Goal: Information Seeking & Learning: Learn about a topic

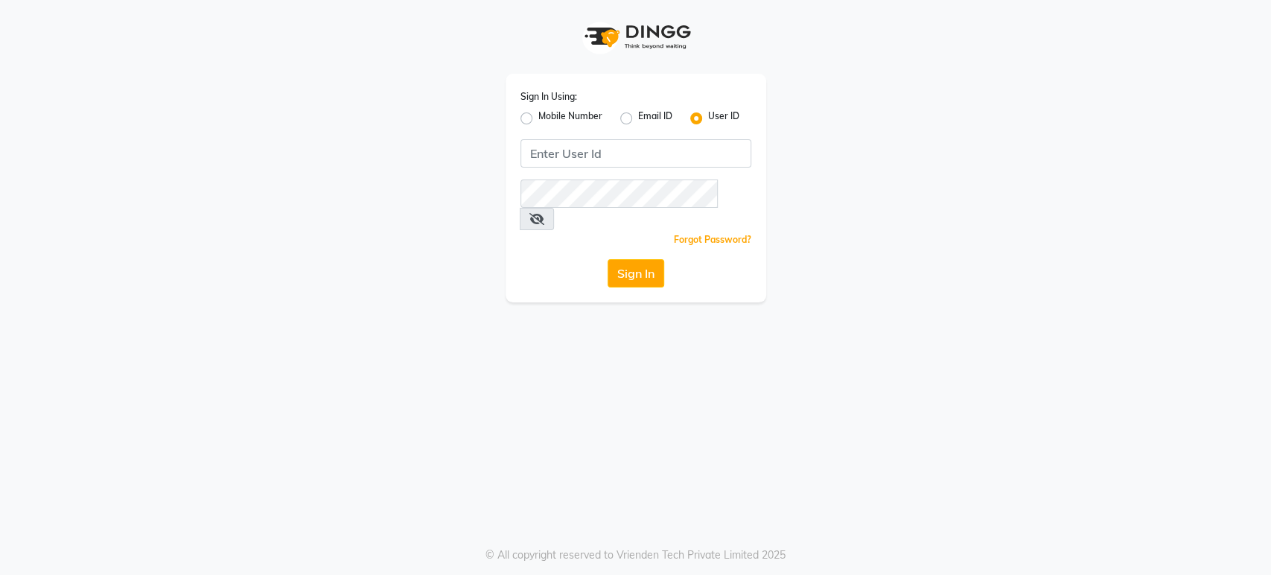
click at [539, 123] on label "Mobile Number" at bounding box center [571, 118] width 64 height 18
click at [539, 119] on input "Mobile Number" at bounding box center [544, 114] width 10 height 10
radio input "true"
radio input "false"
click at [591, 153] on input "Username" at bounding box center [661, 153] width 181 height 28
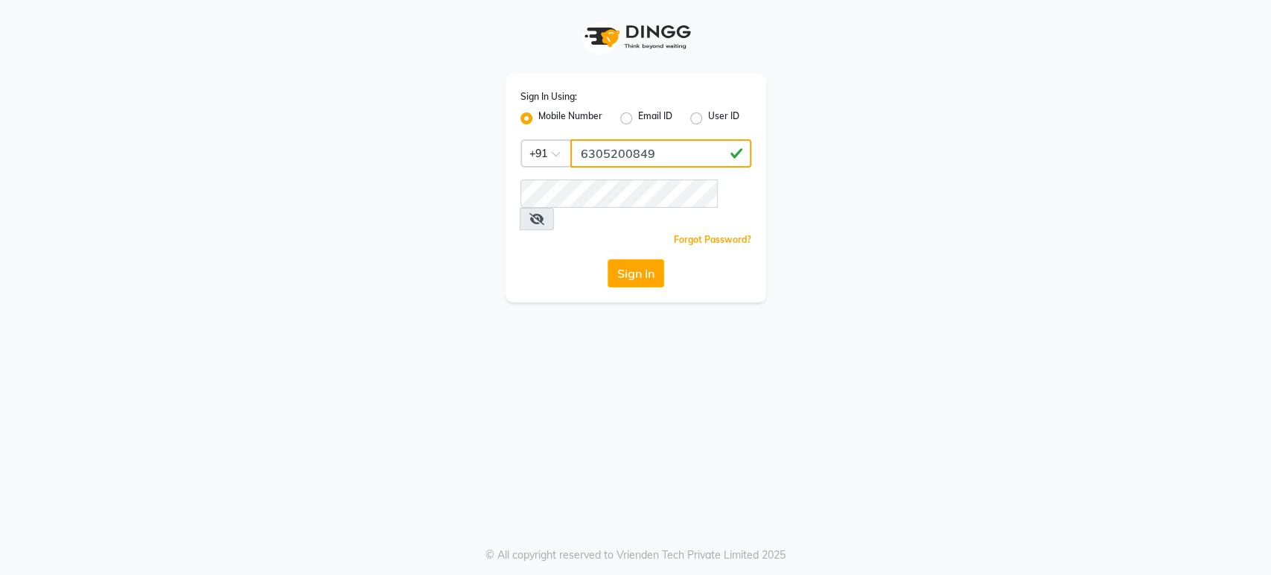
type input "6305200849"
click at [638, 259] on button "Sign In" at bounding box center [636, 273] width 57 height 28
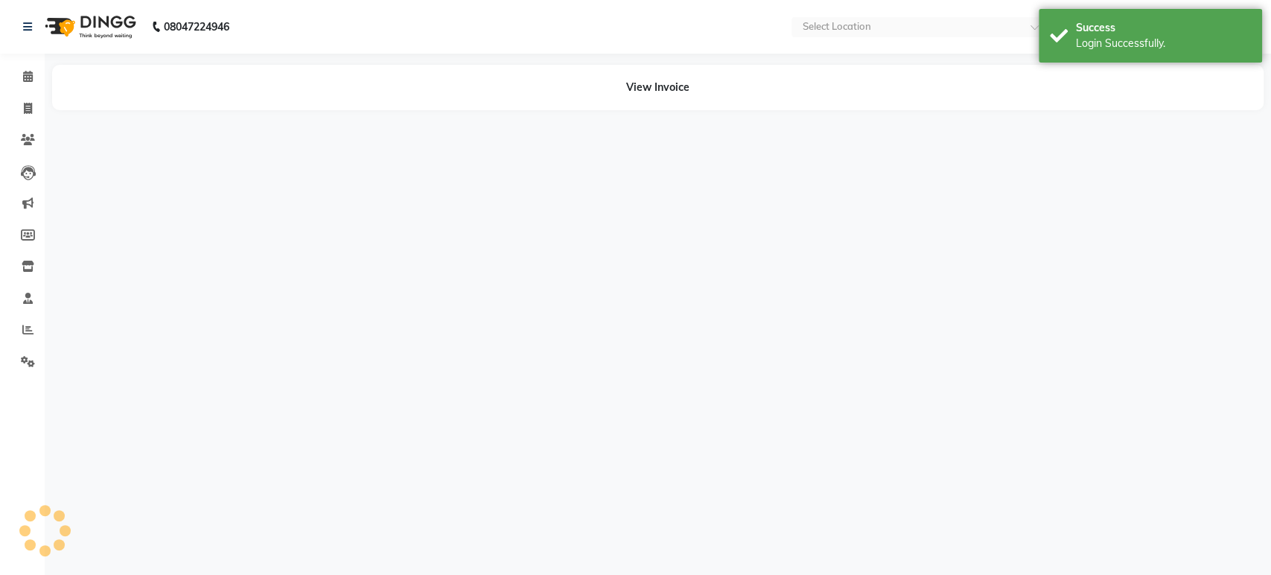
select select "en"
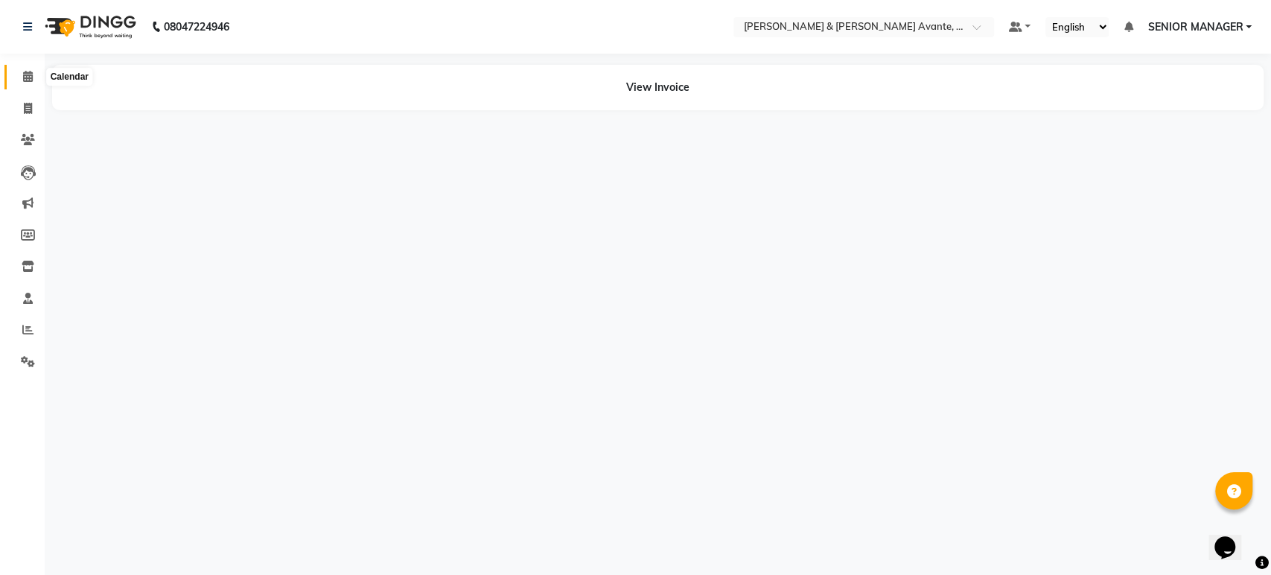
drag, startPoint x: 19, startPoint y: 74, endPoint x: 858, endPoint y: 49, distance: 839.1
click at [19, 74] on span at bounding box center [28, 77] width 26 height 17
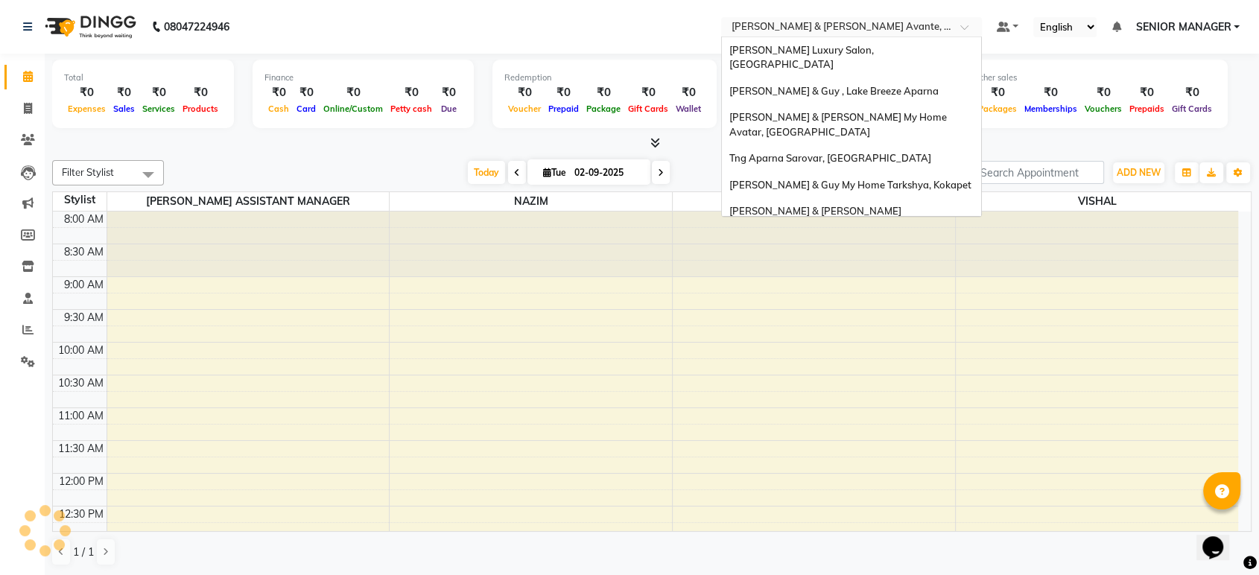
click at [892, 30] on input "text" at bounding box center [836, 28] width 216 height 15
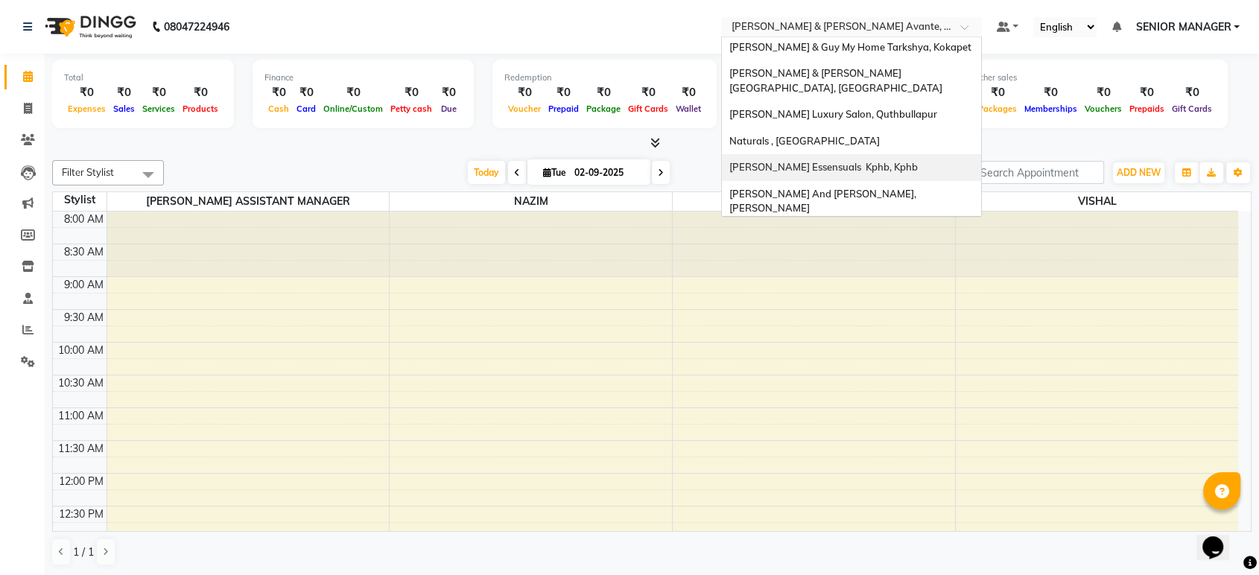
click at [868, 161] on span "[PERSON_NAME] Essensuals Kphb, Kphb" at bounding box center [823, 167] width 188 height 12
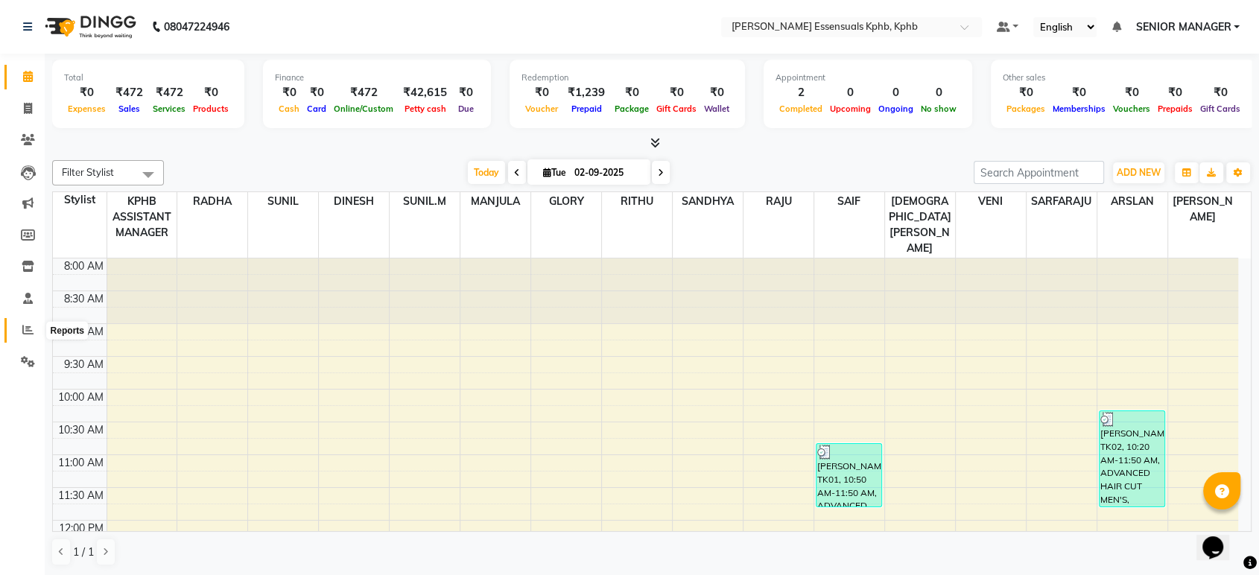
click at [19, 327] on span at bounding box center [28, 330] width 26 height 17
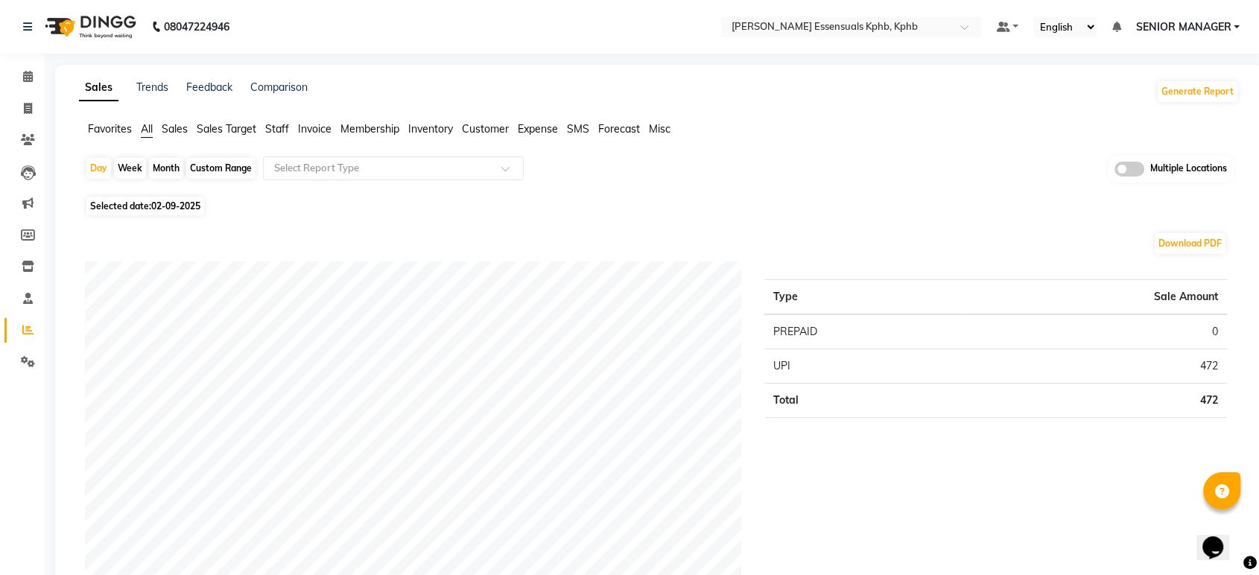
click at [168, 169] on div "Month" at bounding box center [166, 168] width 34 height 21
select select "9"
select select "2025"
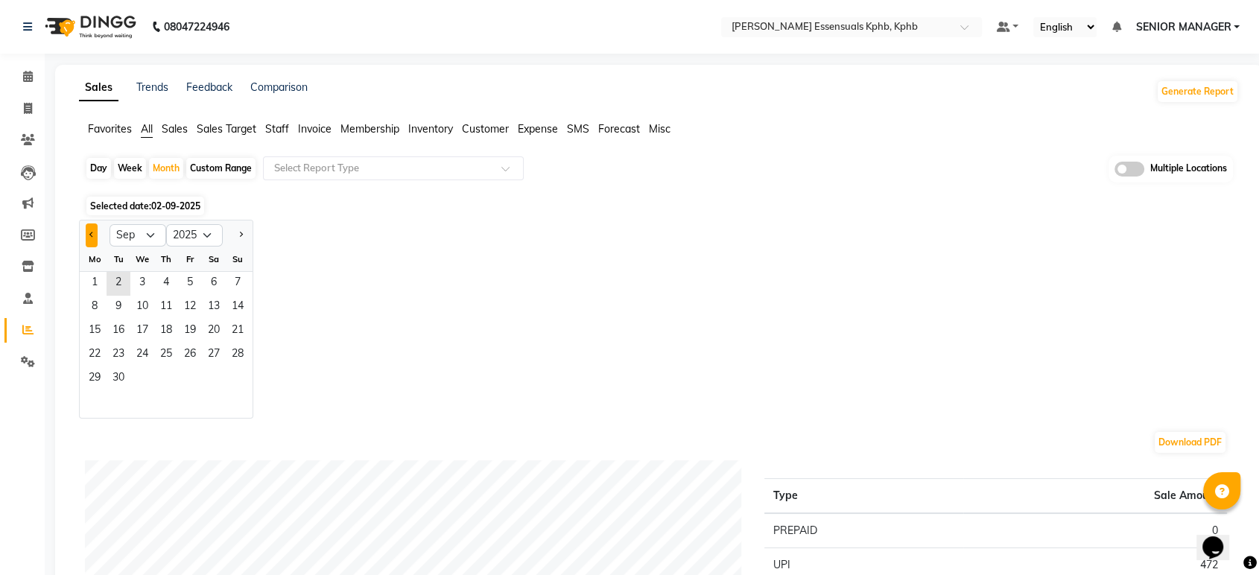
click at [89, 228] on button "Previous month" at bounding box center [92, 235] width 12 height 24
select select "8"
click at [191, 274] on span "1" at bounding box center [190, 284] width 24 height 24
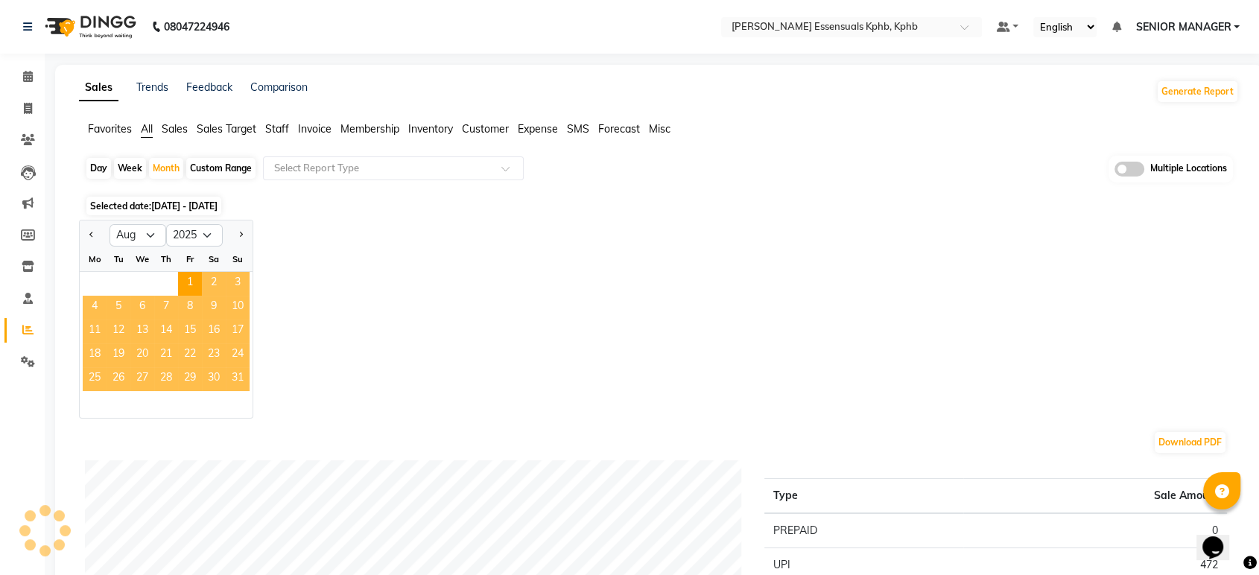
click at [235, 375] on span "31" at bounding box center [238, 379] width 24 height 24
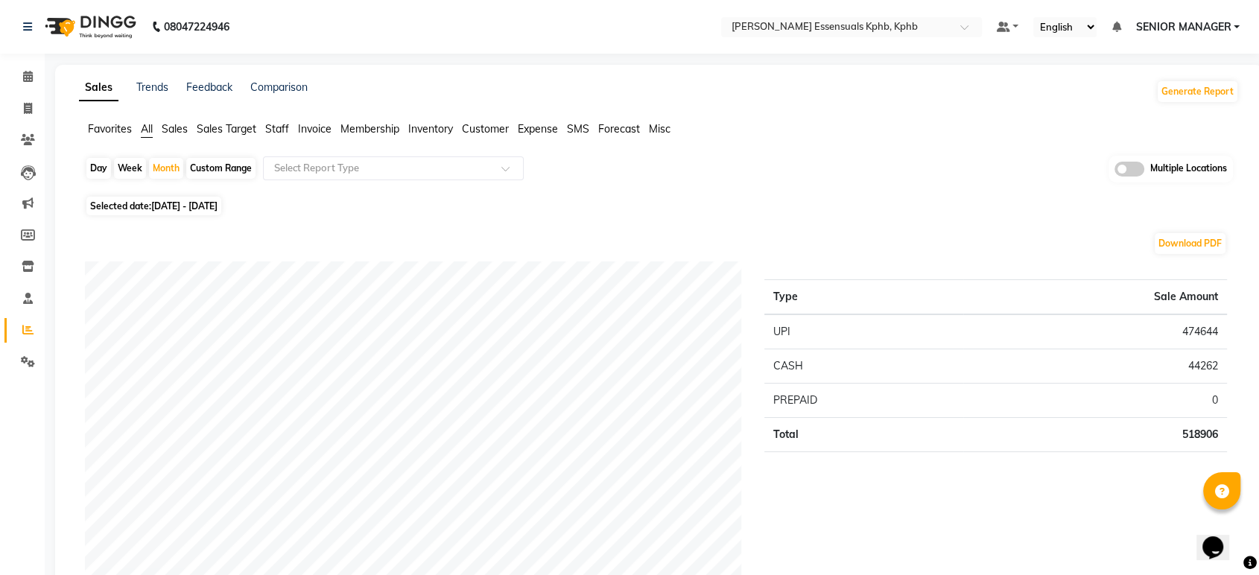
click at [270, 127] on span "Staff" at bounding box center [277, 128] width 24 height 13
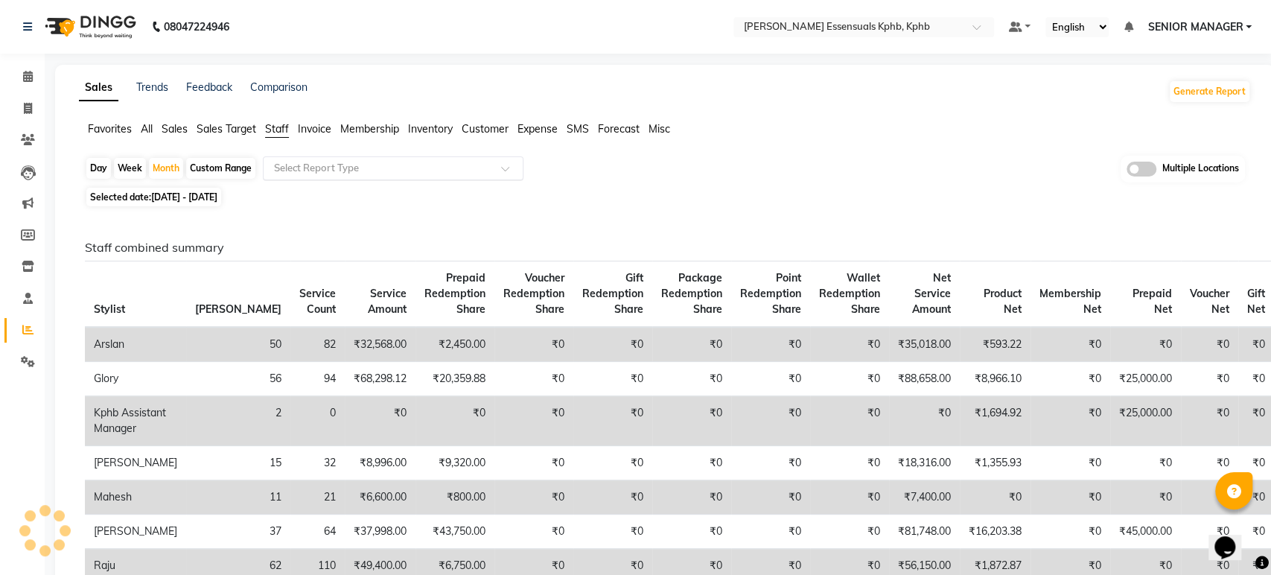
click at [307, 156] on div "Select Report Type" at bounding box center [393, 168] width 261 height 24
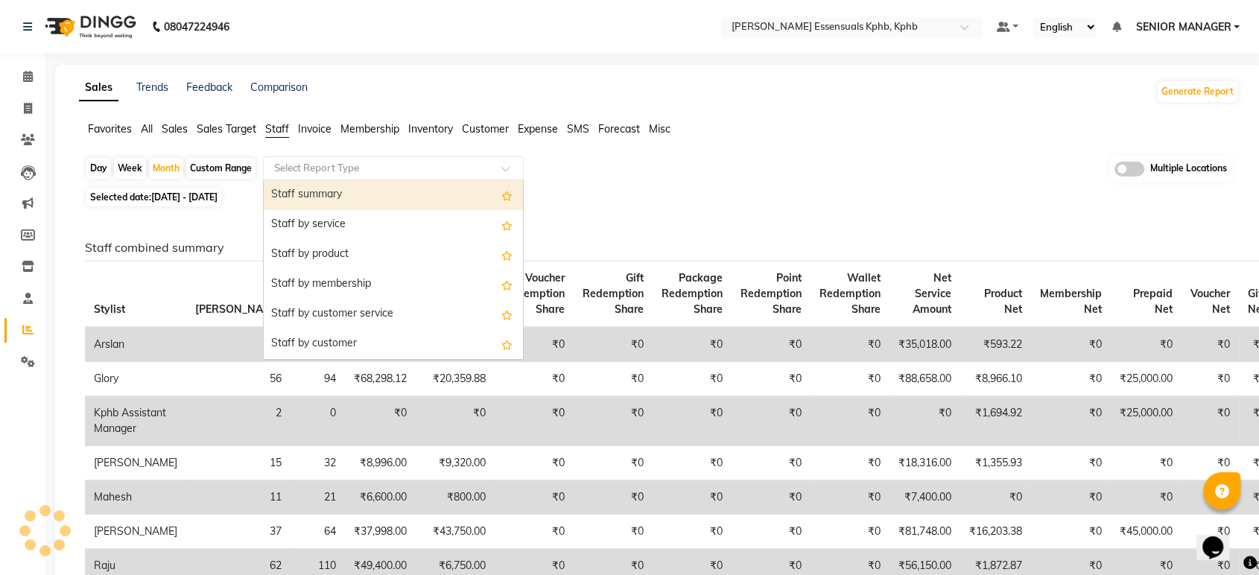
click at [318, 183] on div "Staff summary" at bounding box center [393, 195] width 259 height 30
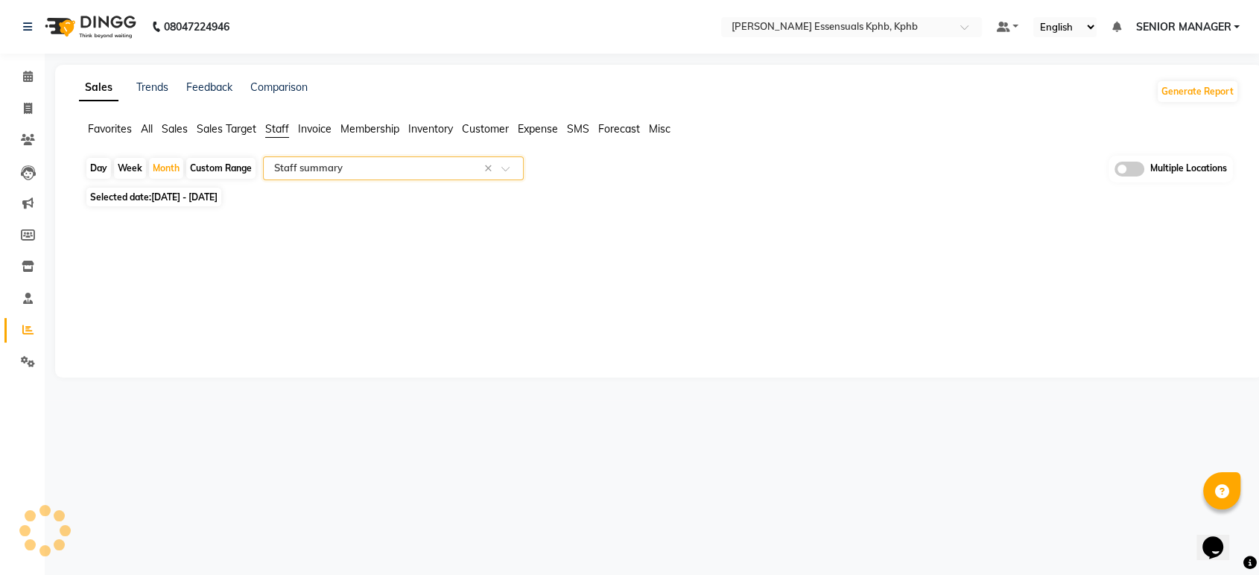
select select "full_report"
select select "csv"
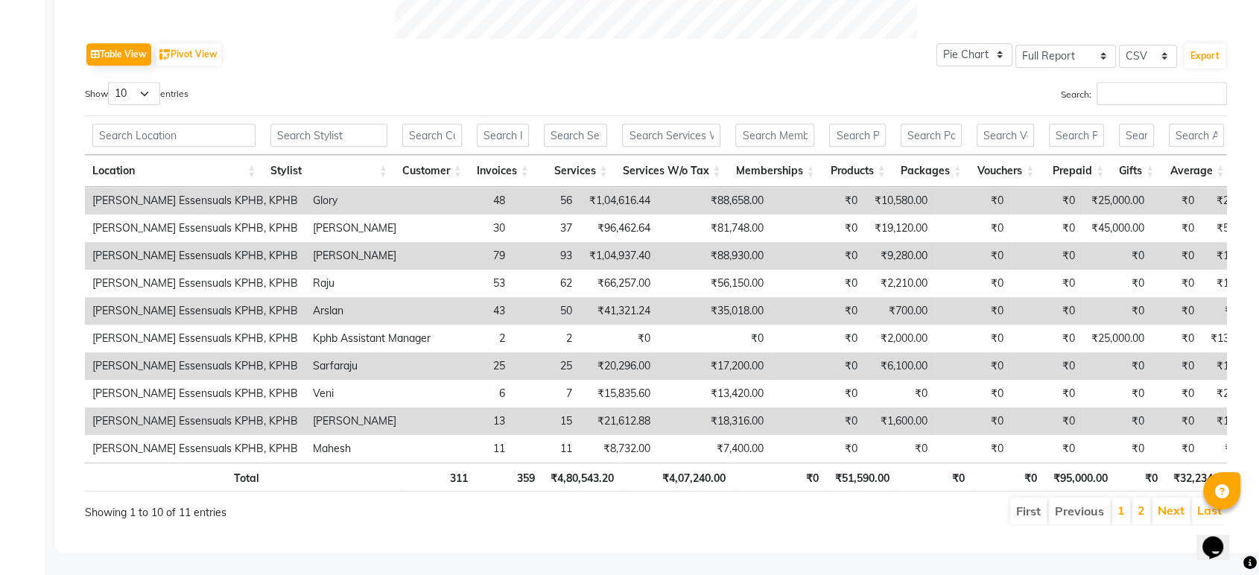
scroll to position [747, 0]
click at [1142, 503] on link "2" at bounding box center [1140, 510] width 7 height 15
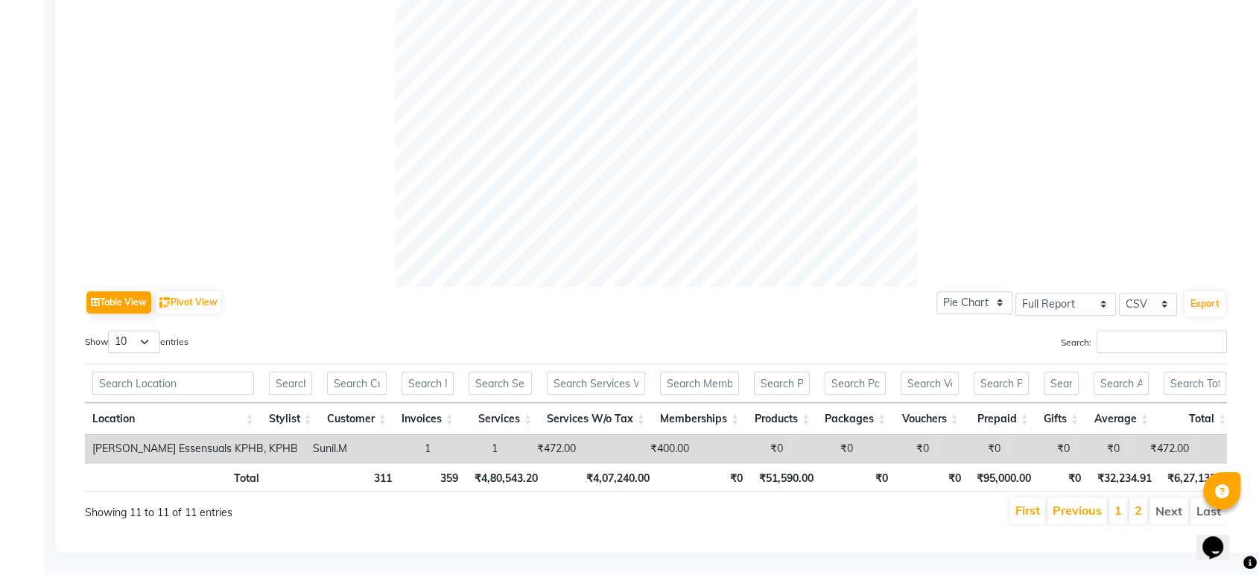
scroll to position [499, 0]
click at [1119, 503] on link "1" at bounding box center [1117, 510] width 7 height 15
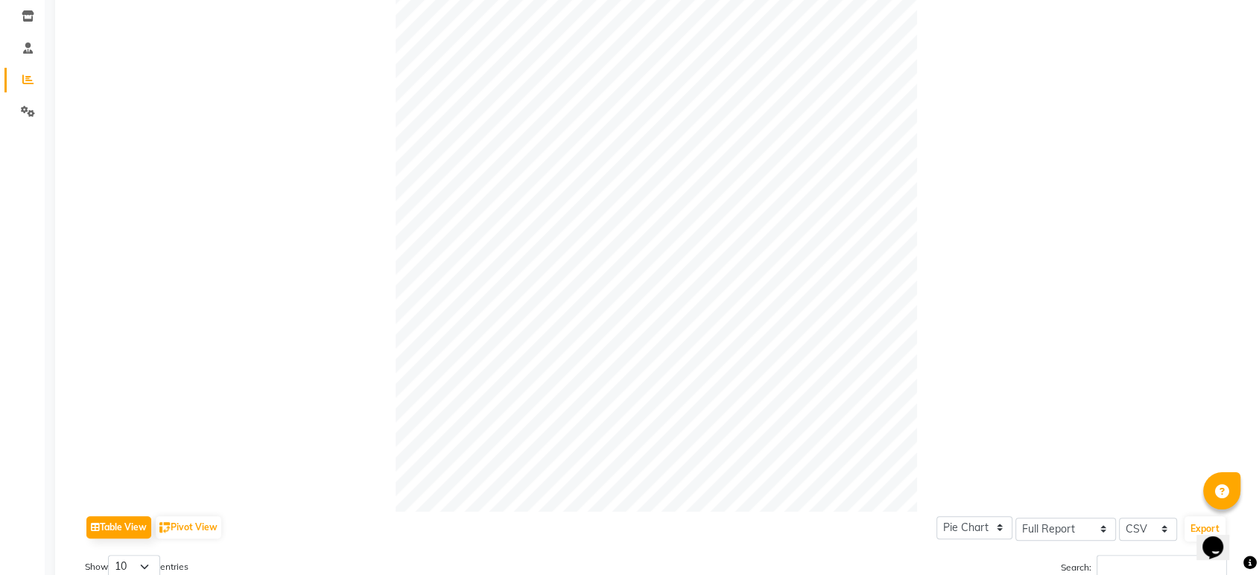
scroll to position [0, 0]
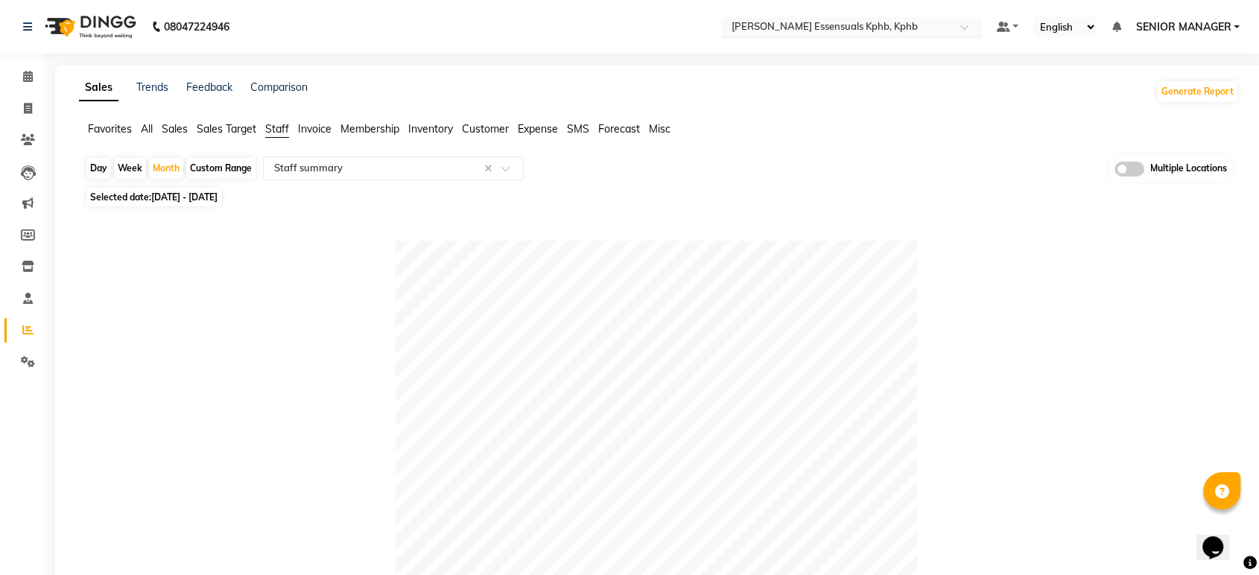
click at [801, 31] on input "text" at bounding box center [836, 28] width 216 height 15
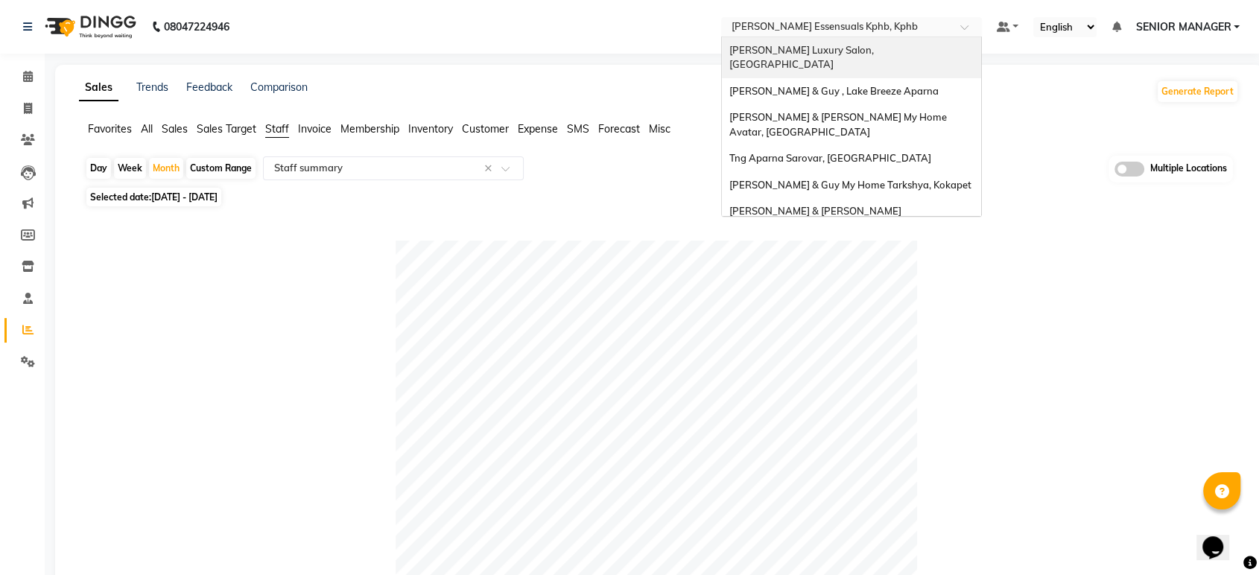
click at [798, 45] on span "Toni&guy Luxury Salon, Madhapur" at bounding box center [802, 57] width 147 height 27
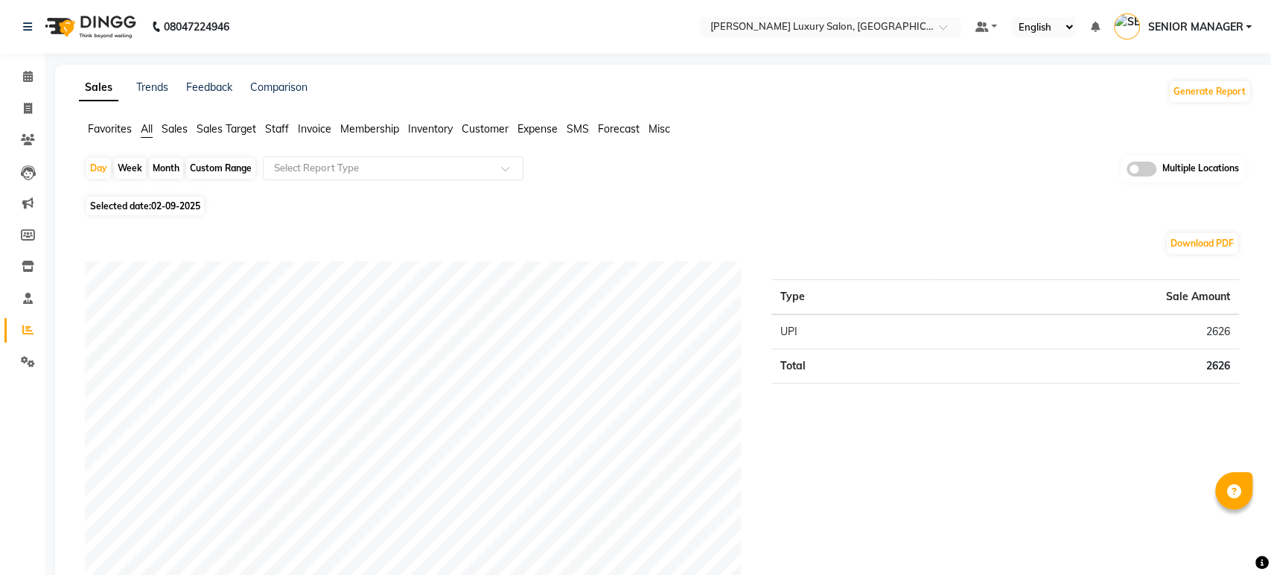
click at [165, 168] on div "Month" at bounding box center [166, 168] width 34 height 21
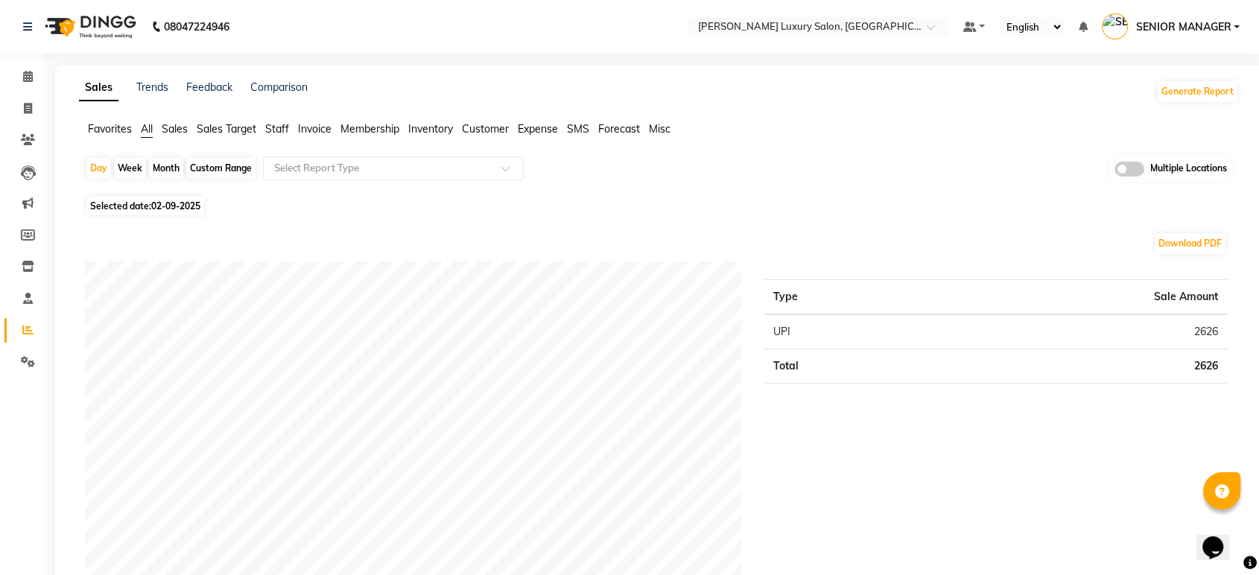
select select "9"
select select "2025"
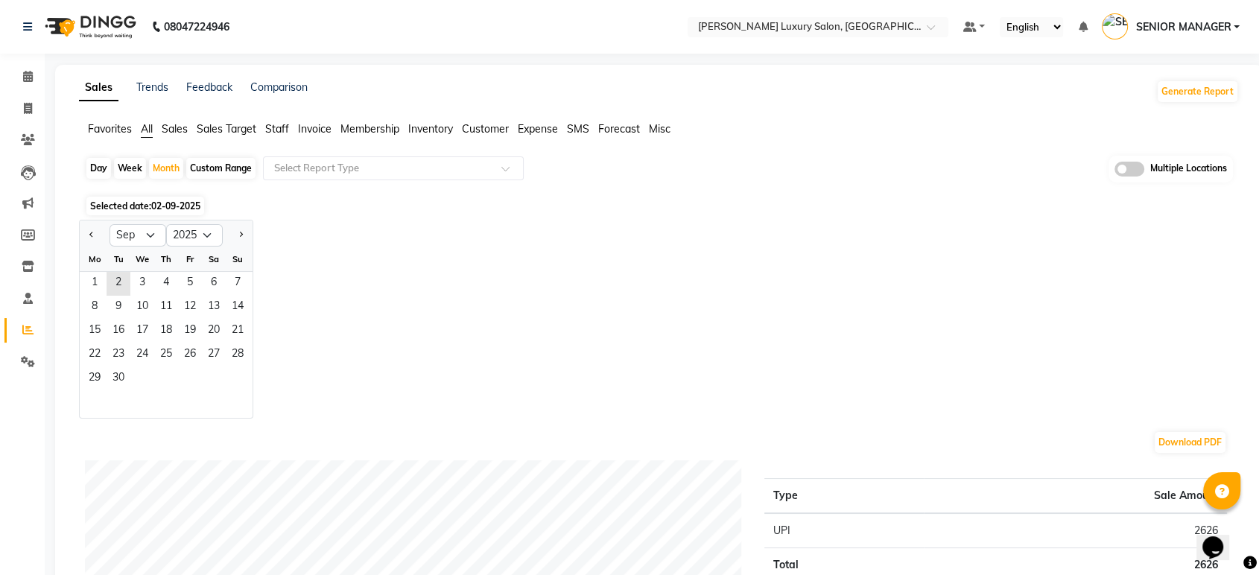
click at [83, 231] on div at bounding box center [95, 235] width 30 height 24
click at [91, 234] on span "Previous month" at bounding box center [91, 234] width 5 height 5
select select "8"
click at [190, 275] on span "1" at bounding box center [190, 284] width 24 height 24
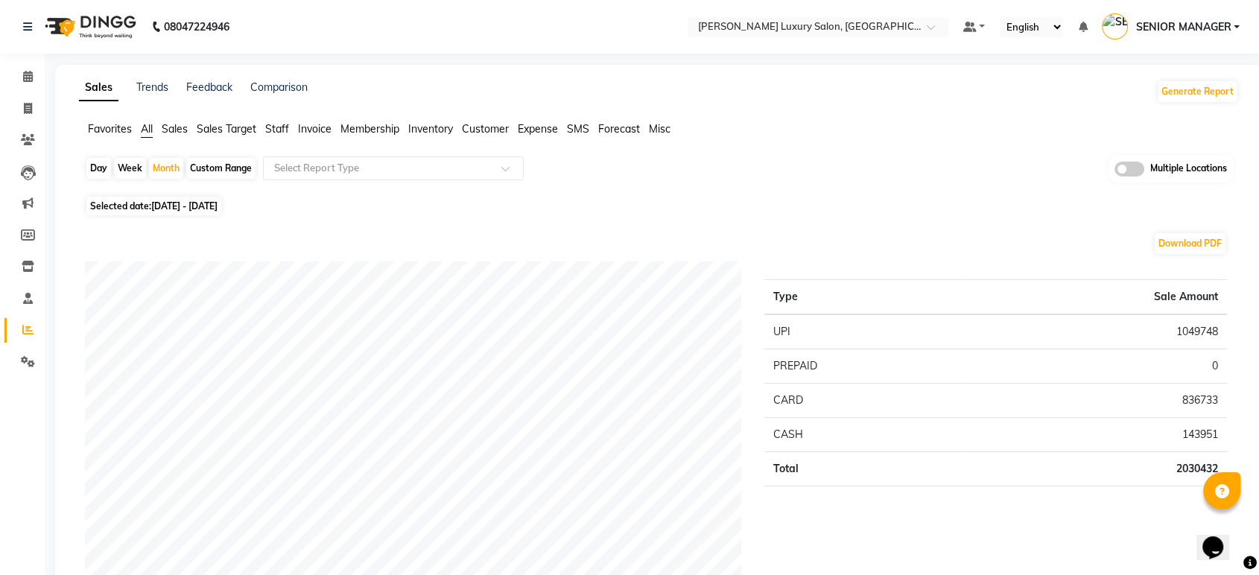
click at [291, 129] on ul "Favorites All Sales Sales Target Staff Invoice Membership Inventory Customer Ex…" at bounding box center [659, 129] width 1160 height 16
click at [281, 128] on span "Staff" at bounding box center [277, 128] width 24 height 13
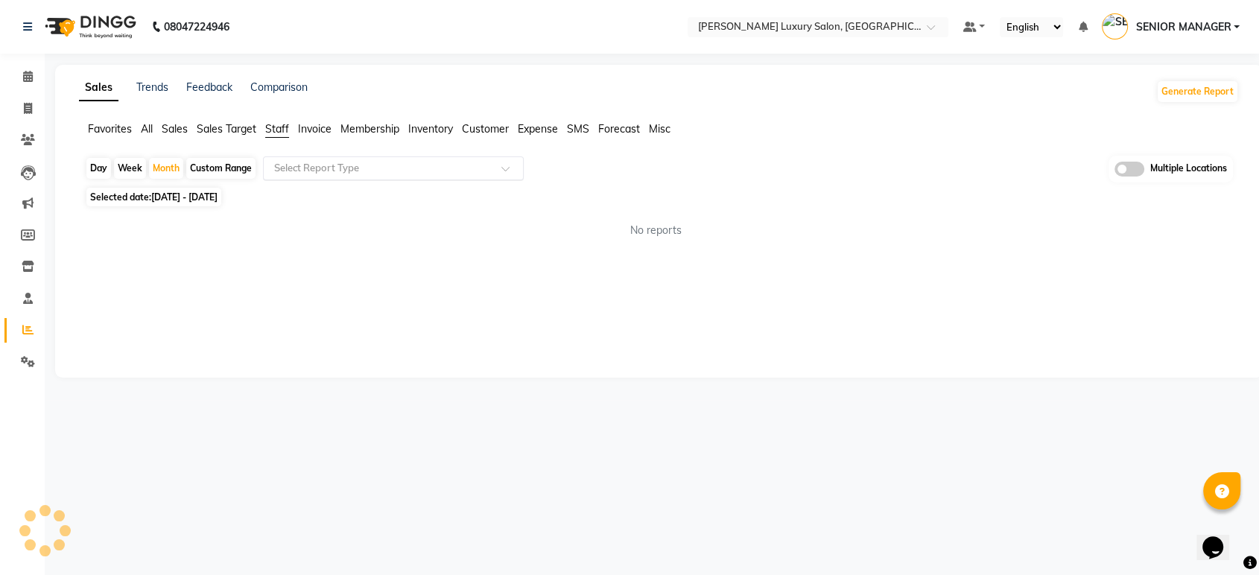
click at [314, 170] on input "text" at bounding box center [378, 168] width 215 height 15
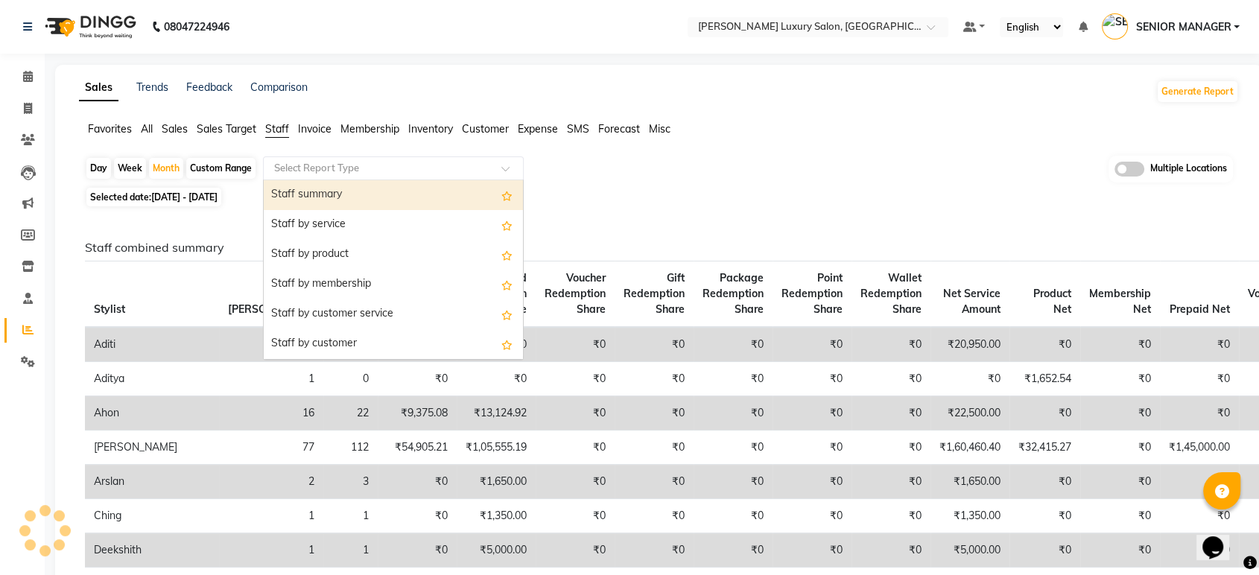
click at [312, 188] on div "Staff summary" at bounding box center [393, 195] width 259 height 30
select select "full_report"
select select "csv"
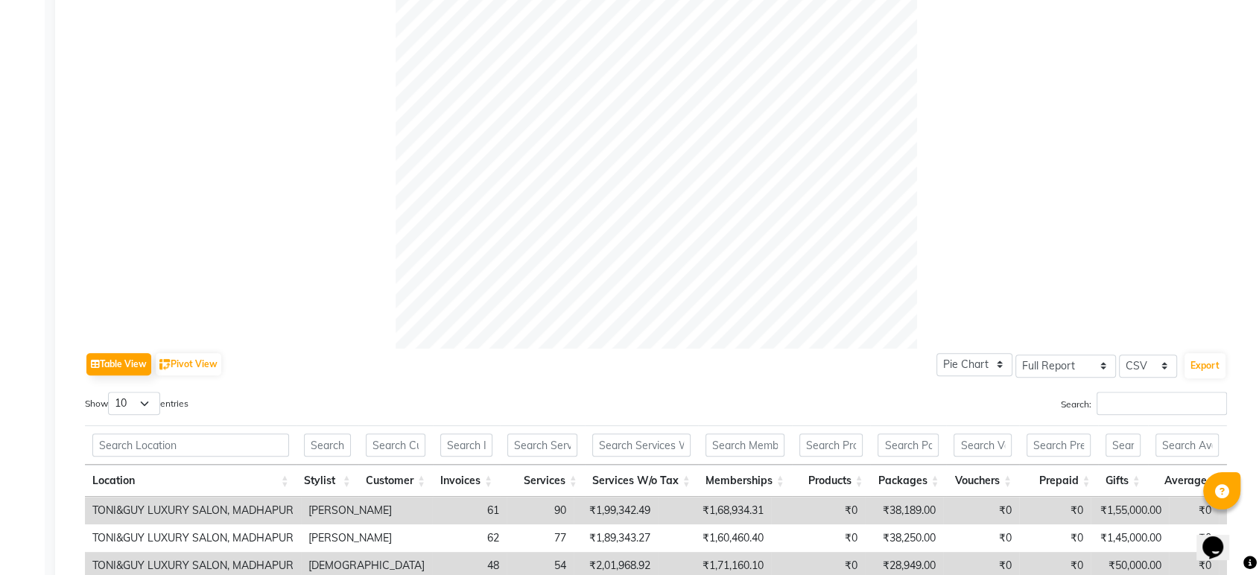
scroll to position [661, 0]
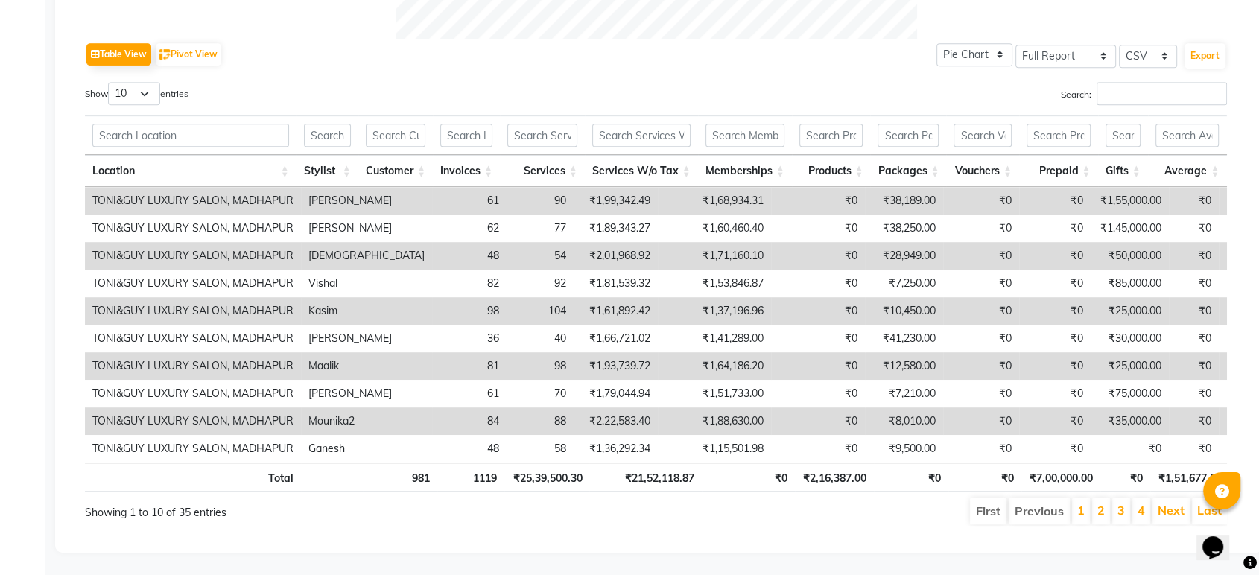
click at [1106, 498] on li "2" at bounding box center [1101, 511] width 18 height 27
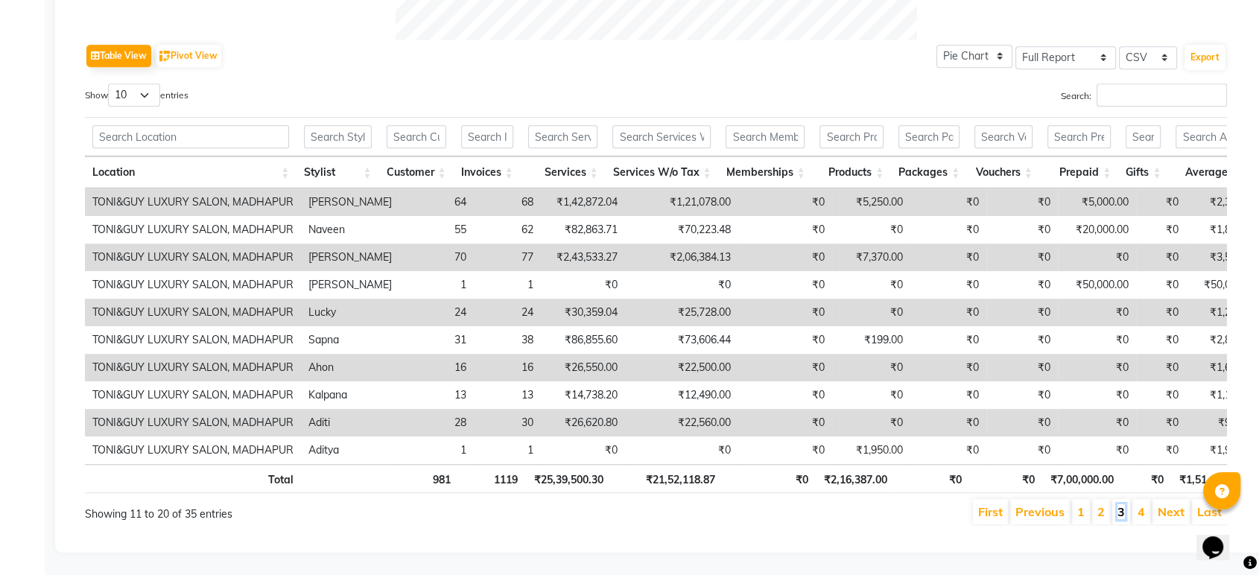
click at [1122, 504] on link "3" at bounding box center [1120, 511] width 7 height 15
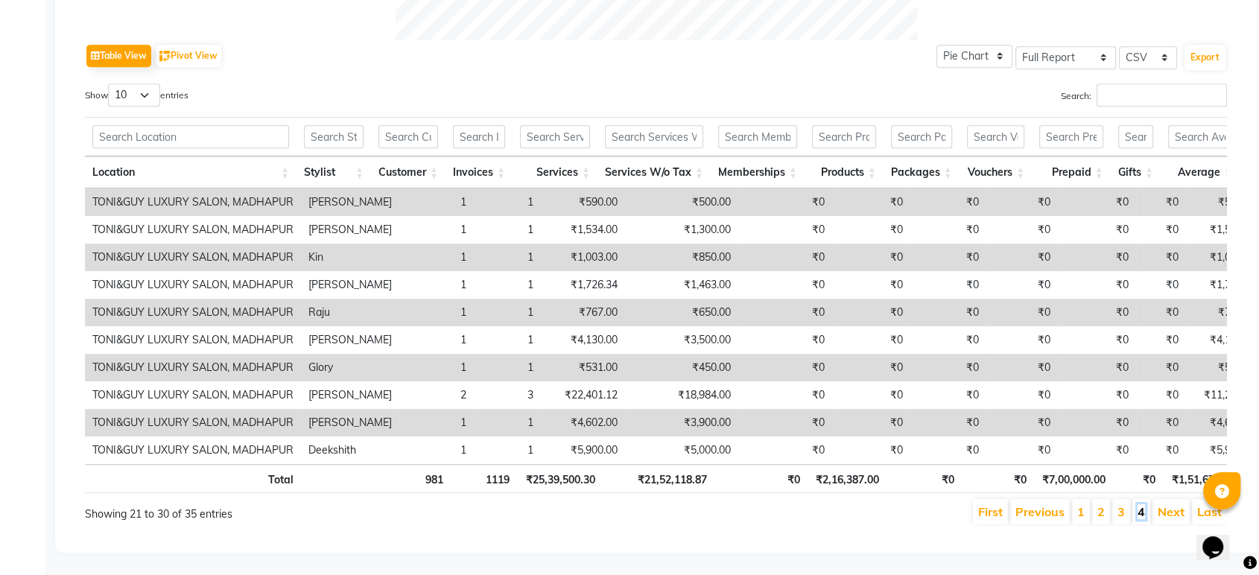
click at [1138, 504] on link "4" at bounding box center [1140, 511] width 7 height 15
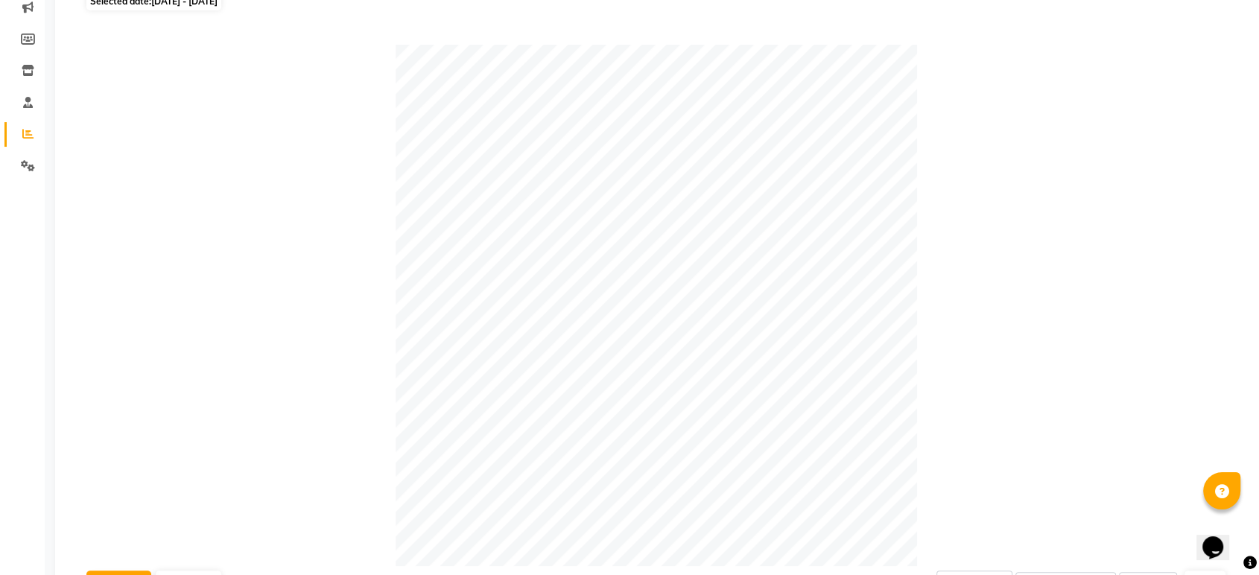
scroll to position [0, 0]
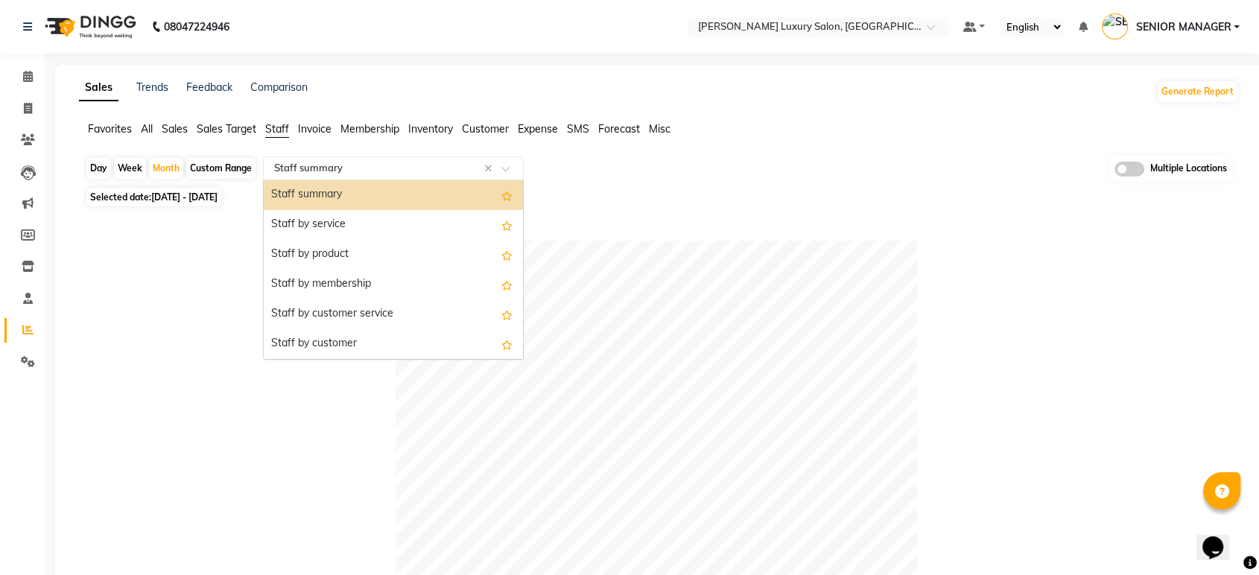
click at [461, 168] on input "text" at bounding box center [378, 168] width 215 height 15
click at [404, 303] on div "Staff by customer service" at bounding box center [393, 314] width 259 height 30
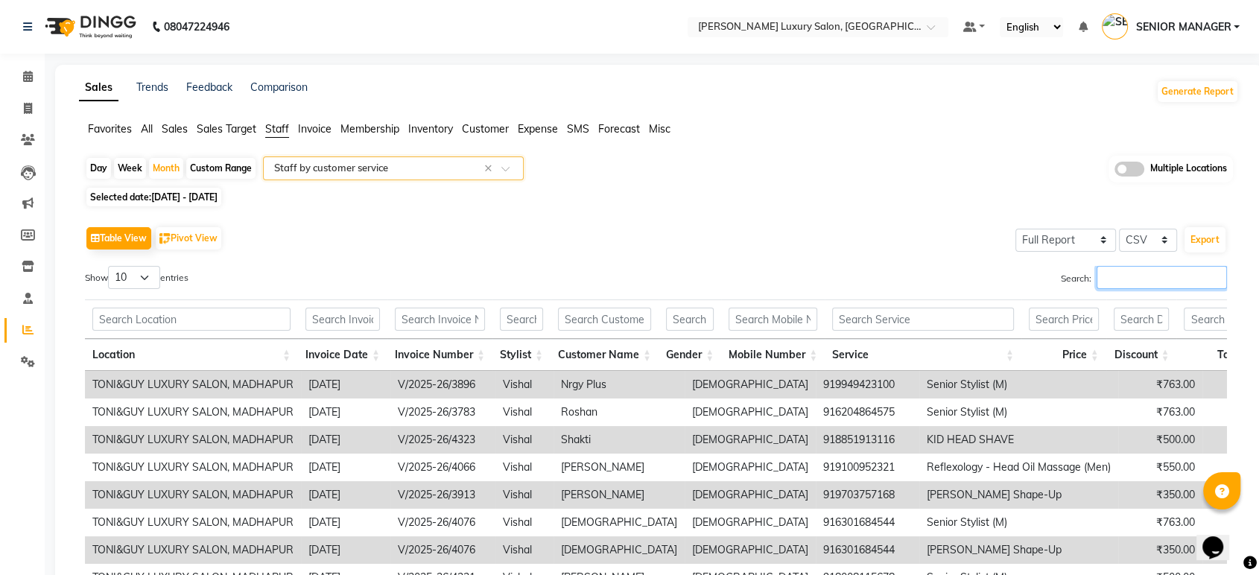
click at [1136, 279] on input "Search:" at bounding box center [1161, 277] width 130 height 23
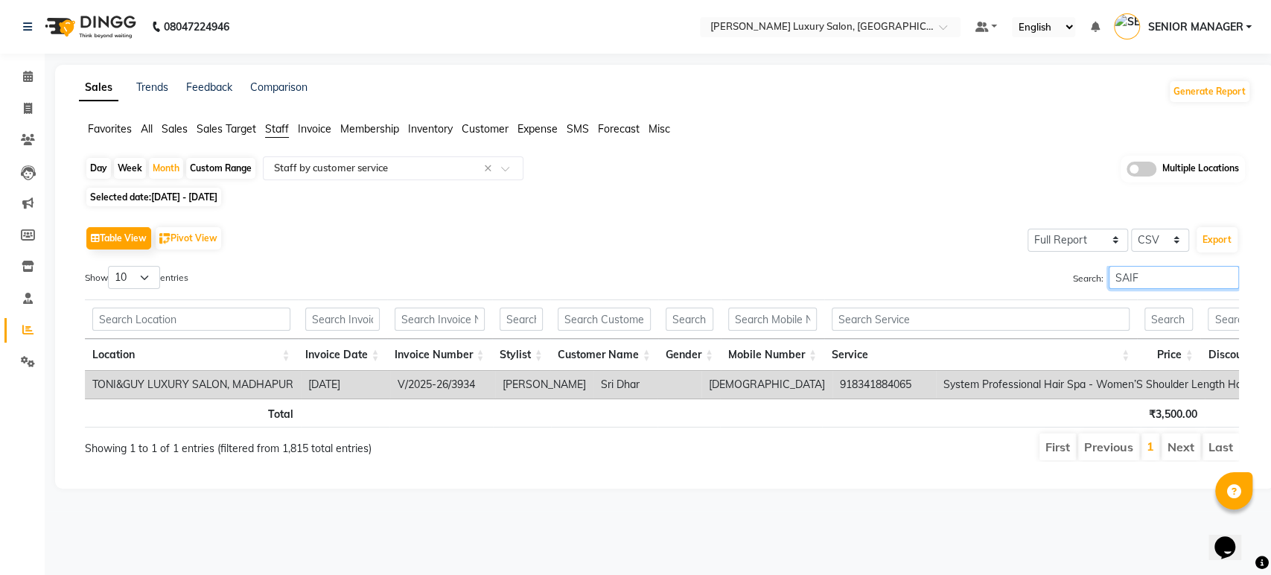
drag, startPoint x: 1155, startPoint y: 278, endPoint x: 1057, endPoint y: 290, distance: 99.0
click at [1057, 290] on div "Search: SAIF" at bounding box center [956, 280] width 566 height 29
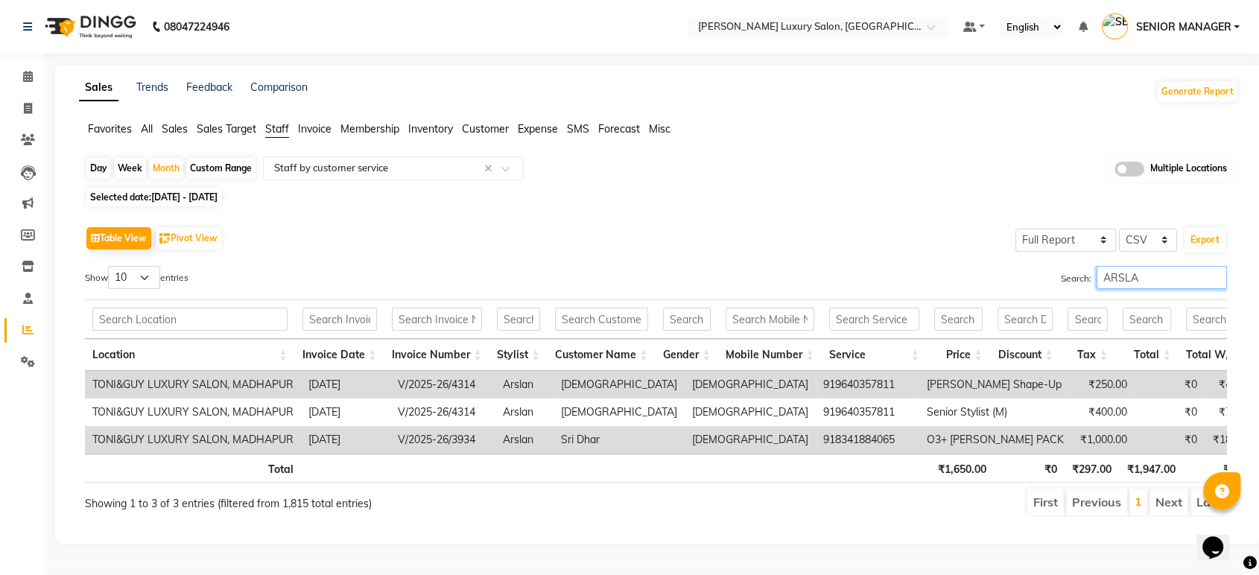
drag, startPoint x: 1112, startPoint y: 284, endPoint x: 983, endPoint y: 287, distance: 128.9
click at [983, 287] on div "Search: ARSLA" at bounding box center [947, 280] width 560 height 29
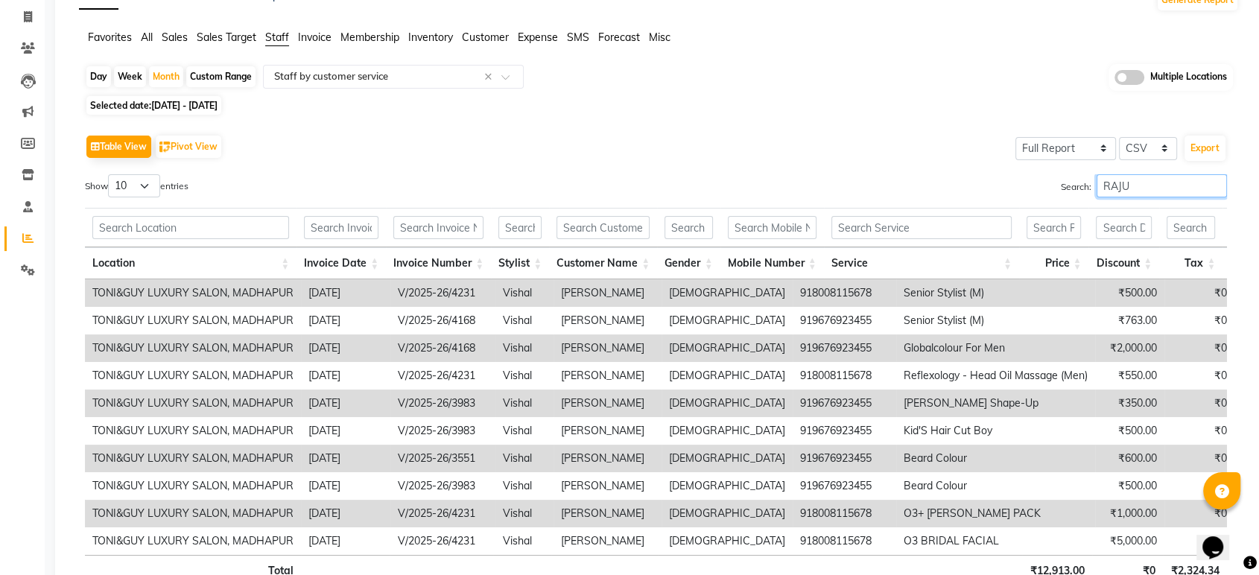
scroll to position [165, 0]
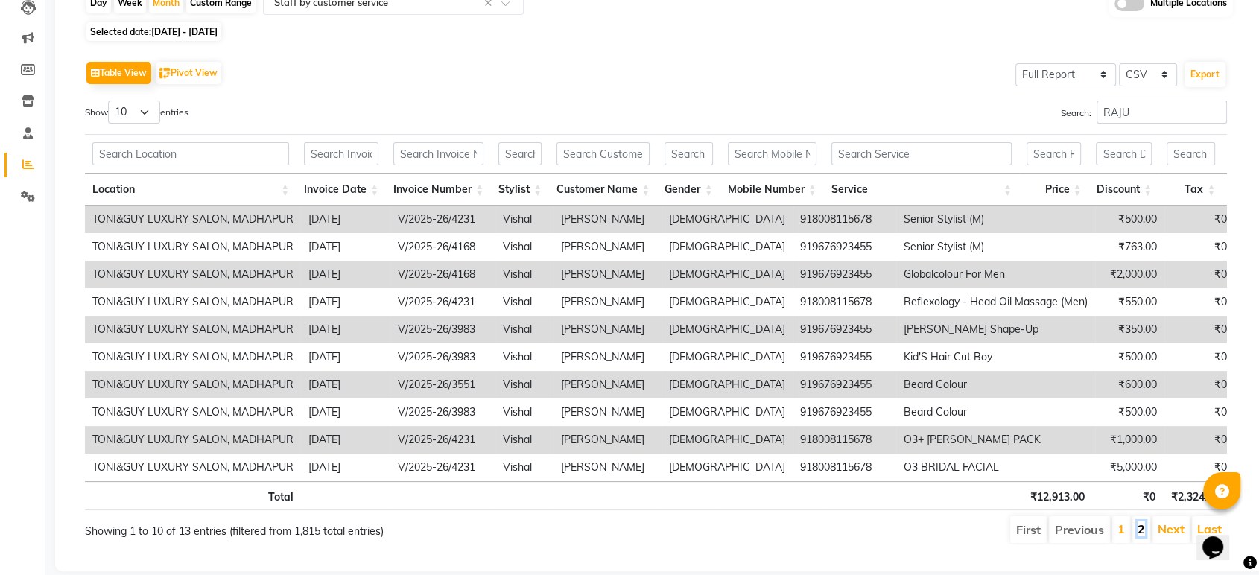
click at [1145, 535] on link "2" at bounding box center [1140, 528] width 7 height 15
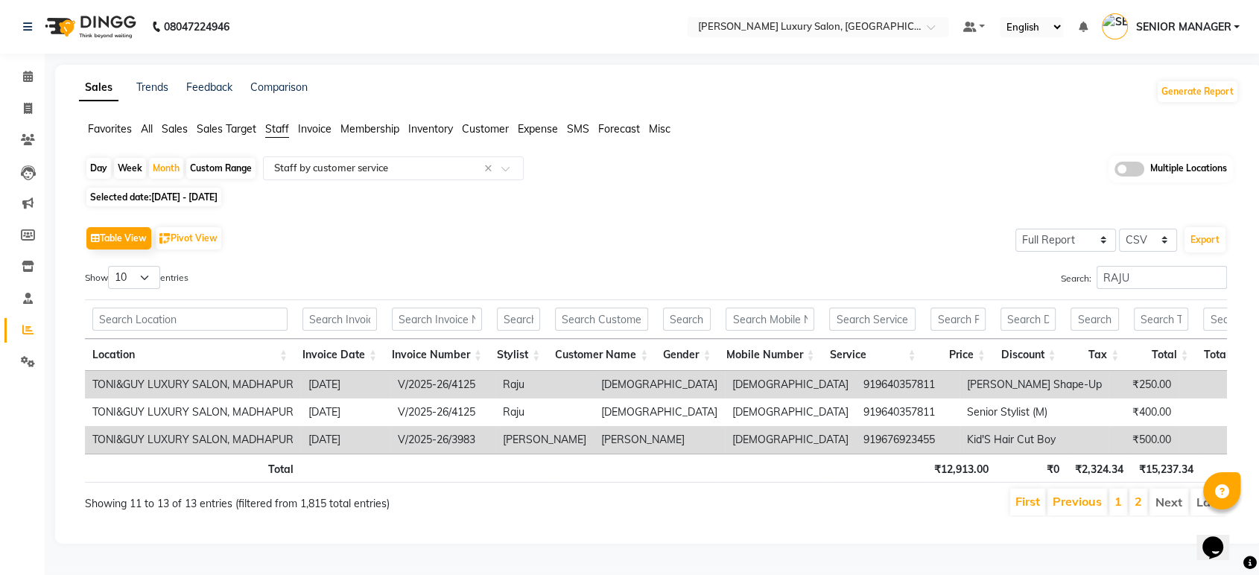
scroll to position [15, 0]
drag, startPoint x: 1140, startPoint y: 261, endPoint x: 1005, endPoint y: 267, distance: 135.0
click at [1005, 267] on div "Search: RAJU" at bounding box center [947, 280] width 560 height 29
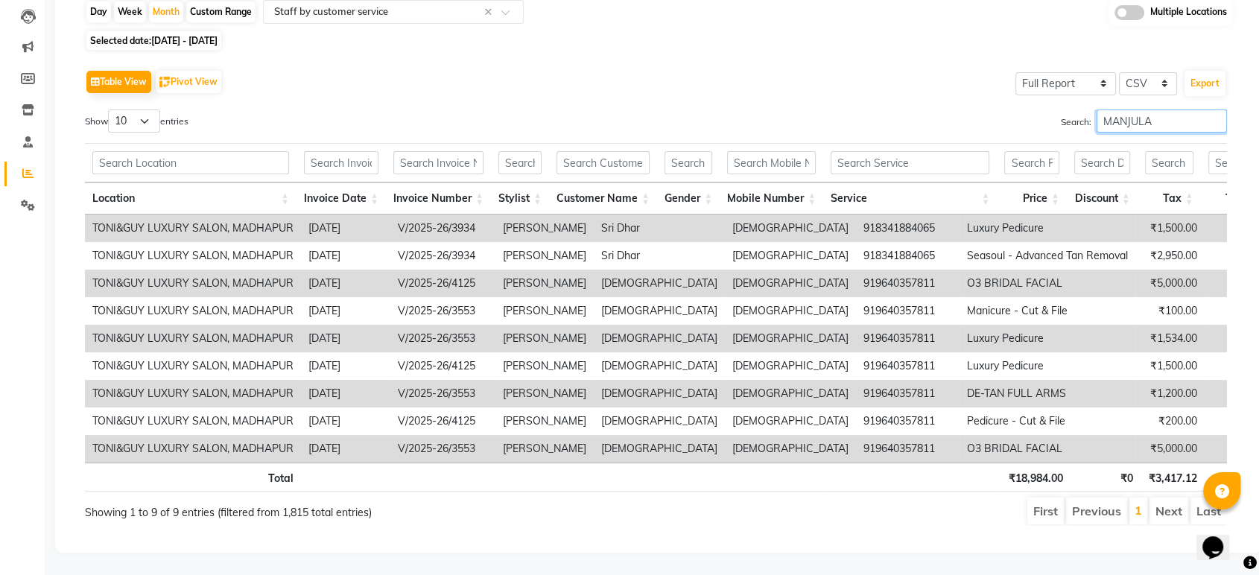
scroll to position [180, 0]
type input "MANJULA"
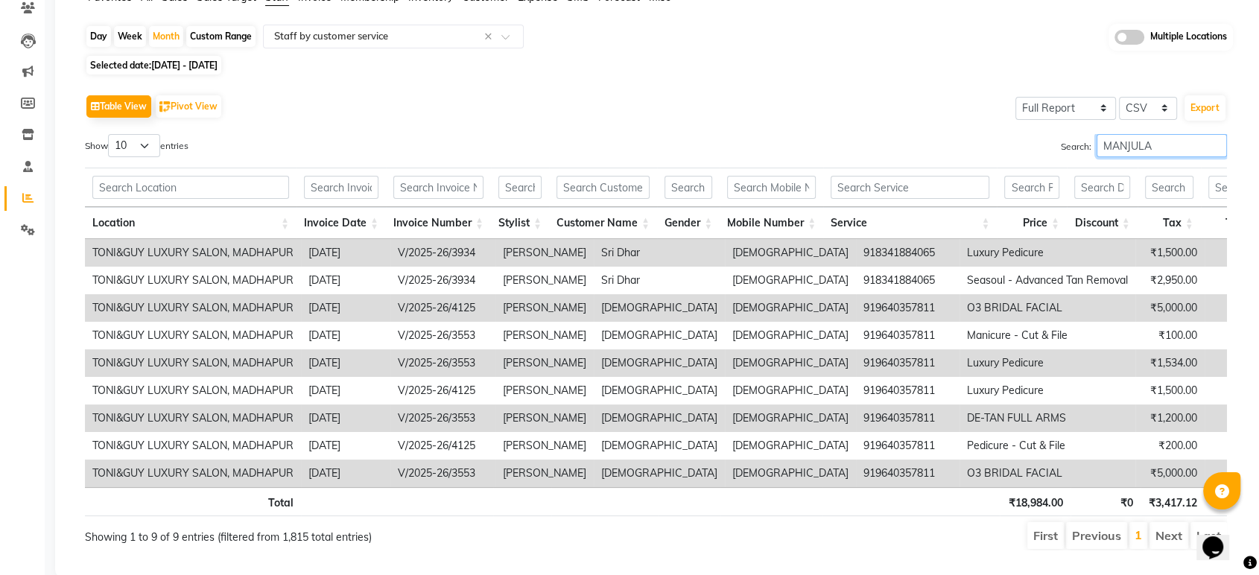
scroll to position [0, 0]
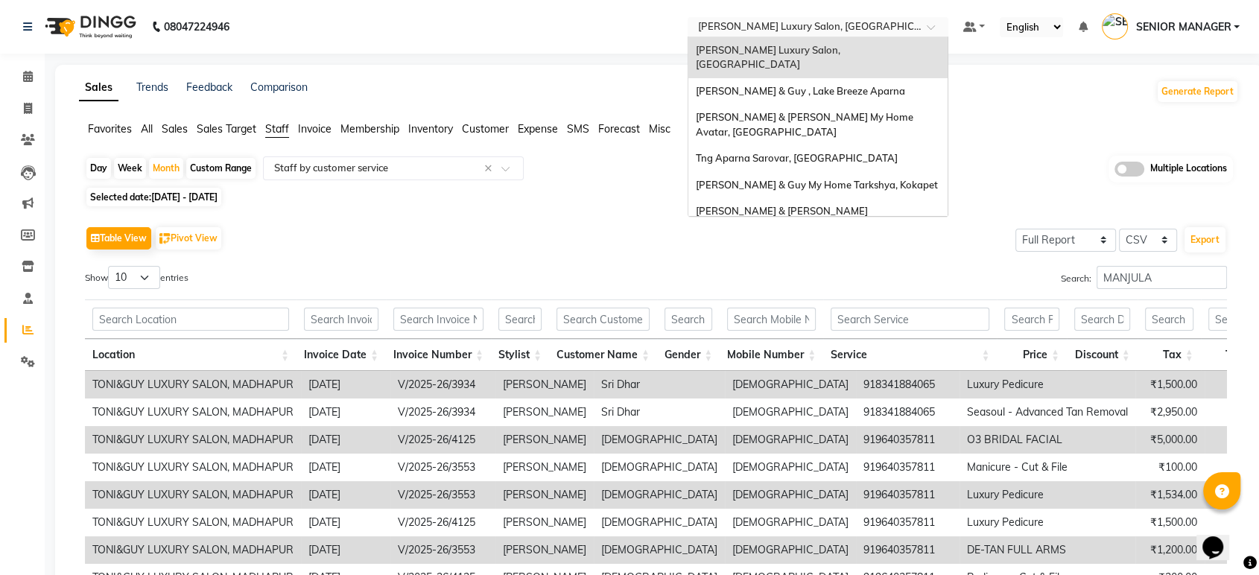
click at [756, 23] on input "text" at bounding box center [803, 28] width 216 height 15
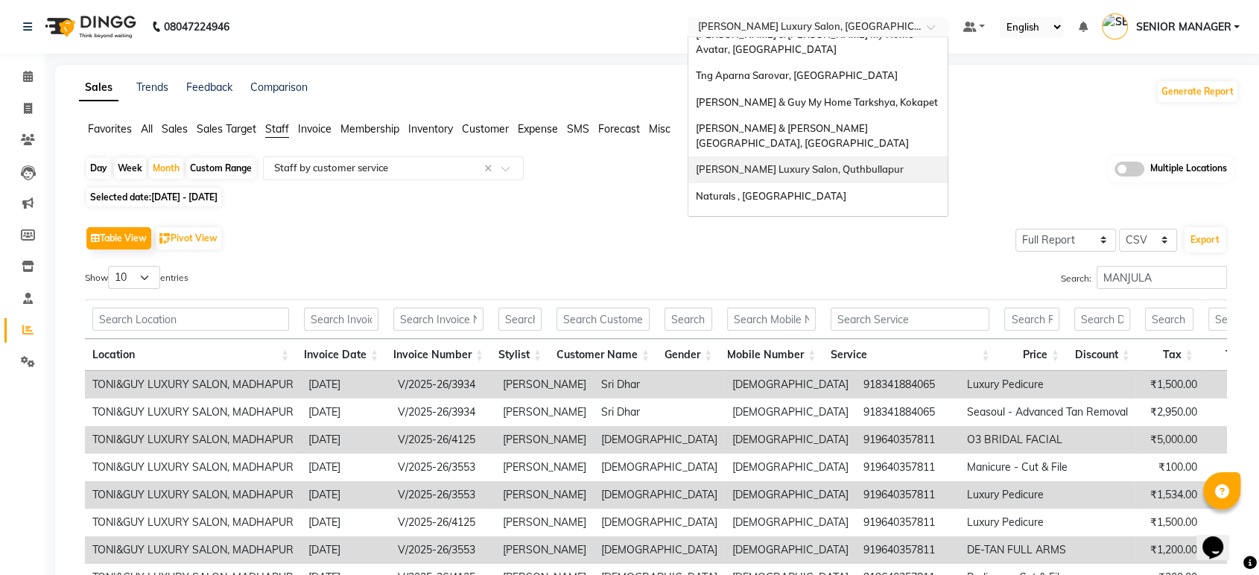
click at [798, 163] on span "Toni&guy Luxury Salon, Quthbullapur" at bounding box center [800, 169] width 208 height 12
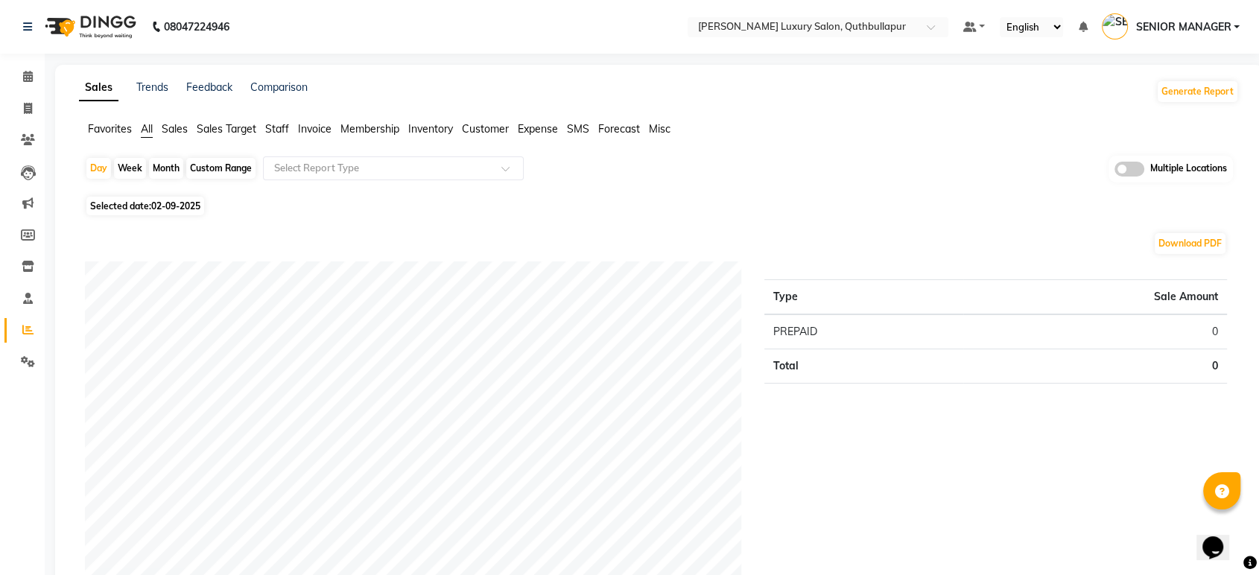
click at [168, 167] on div "Month" at bounding box center [166, 168] width 34 height 21
select select "9"
select select "2025"
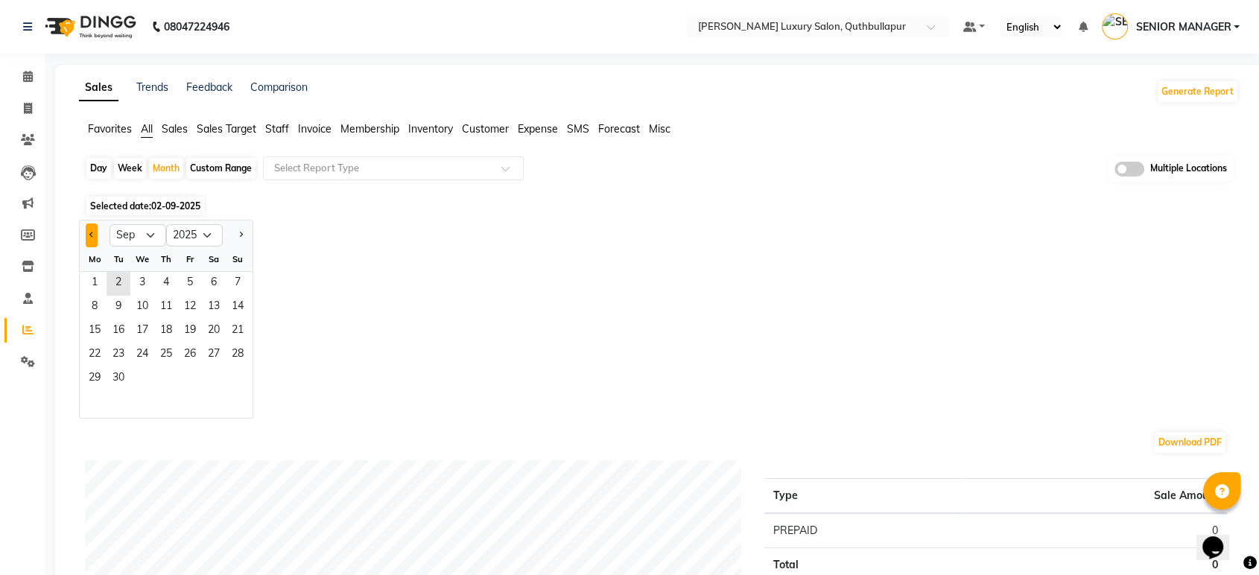
click at [89, 231] on button "Previous month" at bounding box center [92, 235] width 12 height 24
select select "8"
click at [184, 274] on span "1" at bounding box center [190, 284] width 24 height 24
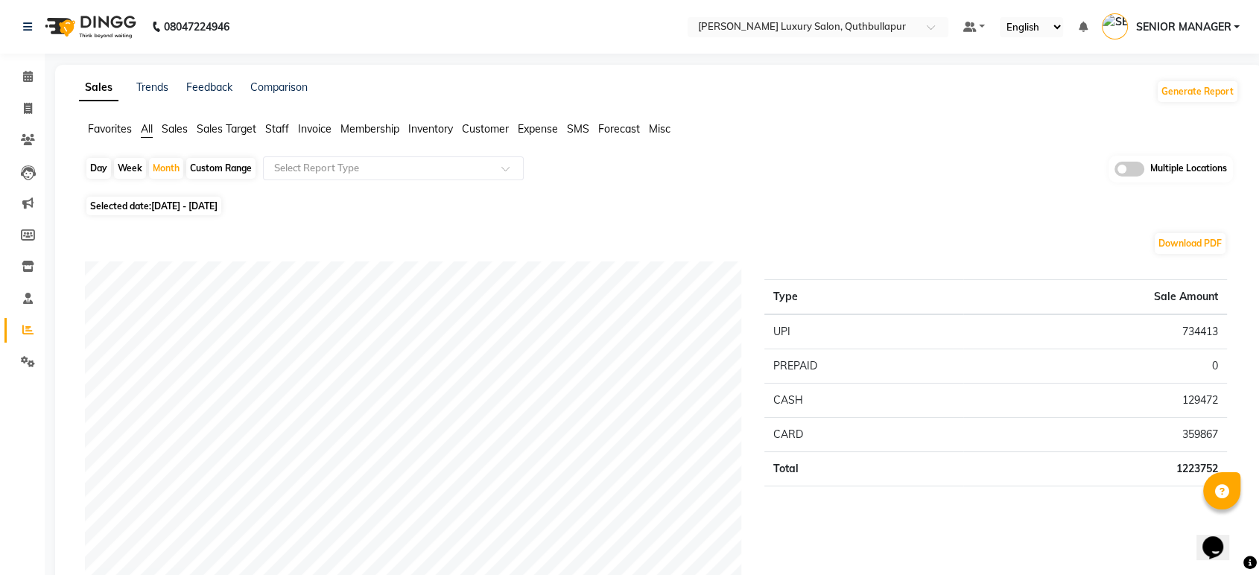
click at [274, 124] on span "Staff" at bounding box center [277, 128] width 24 height 13
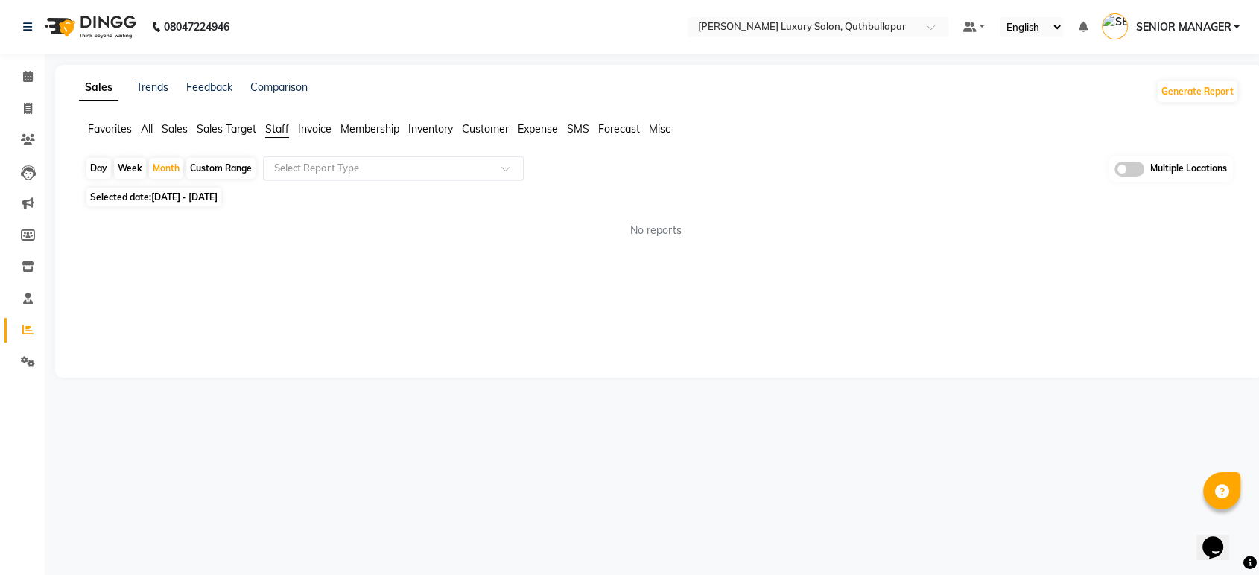
click at [298, 173] on input "text" at bounding box center [378, 168] width 215 height 15
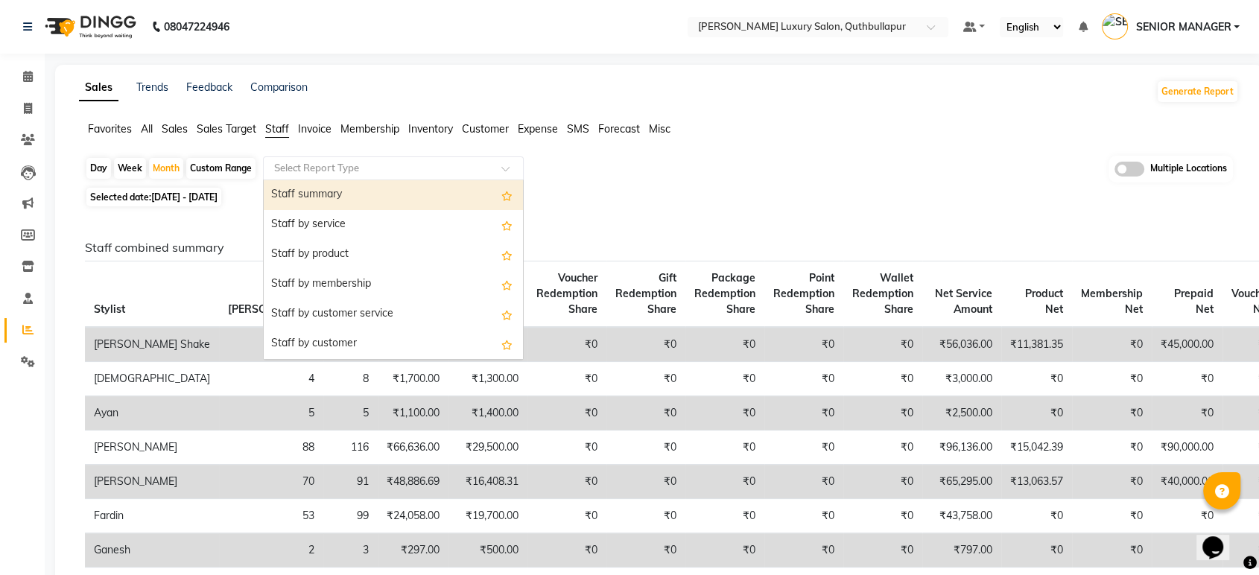
click at [315, 192] on div "Staff summary" at bounding box center [393, 195] width 259 height 30
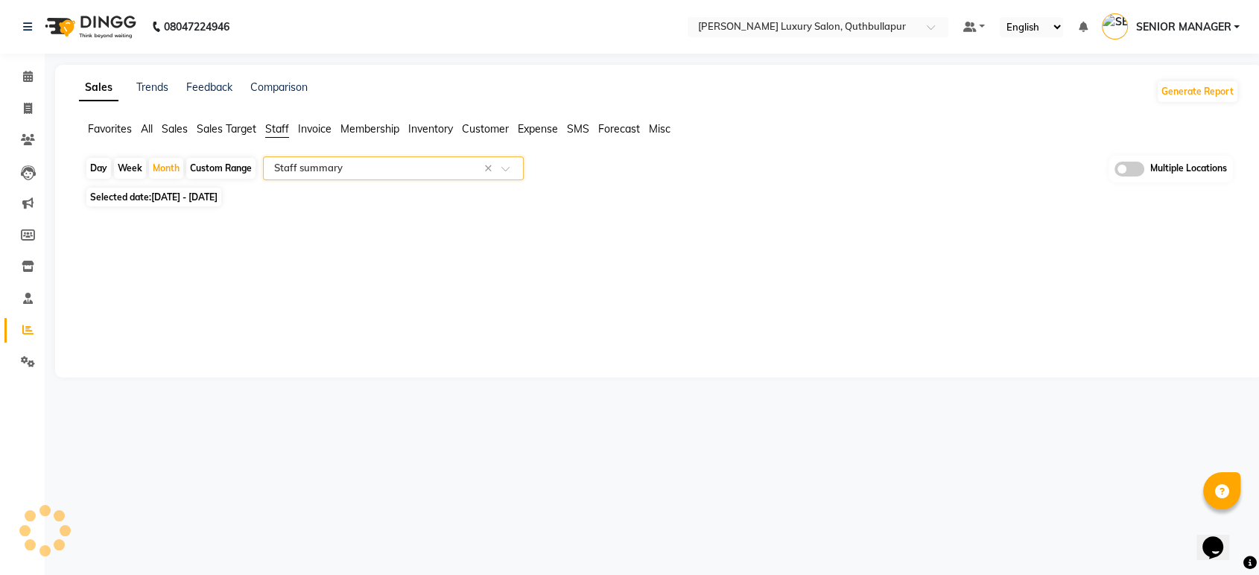
select select "full_report"
select select "csv"
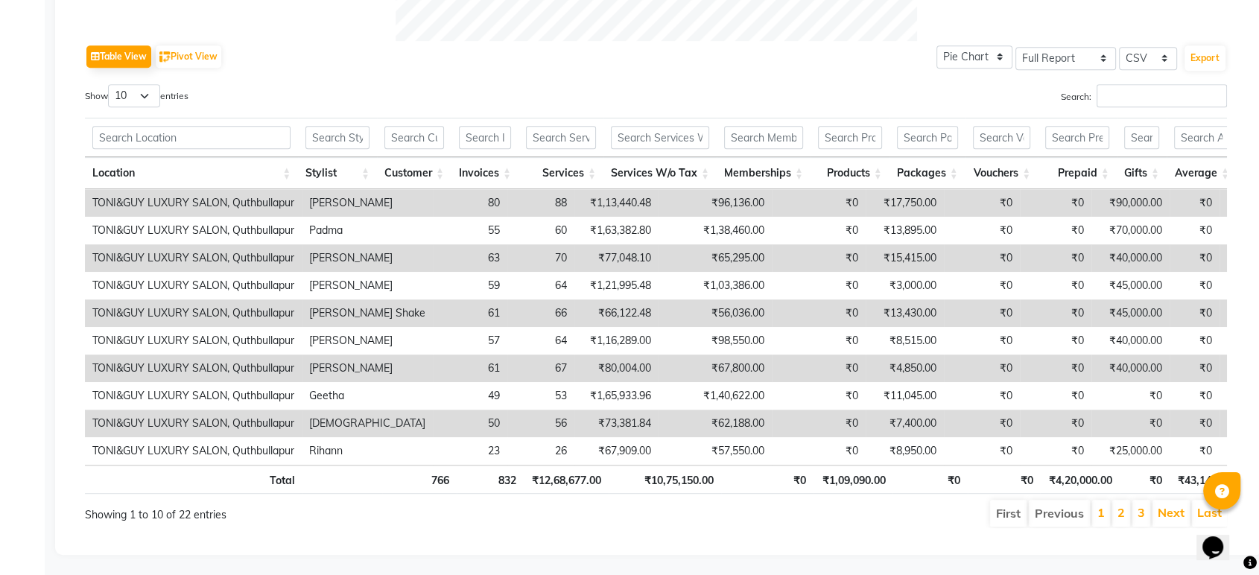
scroll to position [745, 0]
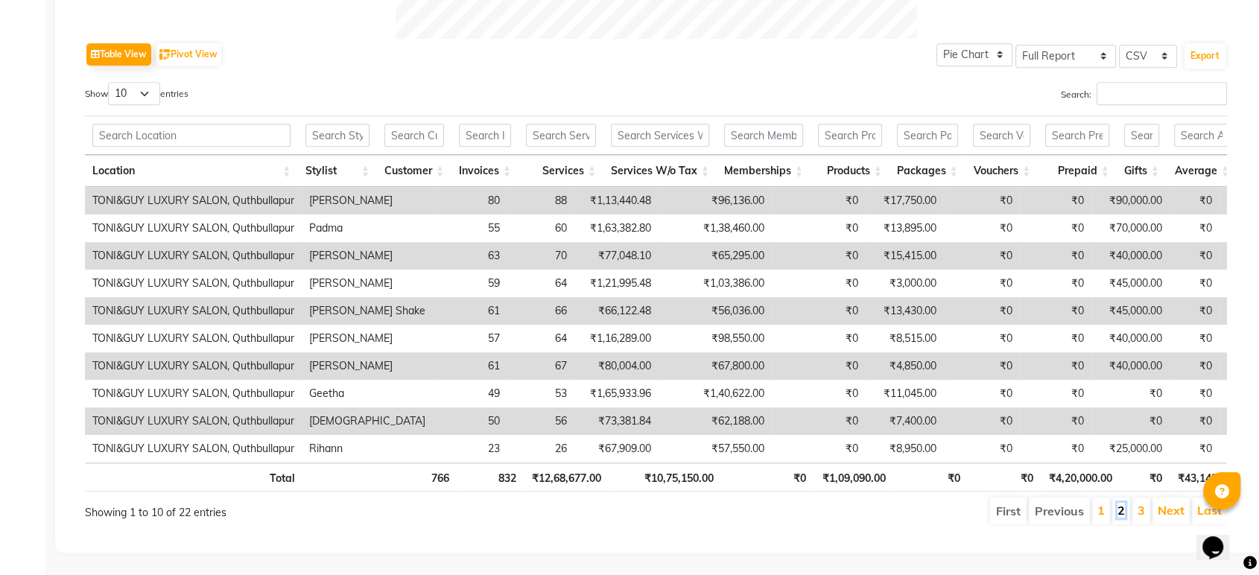
click at [1124, 503] on link "2" at bounding box center [1120, 510] width 7 height 15
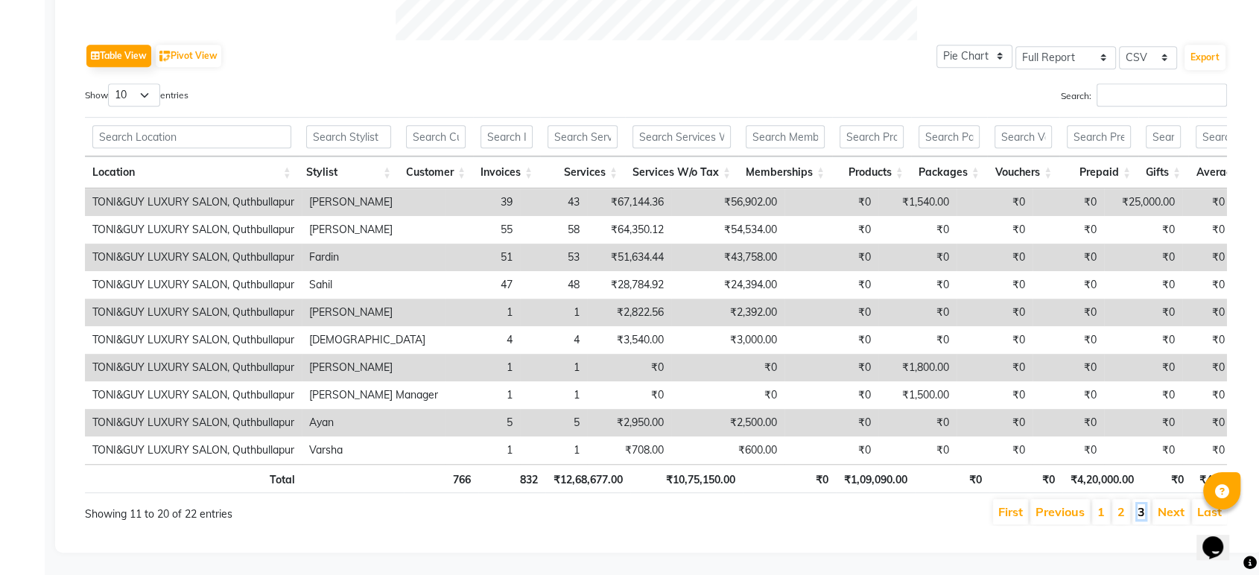
click at [1144, 504] on link "3" at bounding box center [1140, 511] width 7 height 15
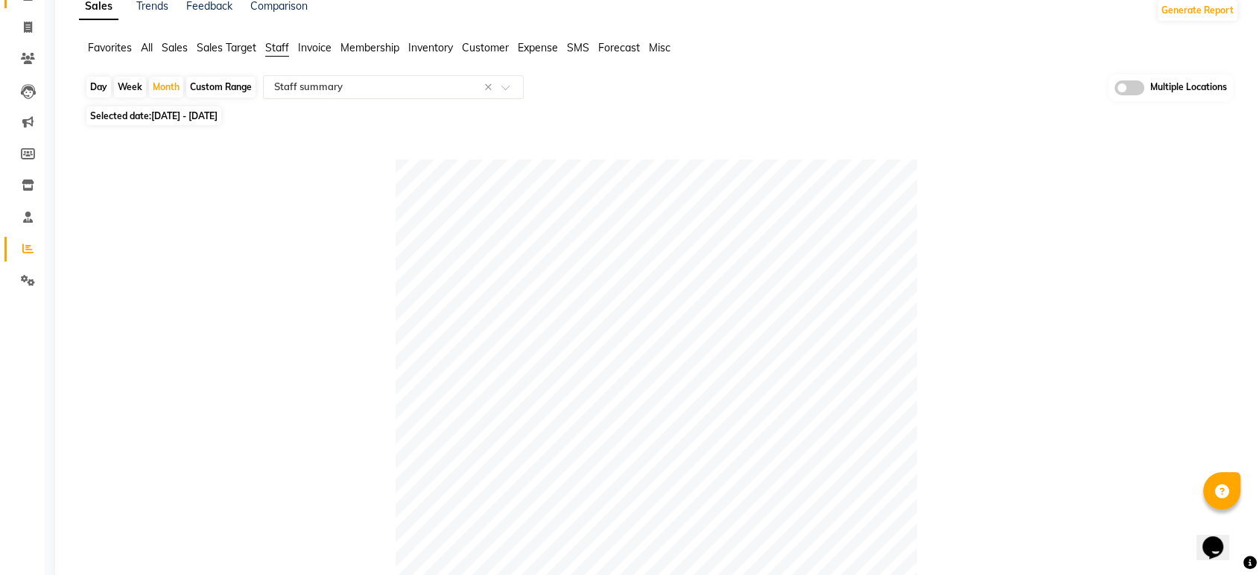
scroll to position [0, 0]
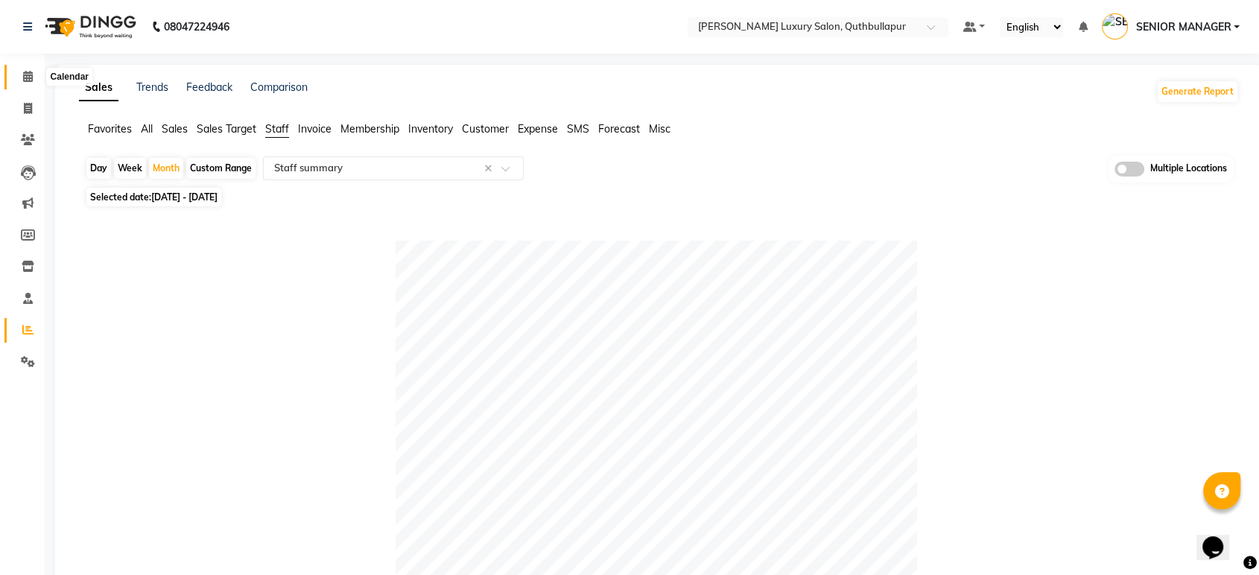
click at [30, 81] on icon at bounding box center [28, 76] width 10 height 11
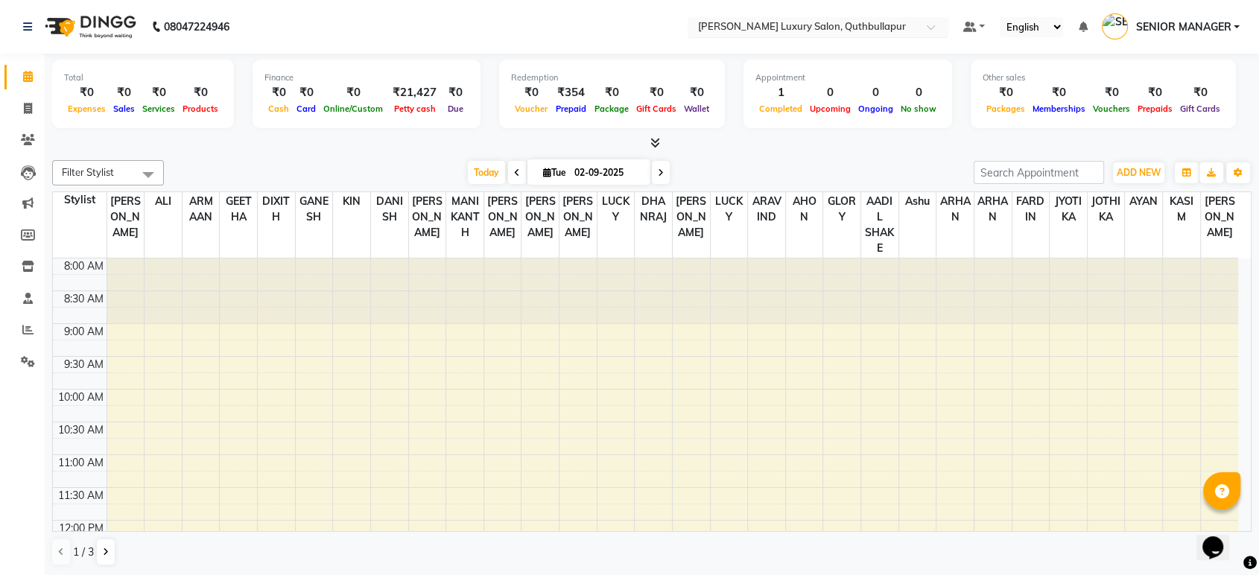
click at [779, 27] on input "text" at bounding box center [803, 28] width 216 height 15
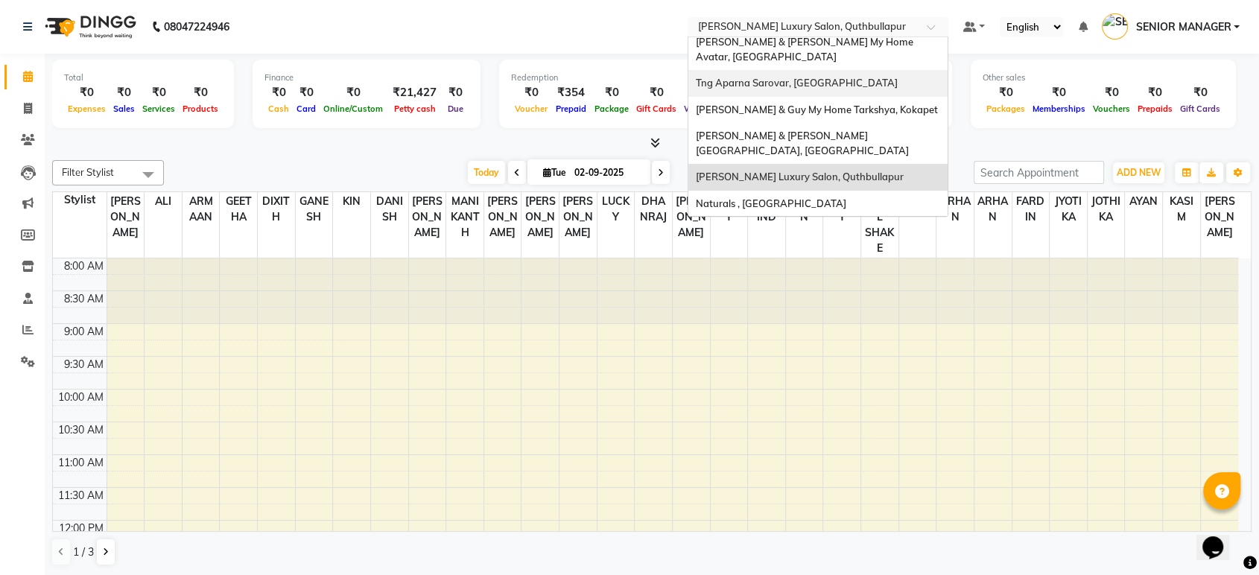
scroll to position [138, 0]
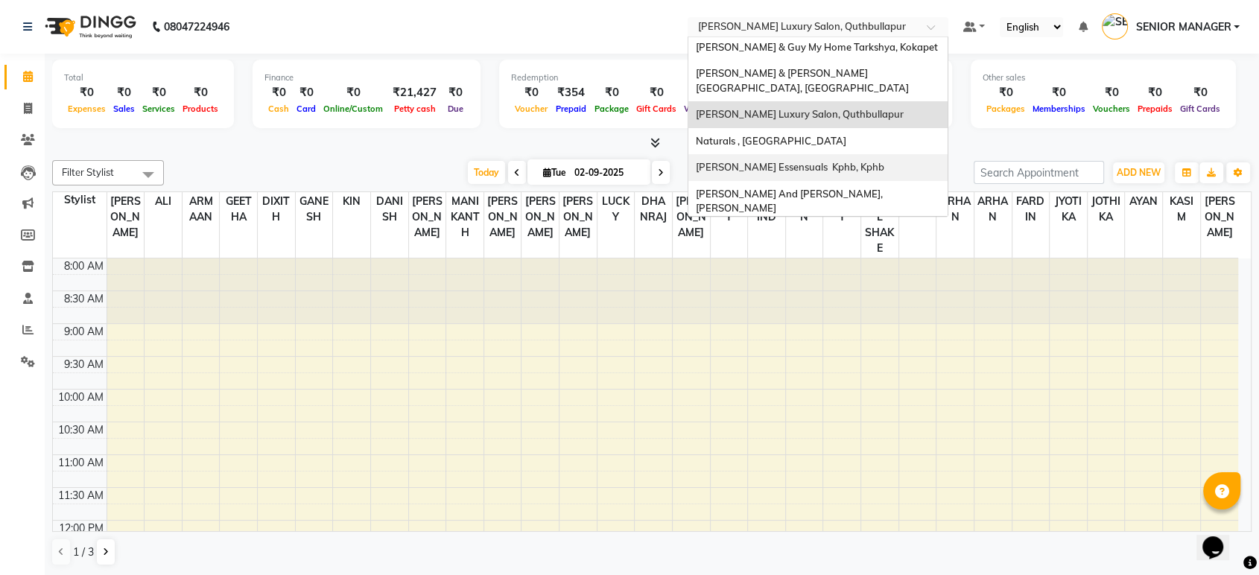
click at [845, 161] on span "[PERSON_NAME] Essensuals Kphb, Kphb" at bounding box center [790, 167] width 188 height 12
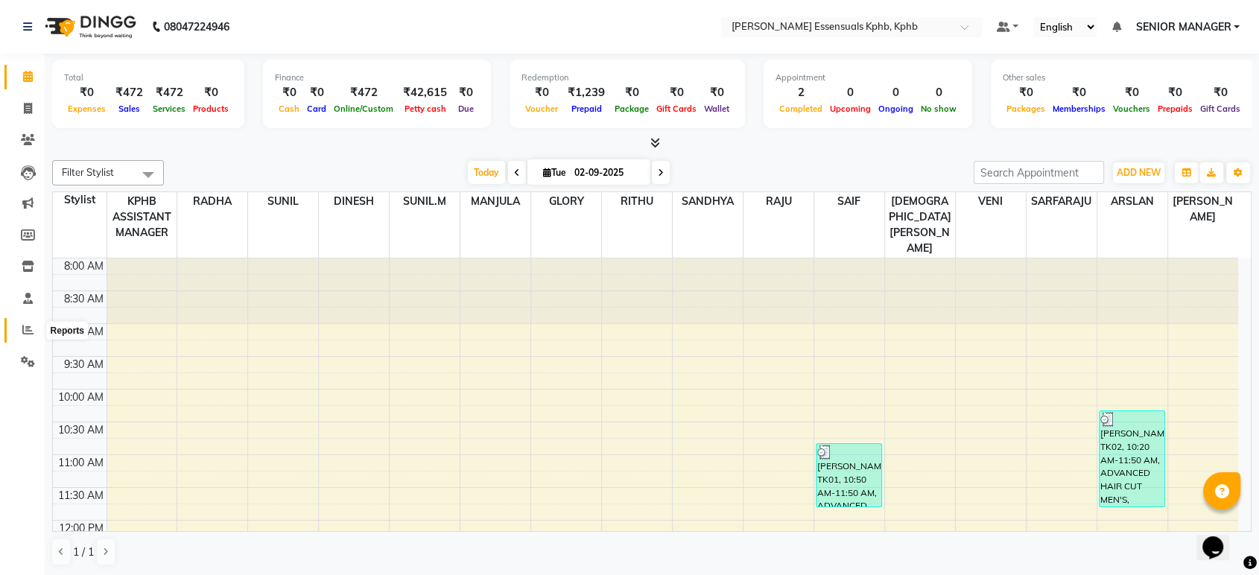
click at [22, 328] on icon at bounding box center [27, 329] width 11 height 11
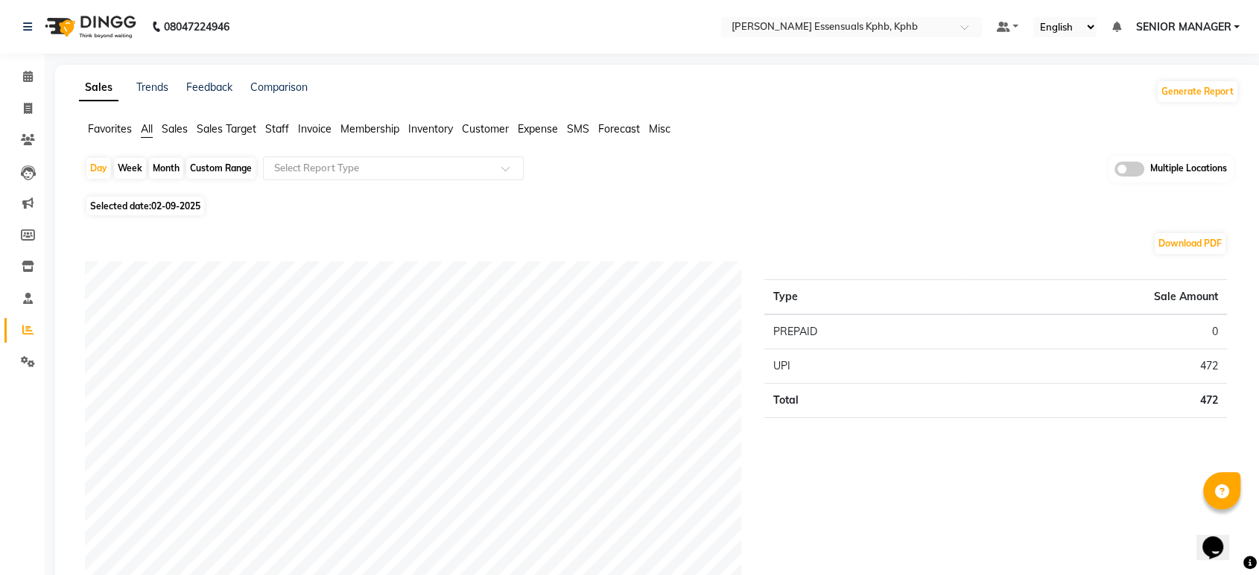
click at [177, 165] on div "Month" at bounding box center [166, 168] width 34 height 21
select select "9"
select select "2025"
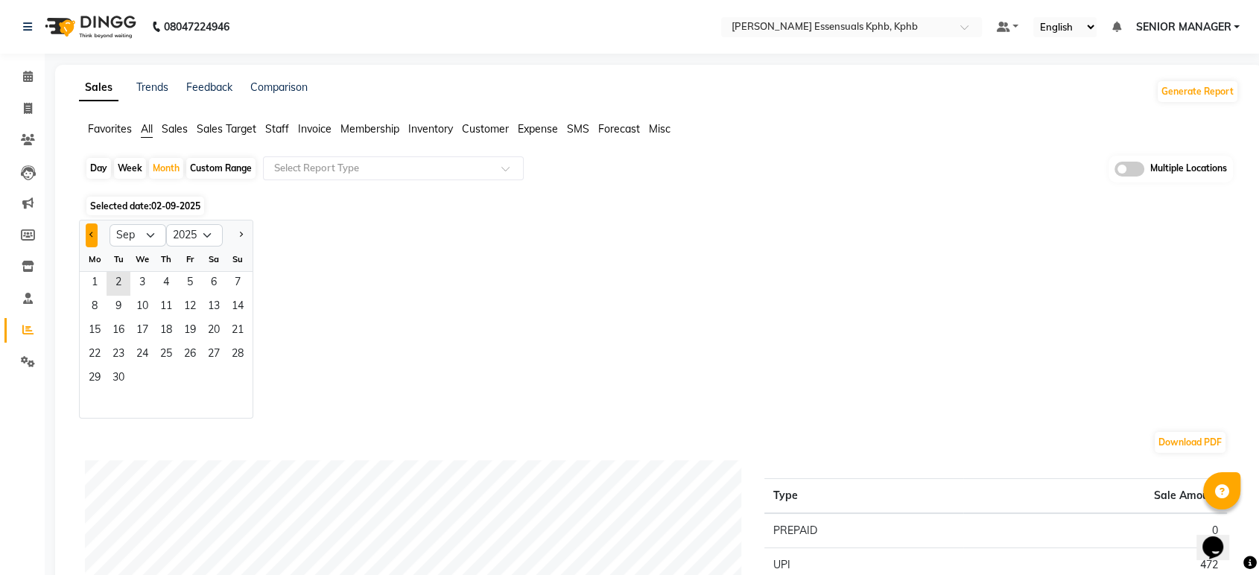
click at [91, 235] on span "Previous month" at bounding box center [91, 234] width 5 height 5
select select "8"
click at [186, 279] on span "1" at bounding box center [190, 284] width 24 height 24
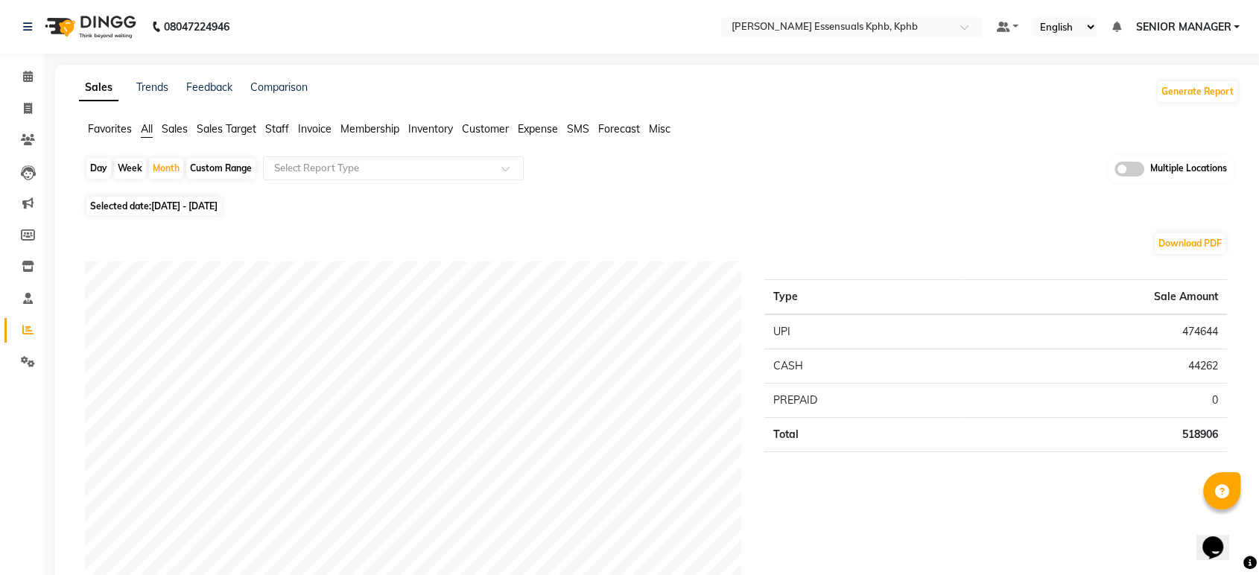
click at [276, 124] on span "Staff" at bounding box center [277, 128] width 24 height 13
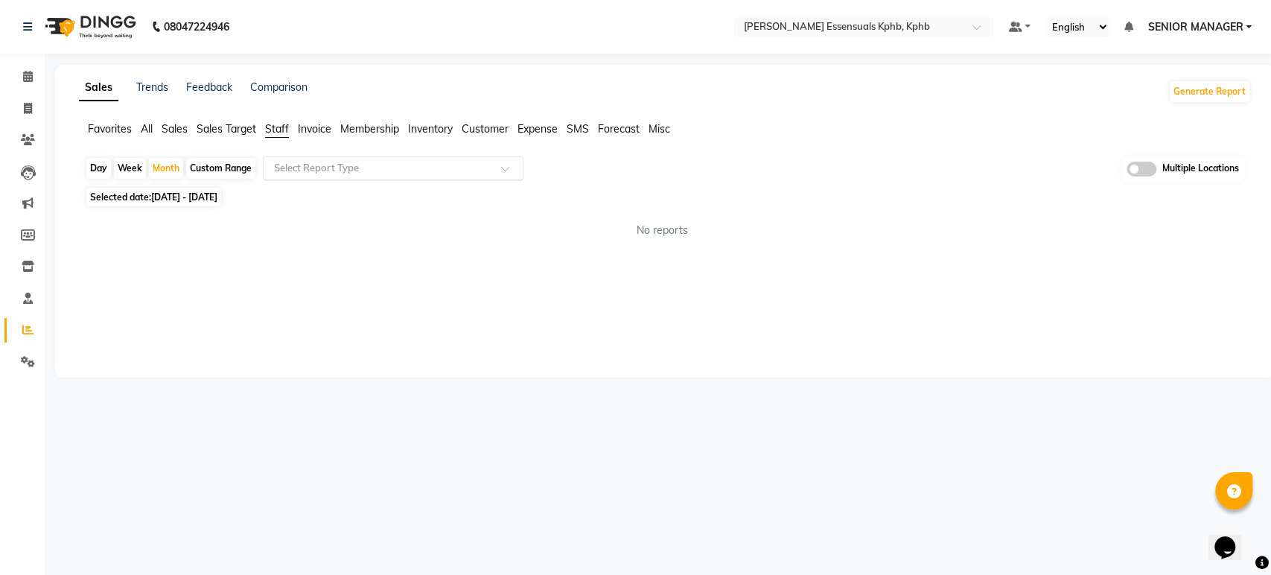
click at [312, 162] on input "text" at bounding box center [378, 168] width 215 height 15
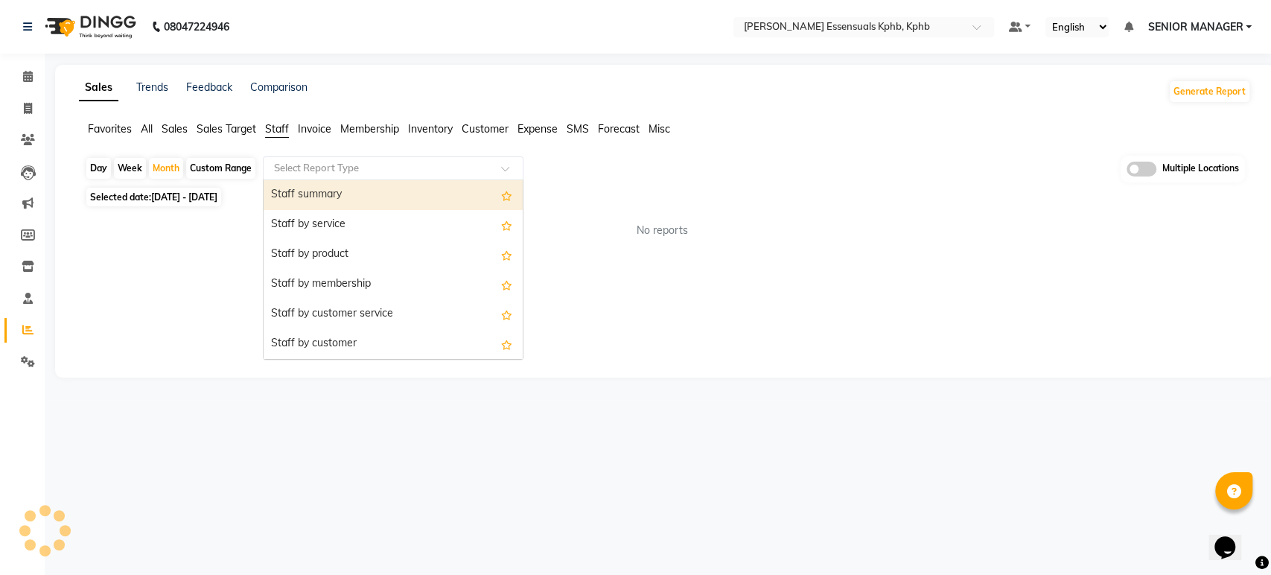
click at [322, 186] on div "Staff summary" at bounding box center [393, 195] width 259 height 30
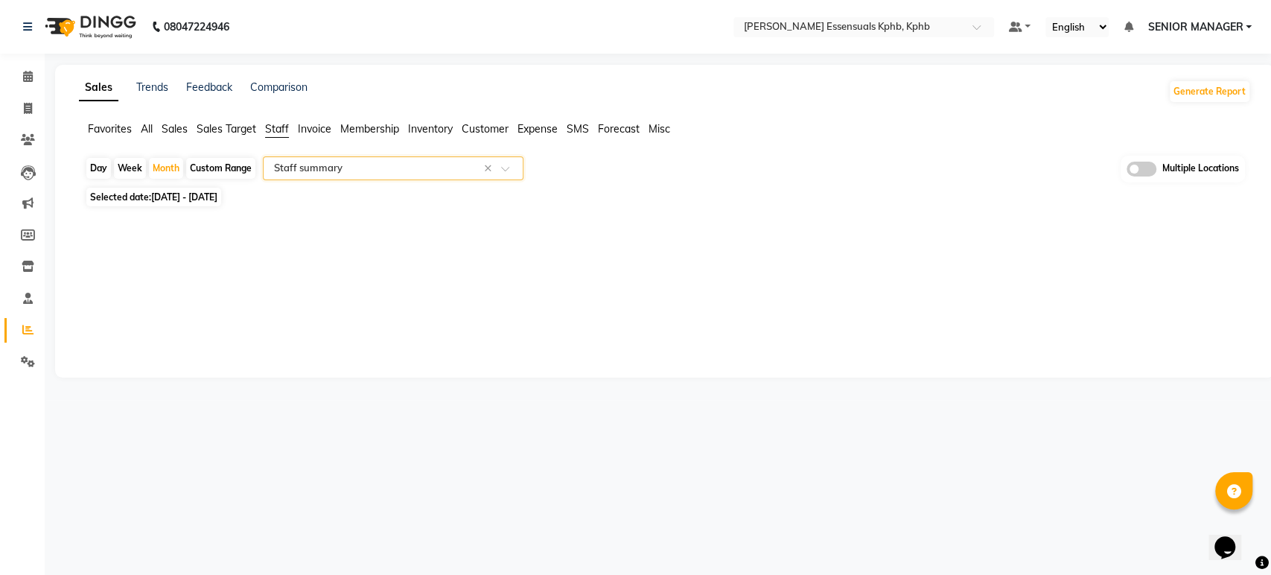
select select "full_report"
select select "csv"
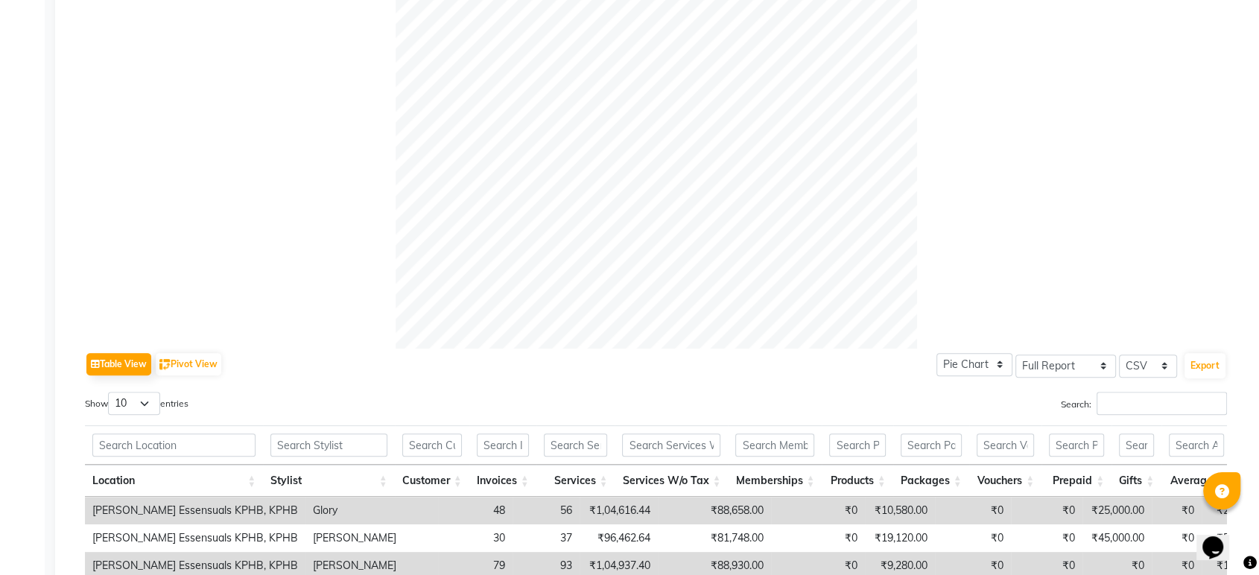
scroll to position [83, 0]
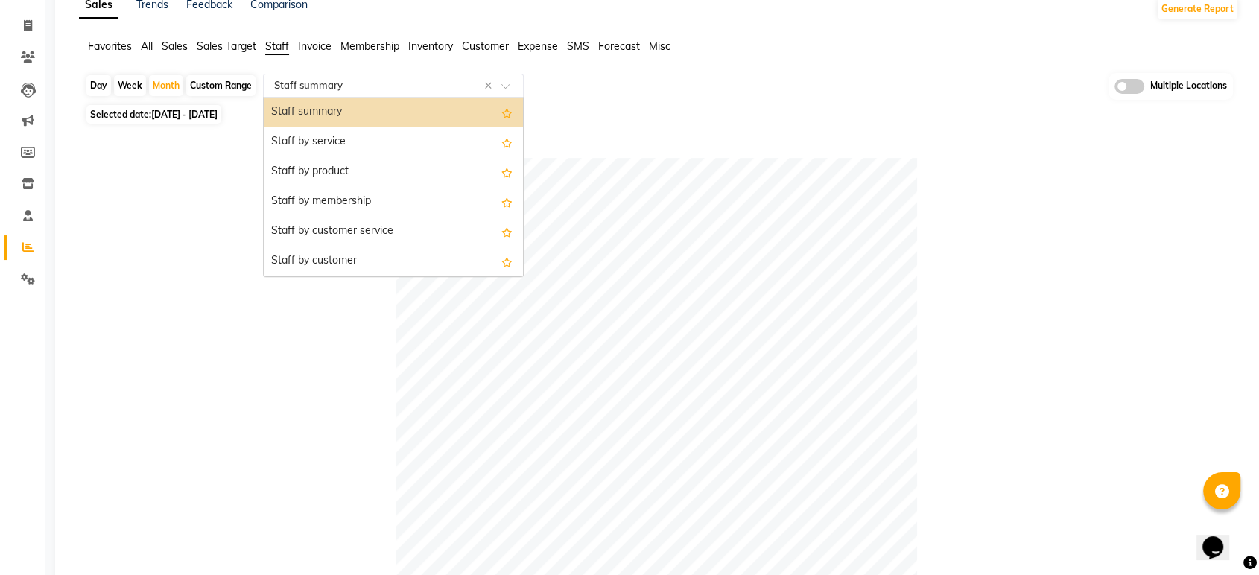
click at [396, 95] on div "Select Report Type × Staff summary ×" at bounding box center [393, 86] width 261 height 24
click at [369, 225] on div "Staff by customer service" at bounding box center [393, 232] width 259 height 30
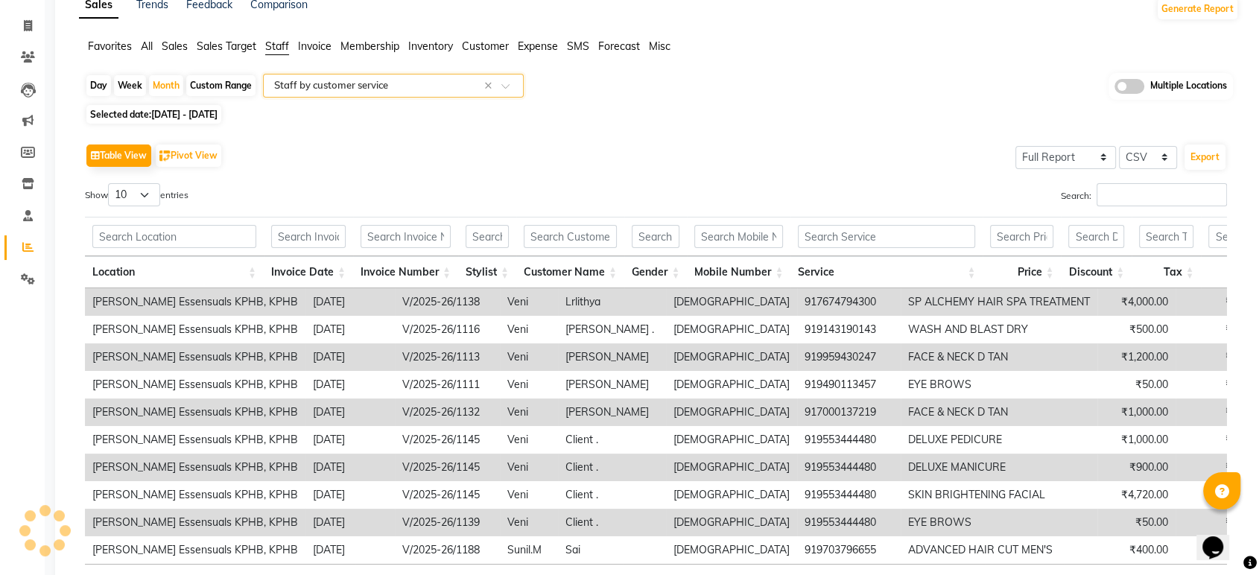
scroll to position [0, 0]
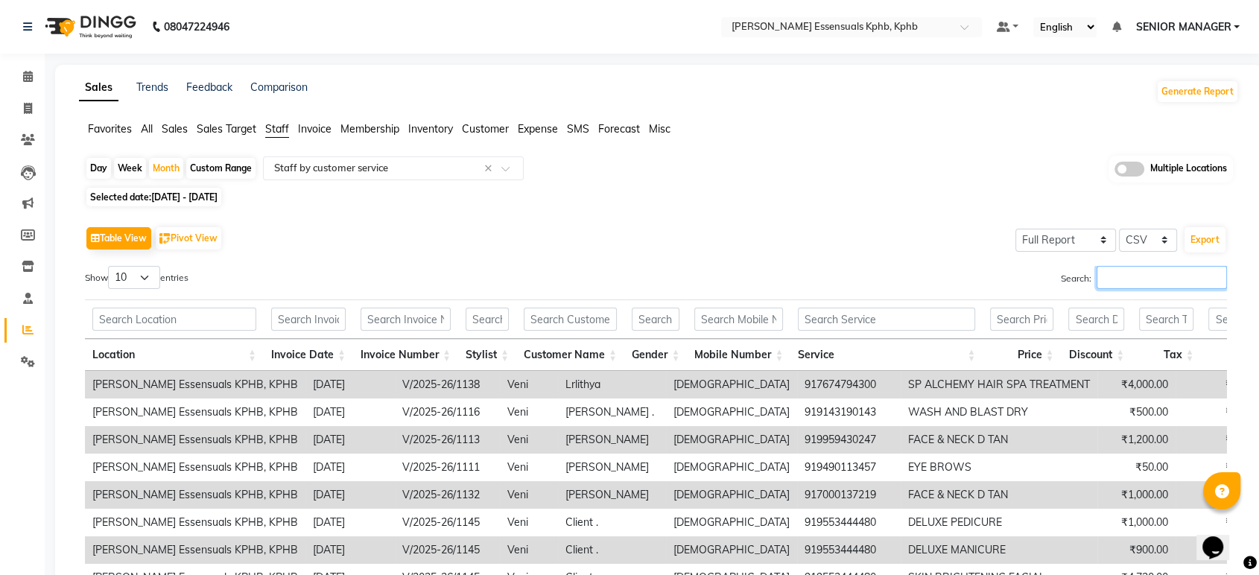
click at [1117, 282] on input "Search:" at bounding box center [1161, 277] width 130 height 23
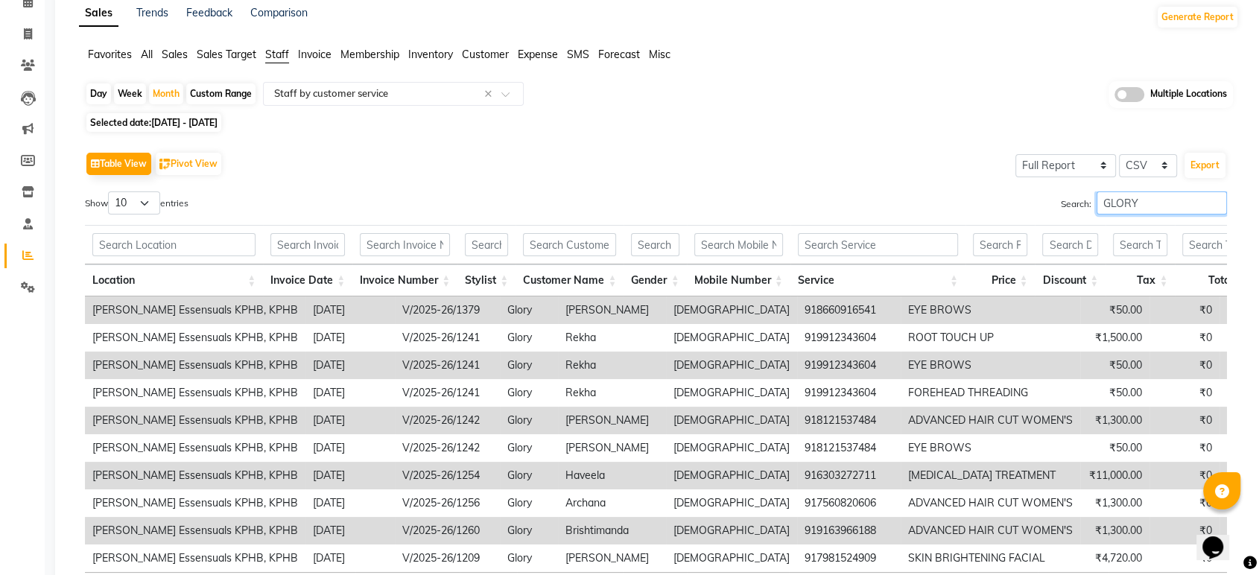
scroll to position [165, 0]
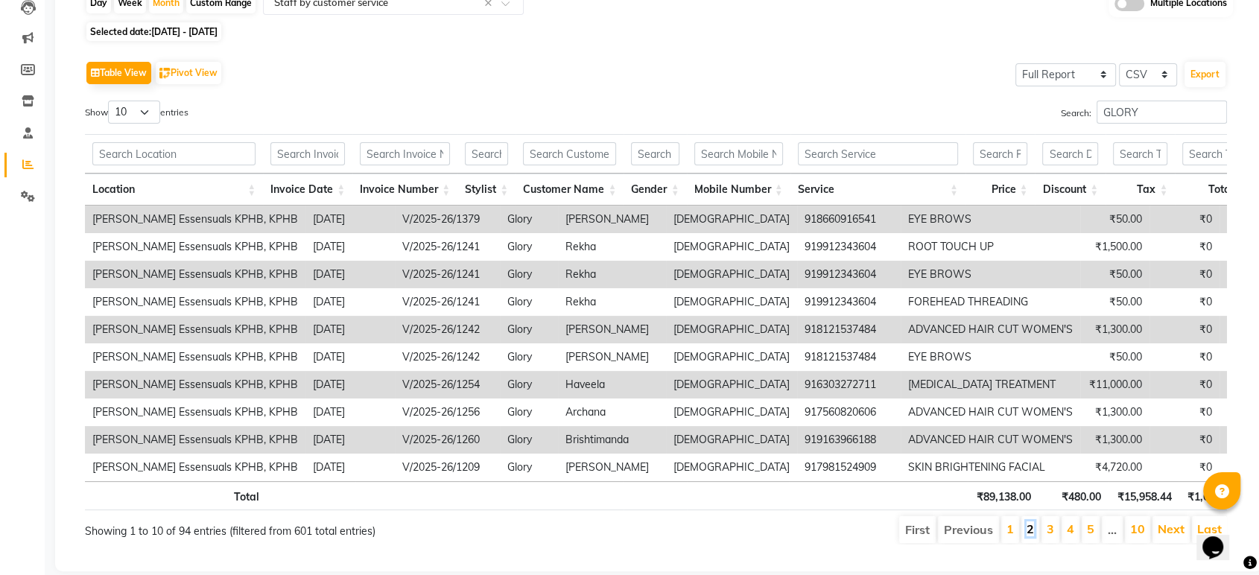
click at [1031, 535] on link "2" at bounding box center [1029, 528] width 7 height 15
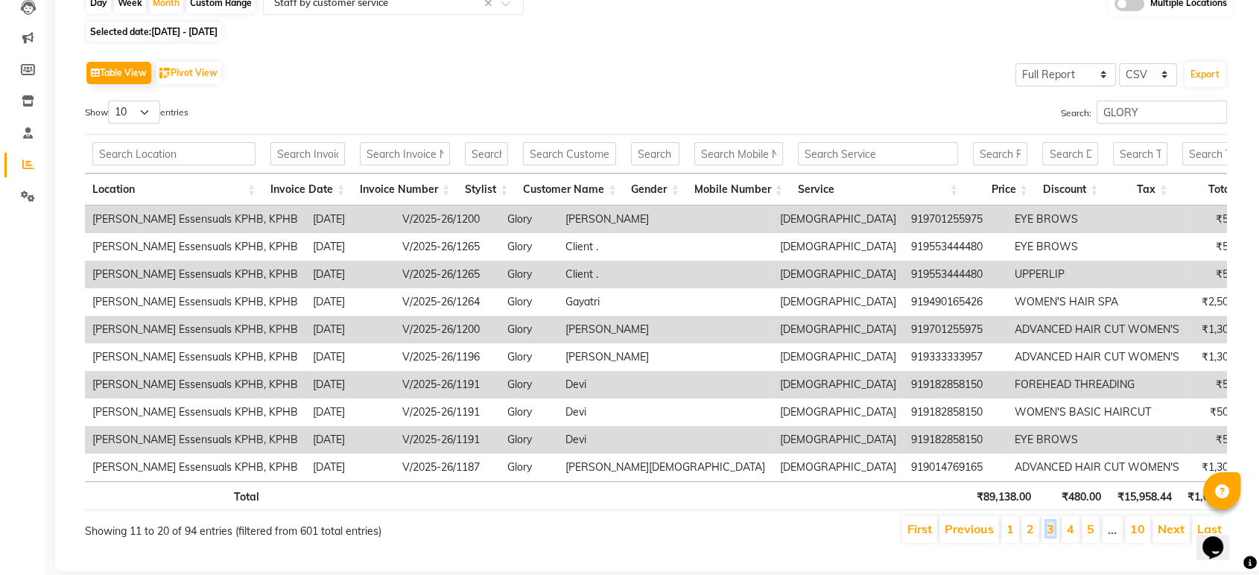
click at [1054, 535] on link "3" at bounding box center [1049, 528] width 7 height 15
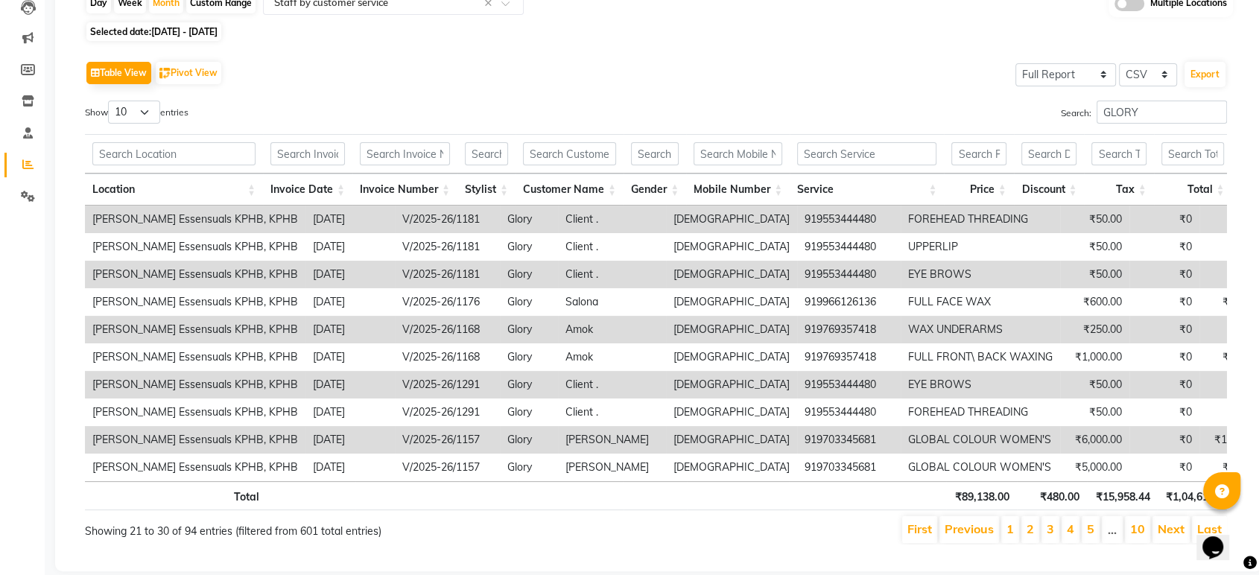
click at [1067, 535] on li "4" at bounding box center [1070, 529] width 18 height 27
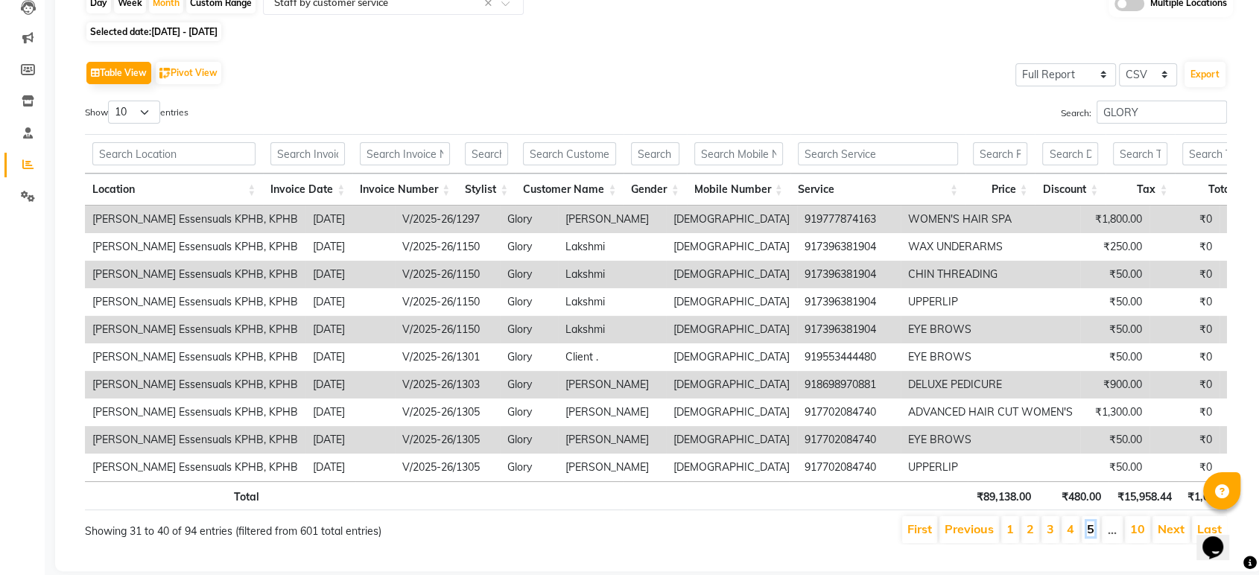
click at [1094, 536] on link "5" at bounding box center [1090, 528] width 7 height 15
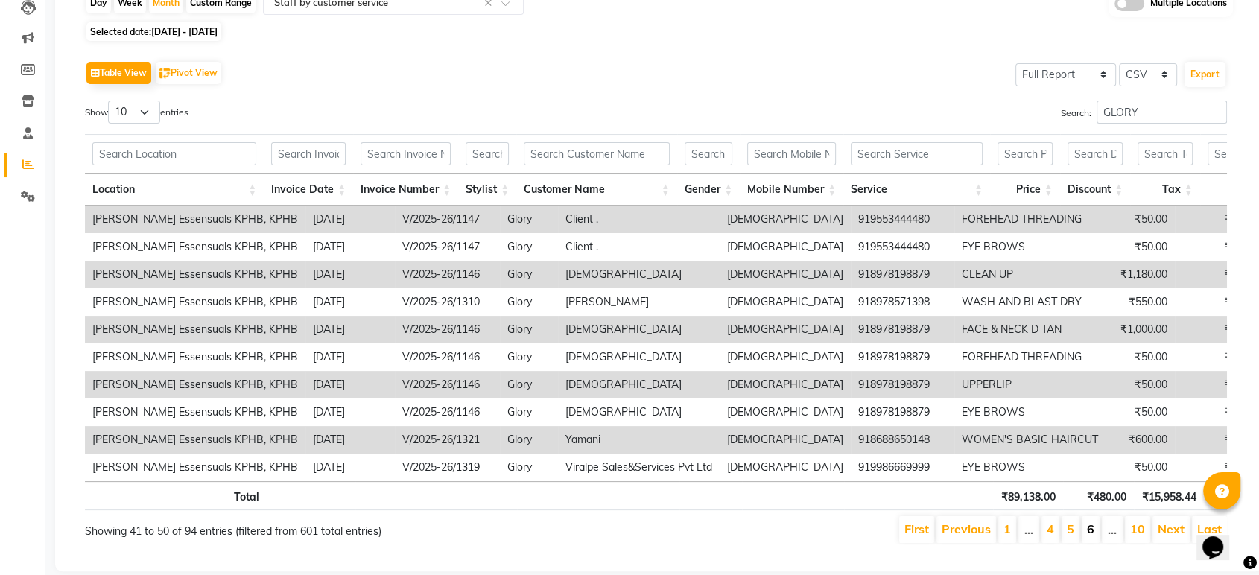
click at [1096, 537] on li "6" at bounding box center [1091, 529] width 18 height 27
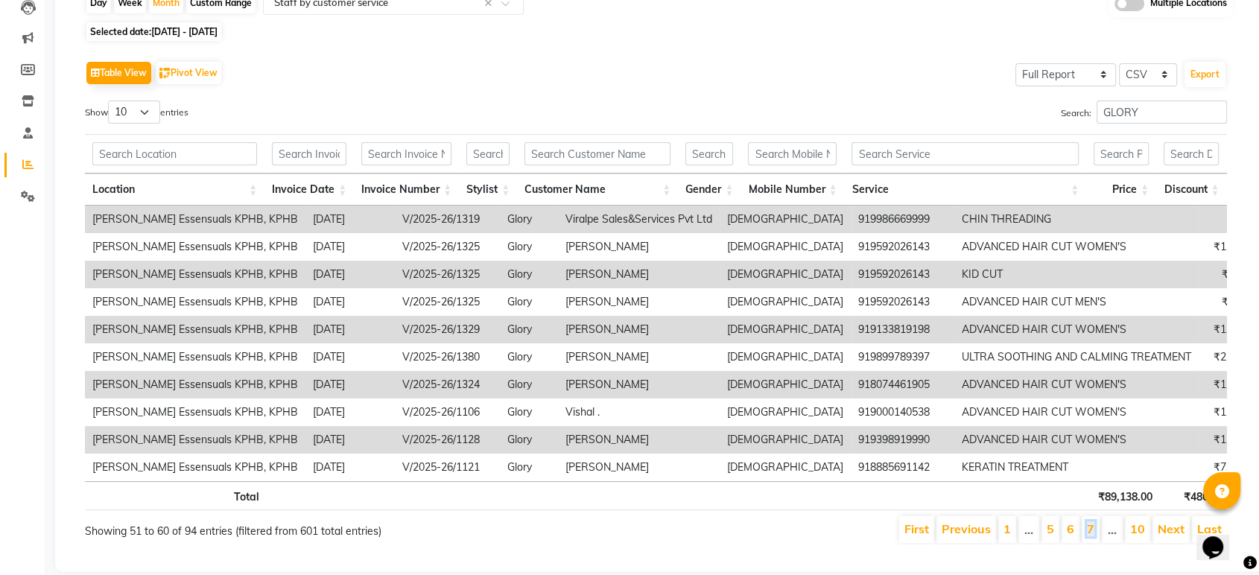
click at [1094, 536] on link "7" at bounding box center [1090, 528] width 7 height 15
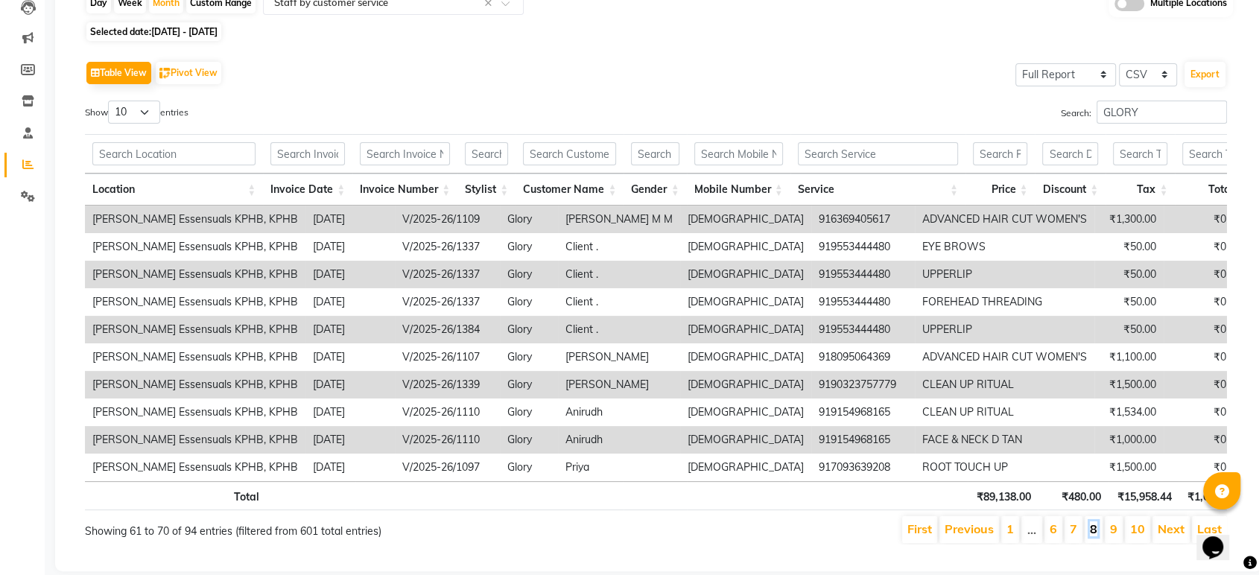
click at [1097, 536] on link "8" at bounding box center [1093, 528] width 7 height 15
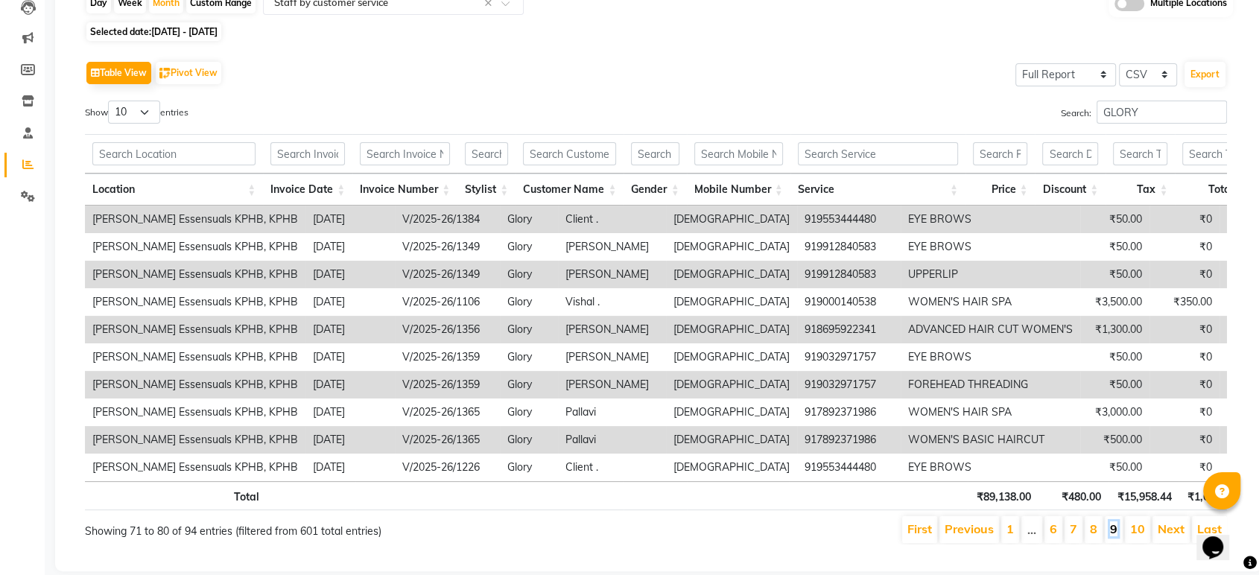
click at [1114, 536] on link "9" at bounding box center [1113, 528] width 7 height 15
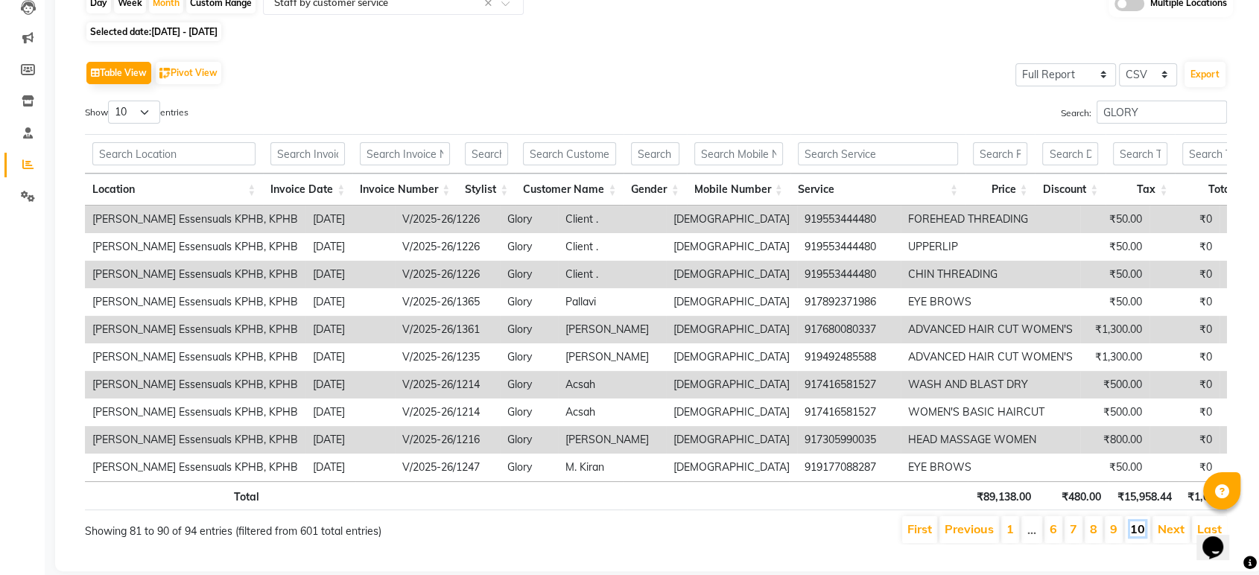
click at [1134, 536] on link "10" at bounding box center [1137, 528] width 15 height 15
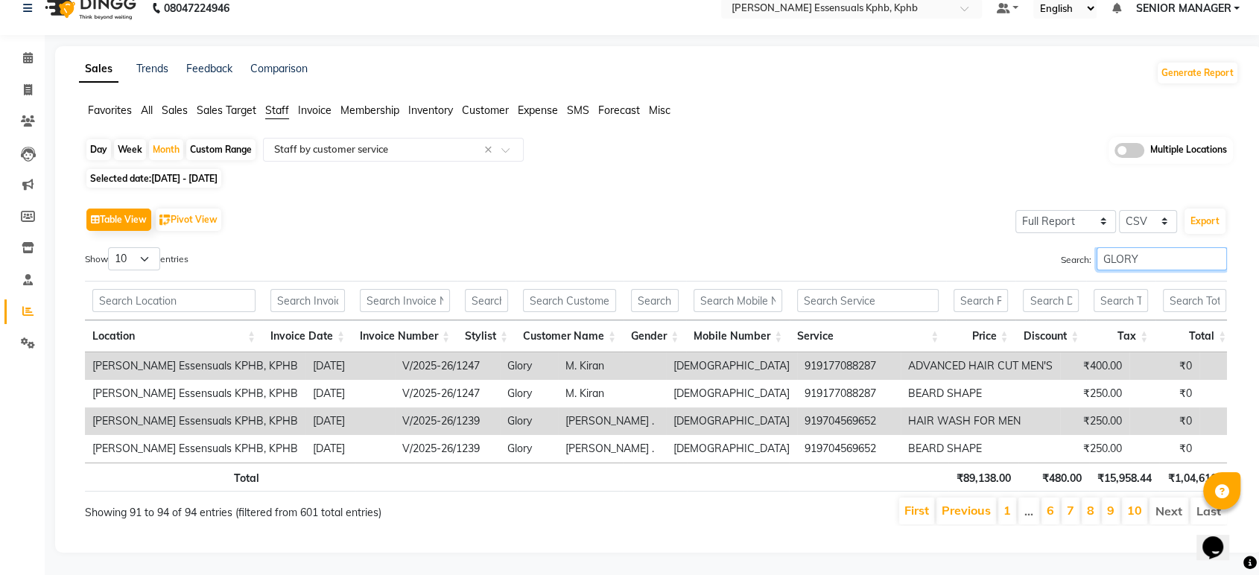
drag, startPoint x: 962, startPoint y: 237, endPoint x: 944, endPoint y: 238, distance: 17.9
click at [945, 247] on div "Search: GLORY" at bounding box center [947, 261] width 560 height 29
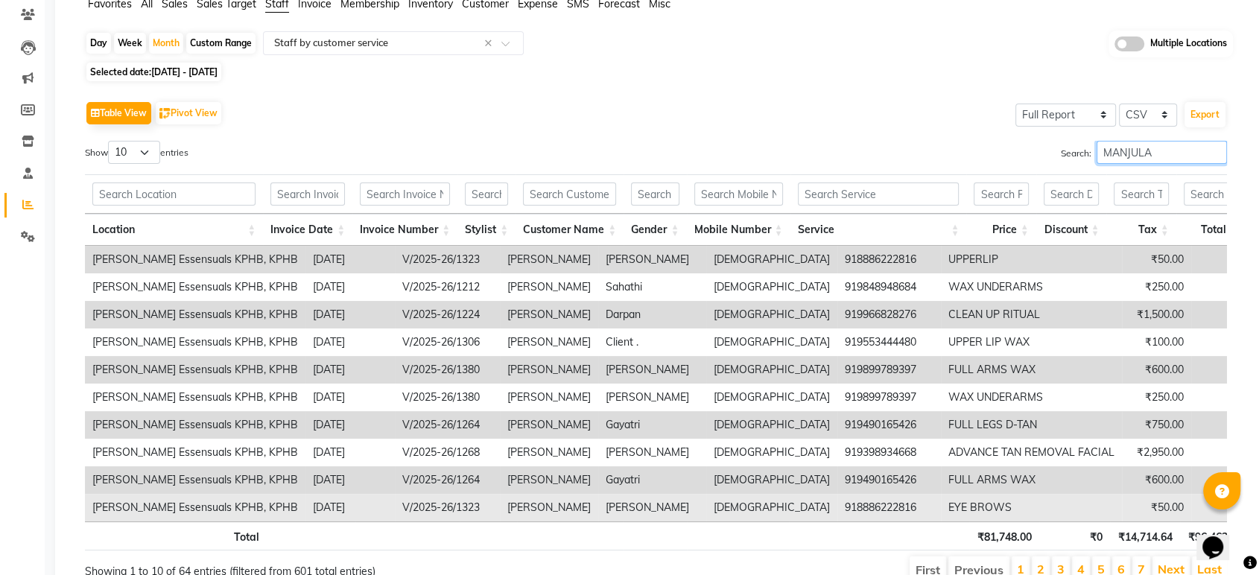
scroll to position [208, 0]
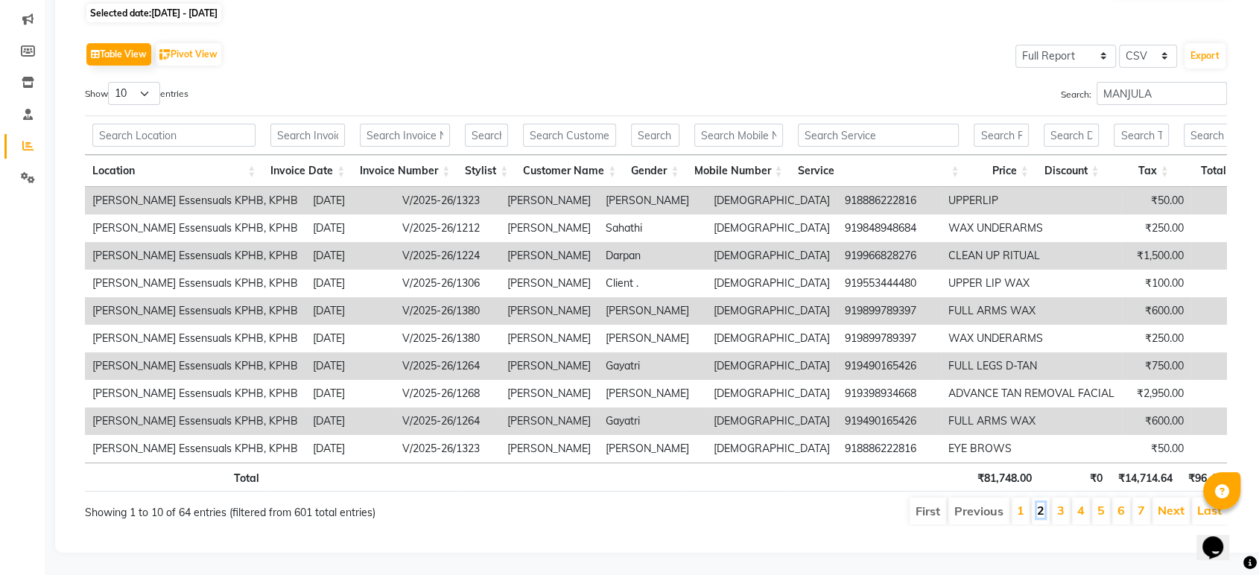
click at [1040, 503] on link "2" at bounding box center [1040, 510] width 7 height 15
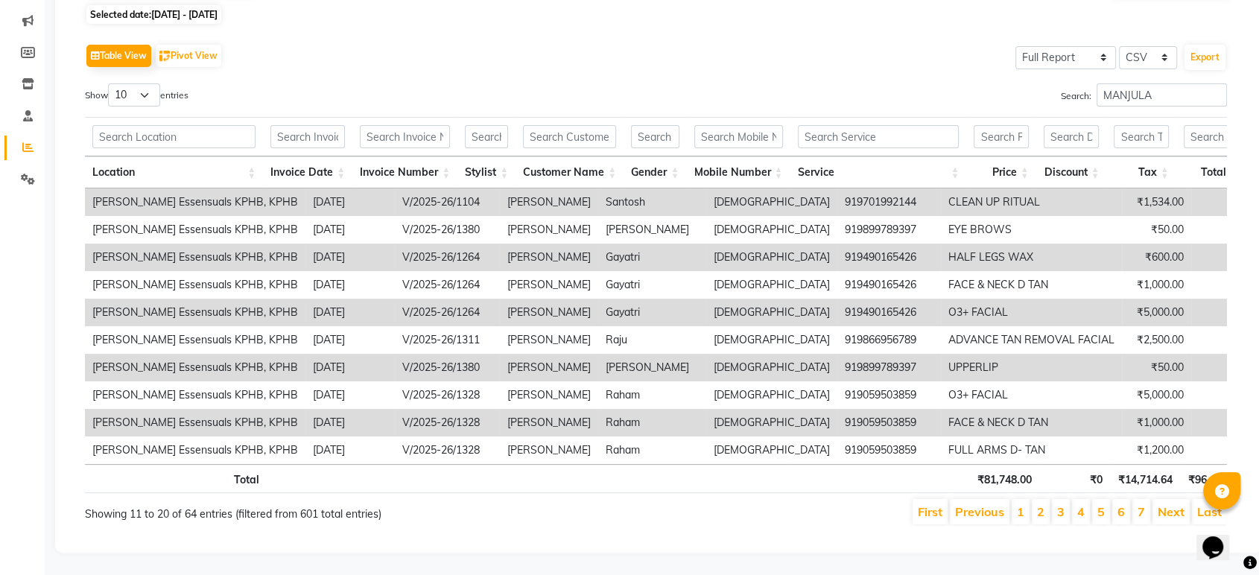
click at [1058, 499] on li "3" at bounding box center [1061, 511] width 18 height 25
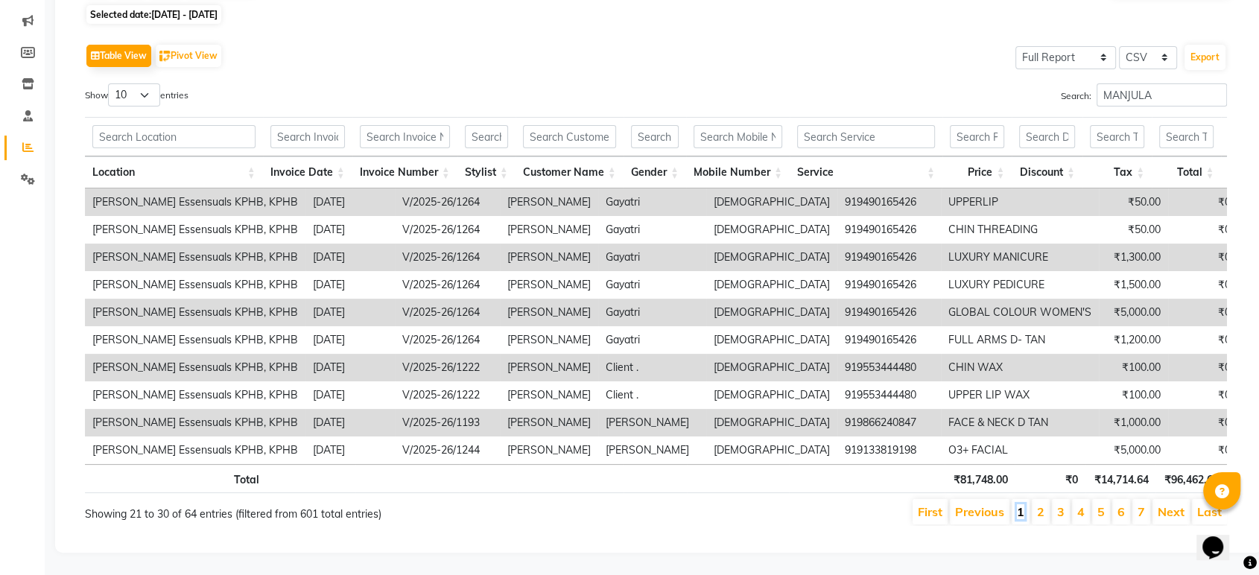
click at [1024, 504] on link "1" at bounding box center [1020, 511] width 7 height 15
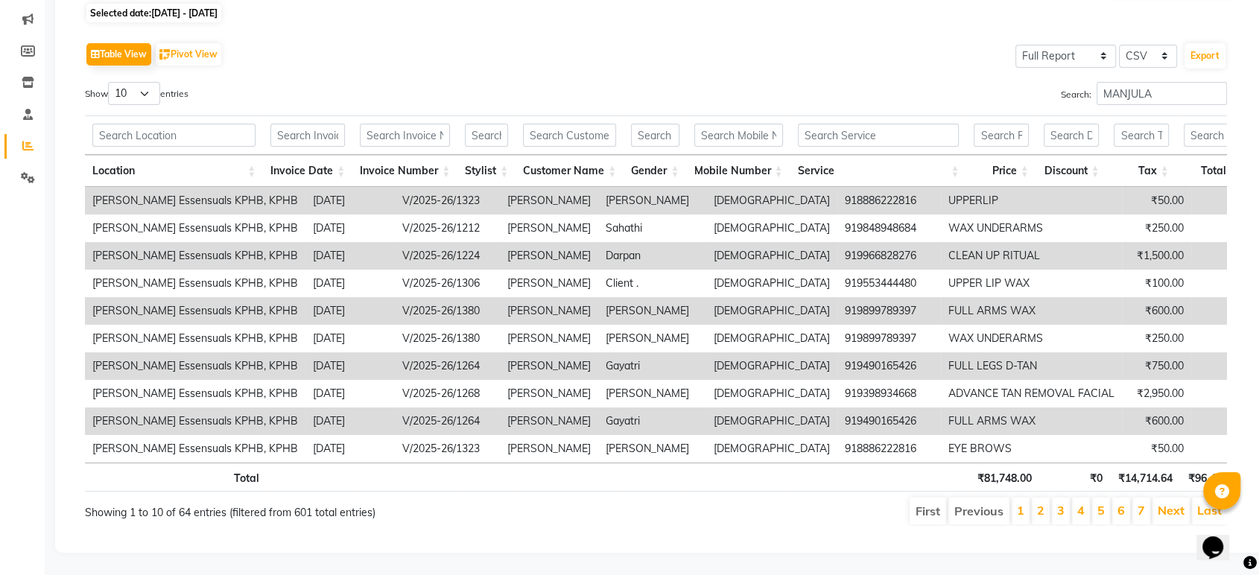
click at [1038, 498] on li "2" at bounding box center [1041, 511] width 18 height 27
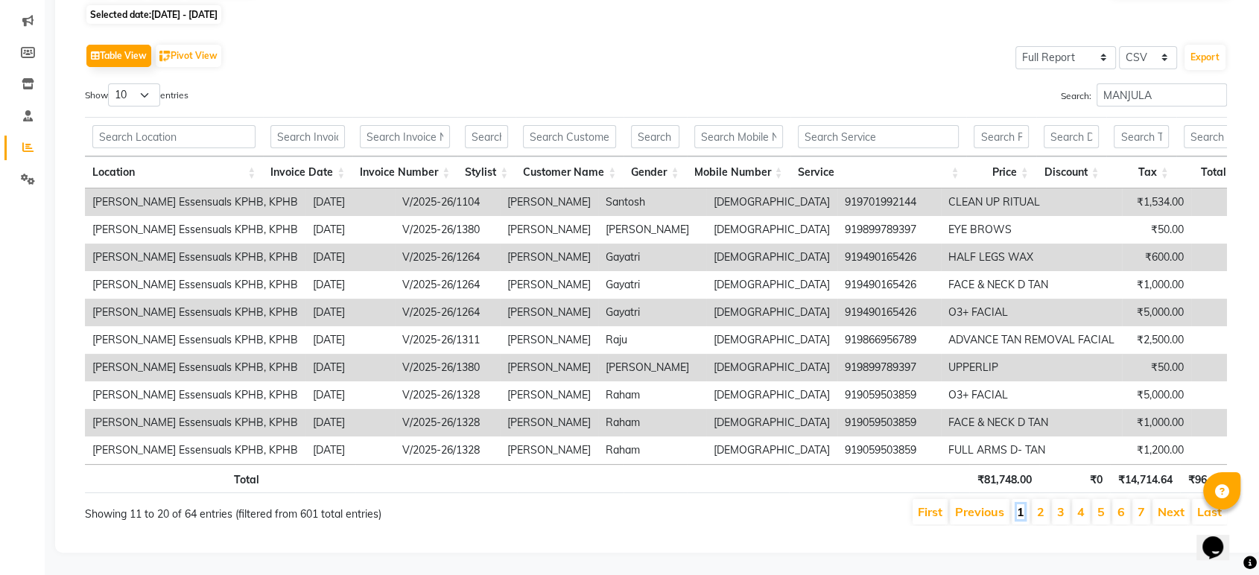
click at [1024, 504] on link "1" at bounding box center [1020, 511] width 7 height 15
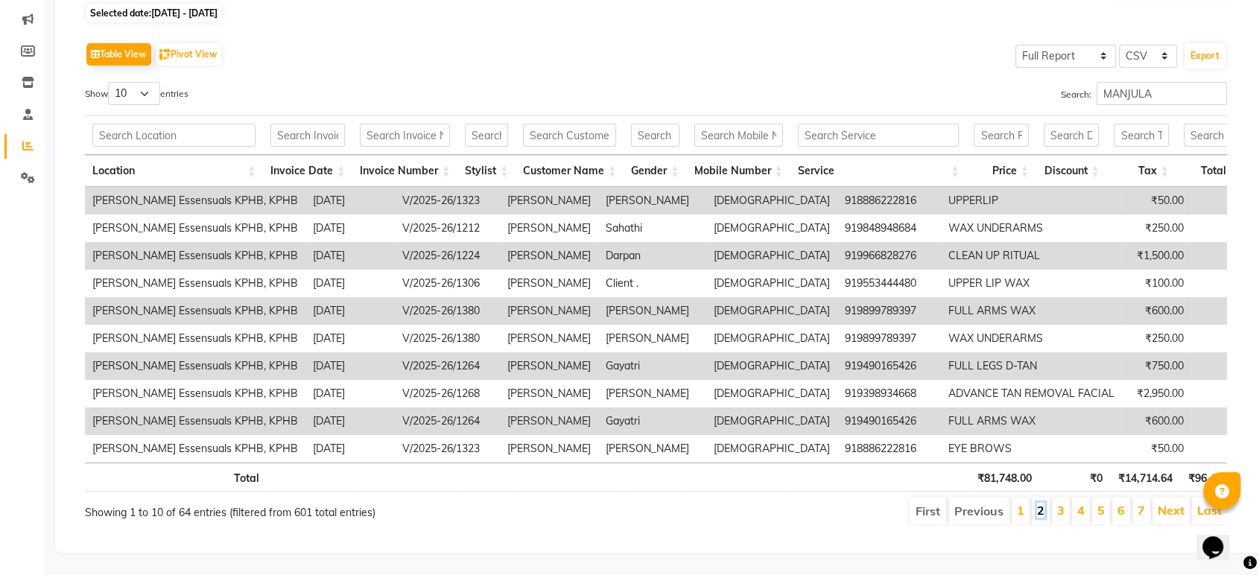
click at [1040, 503] on link "2" at bounding box center [1040, 510] width 7 height 15
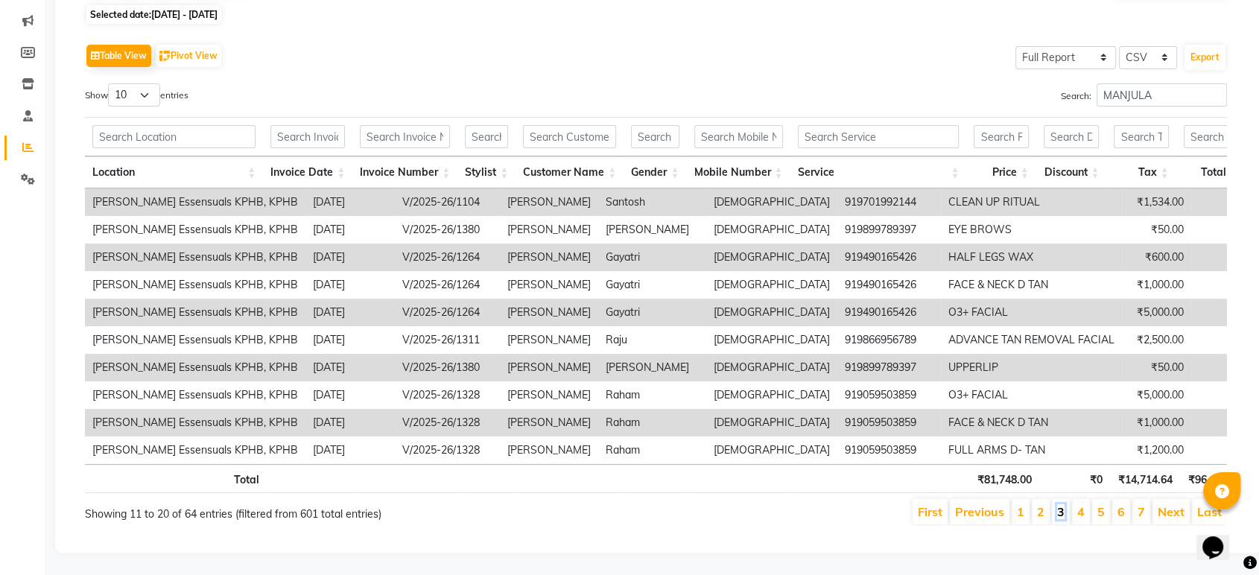
click at [1064, 504] on link "3" at bounding box center [1060, 511] width 7 height 15
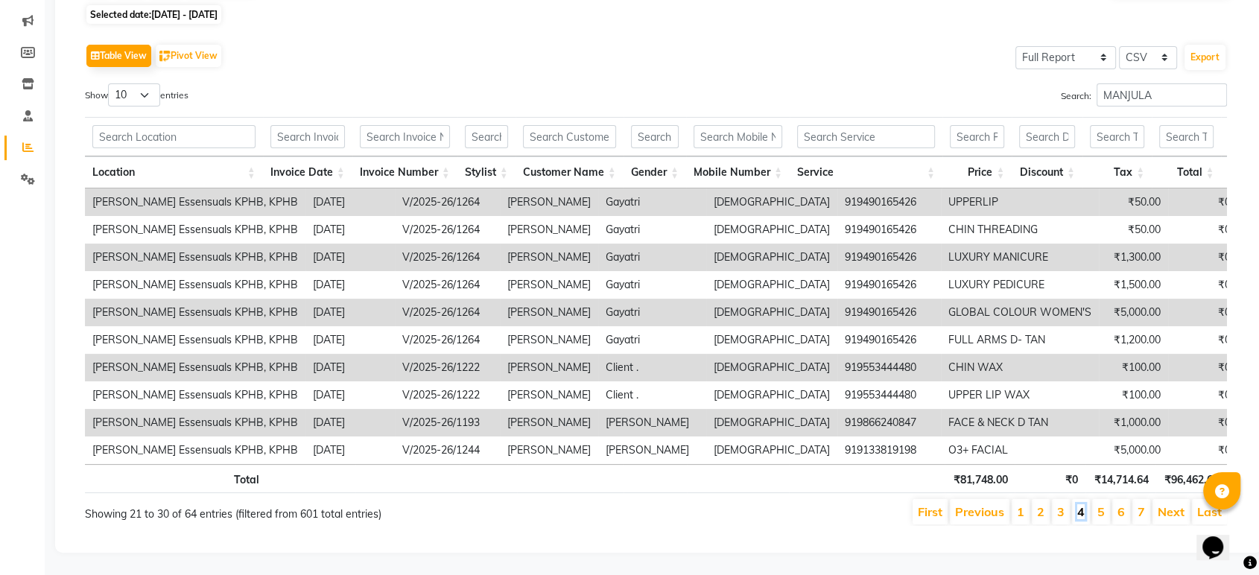
click at [1082, 504] on link "4" at bounding box center [1080, 511] width 7 height 15
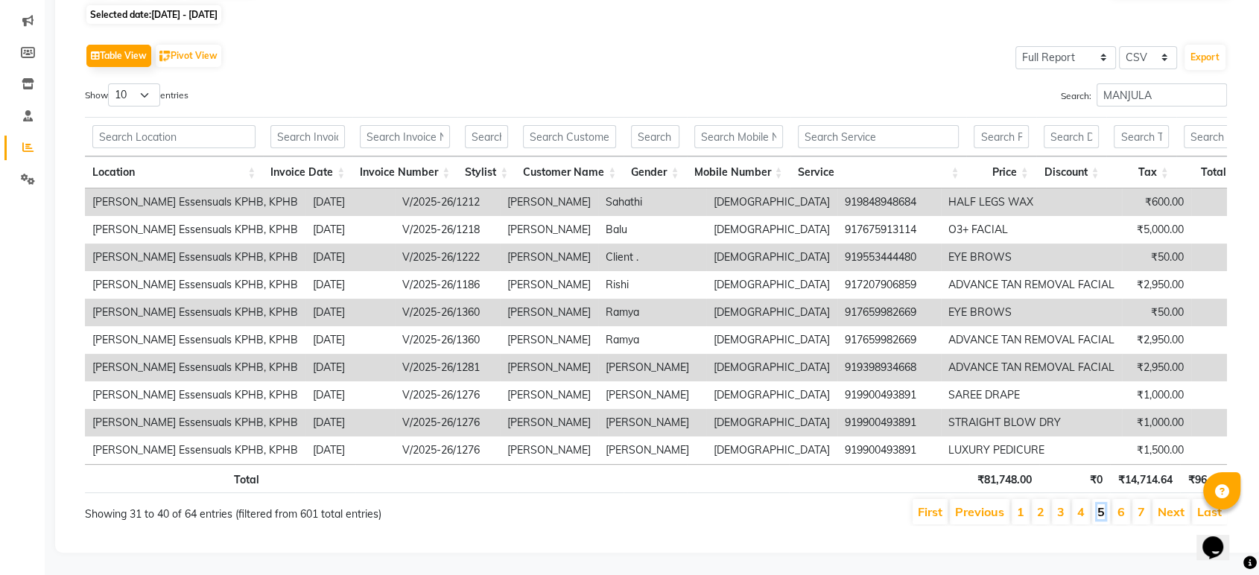
click at [1102, 504] on link "5" at bounding box center [1100, 511] width 7 height 15
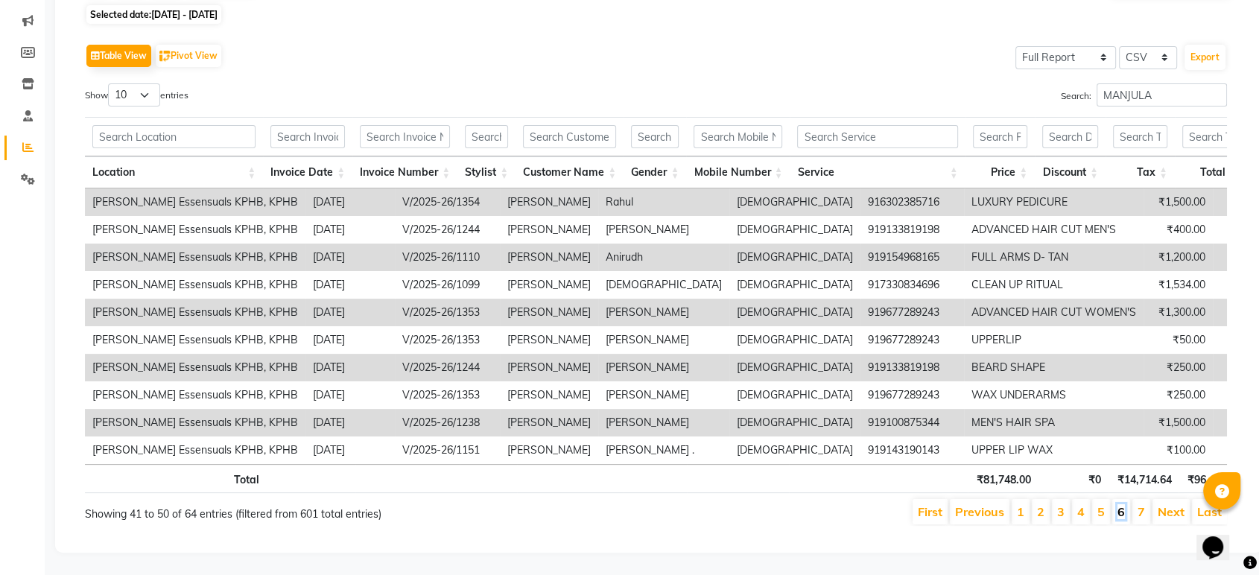
click at [1119, 504] on link "6" at bounding box center [1120, 511] width 7 height 15
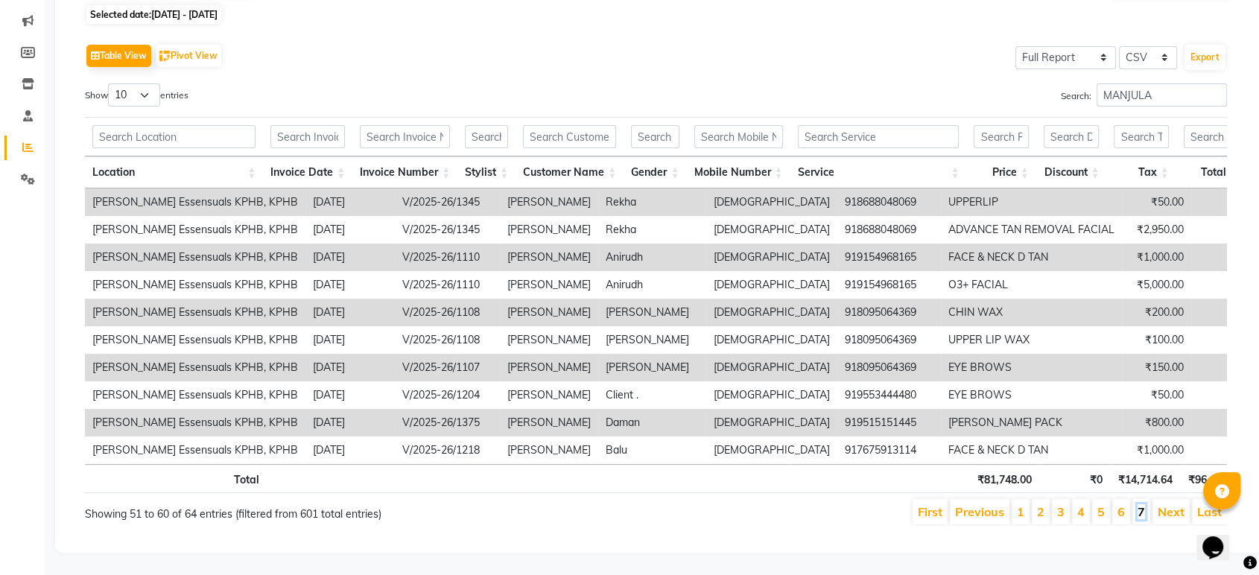
click at [1145, 504] on link "7" at bounding box center [1140, 511] width 7 height 15
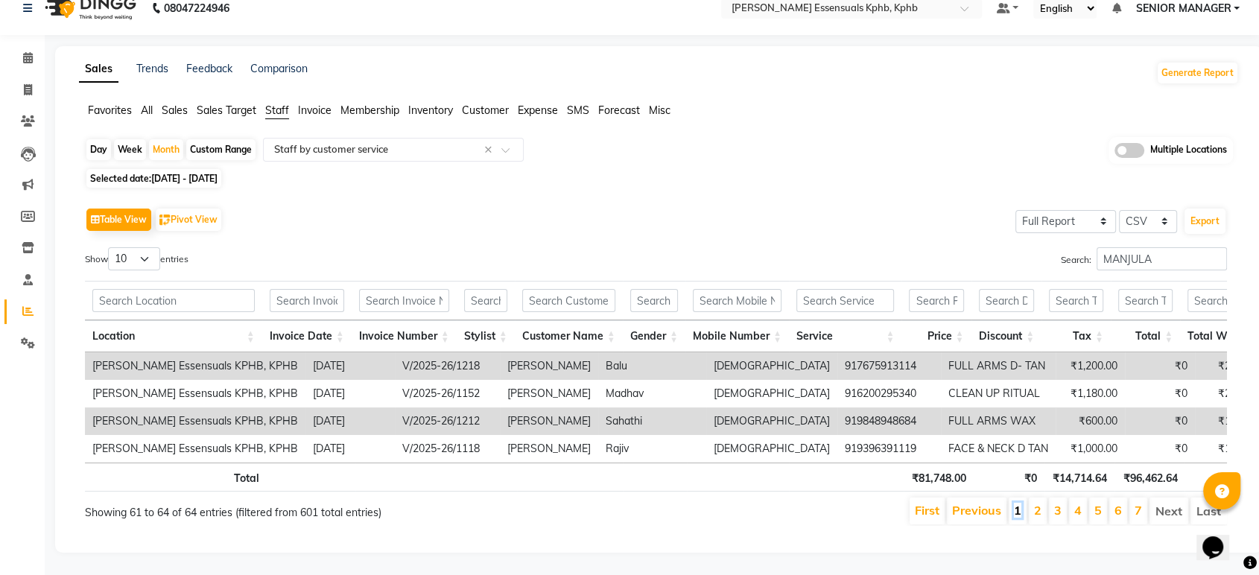
click at [1021, 503] on link "1" at bounding box center [1017, 510] width 7 height 15
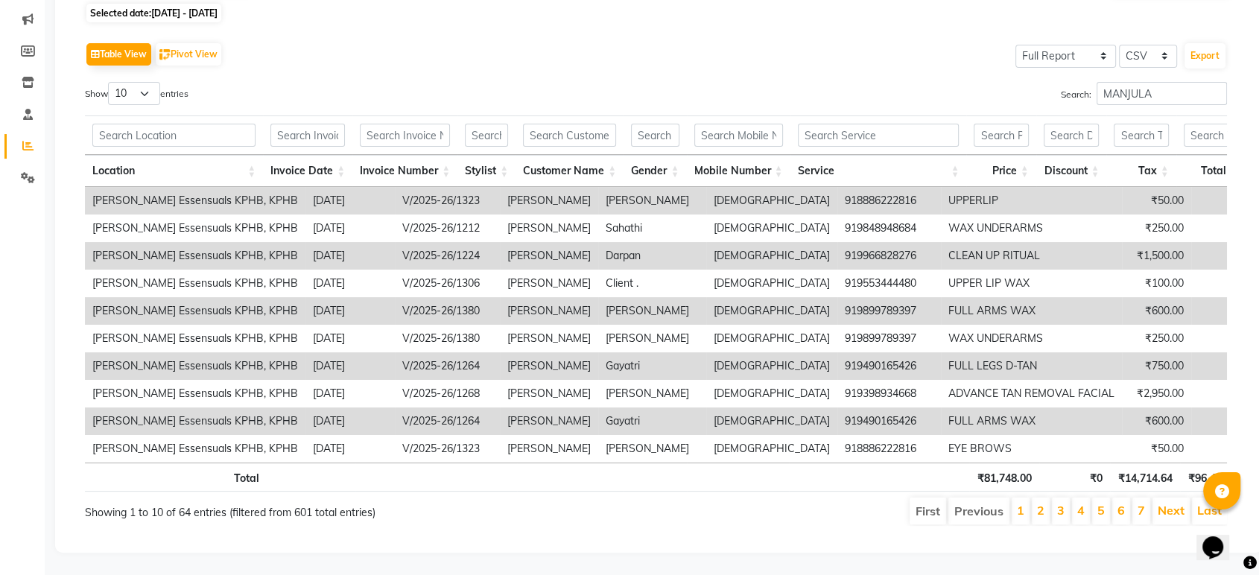
scroll to position [208, 0]
click at [1043, 503] on link "2" at bounding box center [1040, 510] width 7 height 15
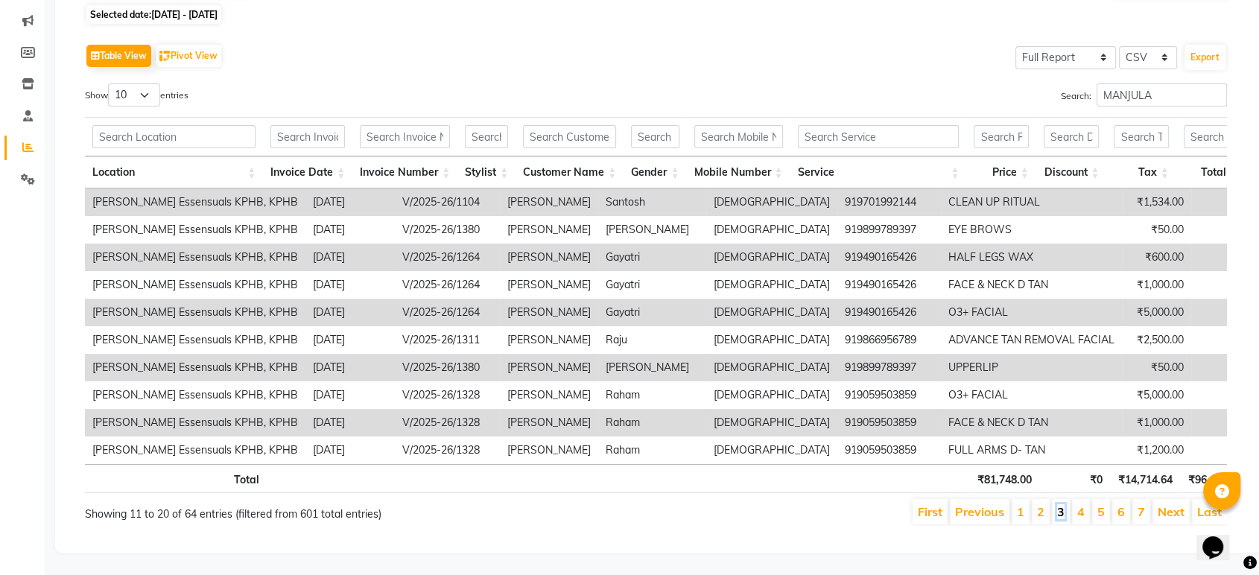
click at [1061, 504] on link "3" at bounding box center [1060, 511] width 7 height 15
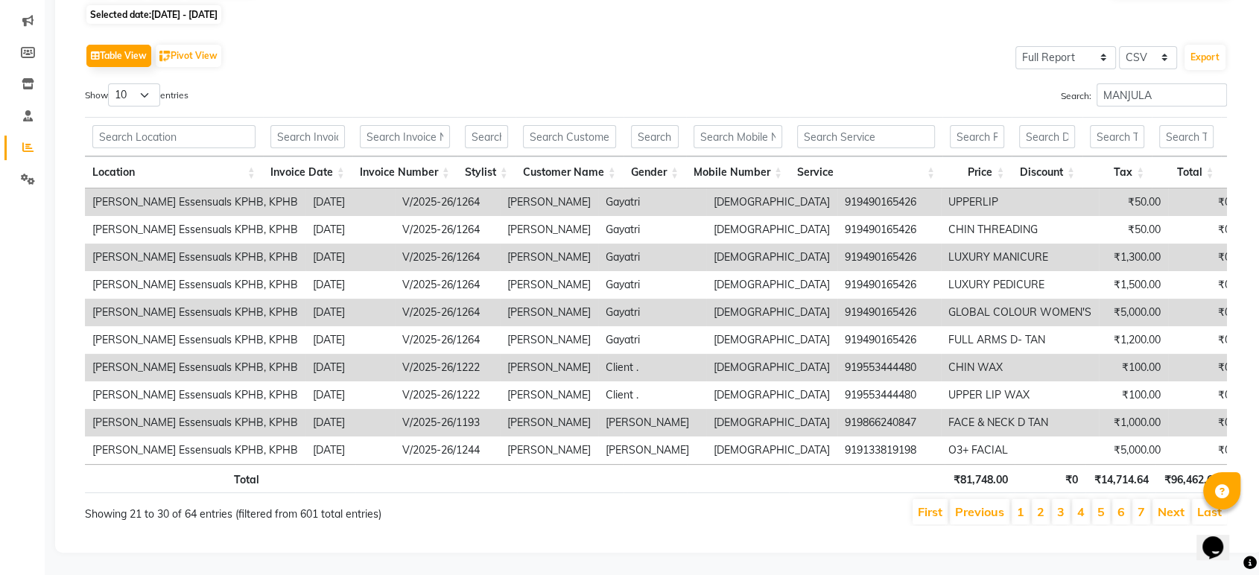
click at [1081, 499] on li "4" at bounding box center [1081, 511] width 18 height 25
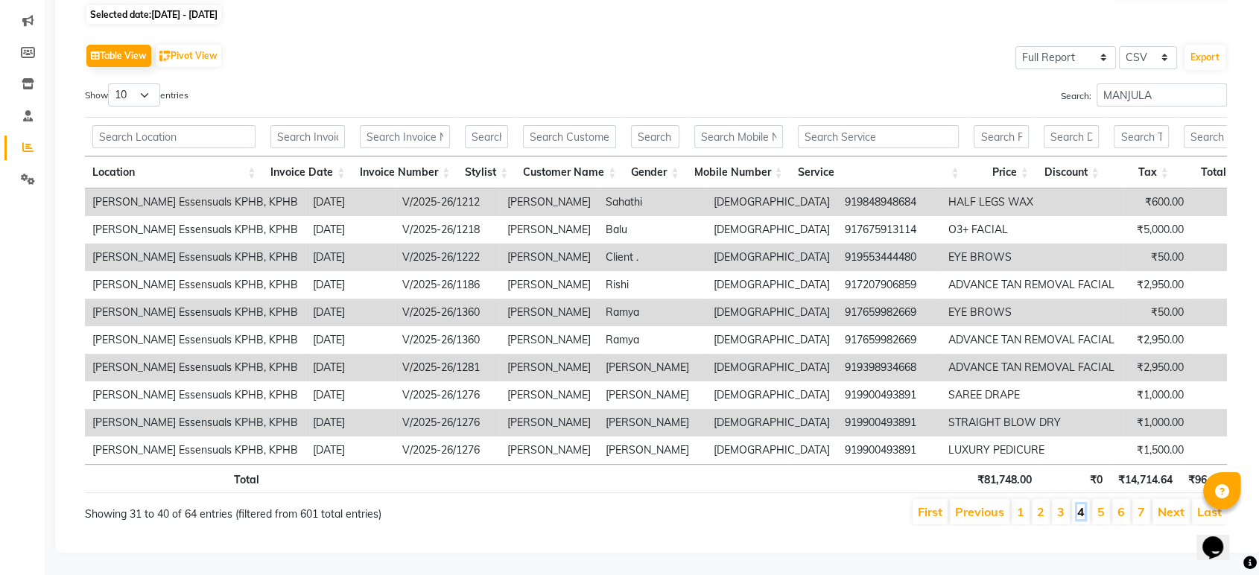
click at [1084, 504] on link "4" at bounding box center [1080, 511] width 7 height 15
click at [1106, 499] on li "5" at bounding box center [1101, 511] width 18 height 25
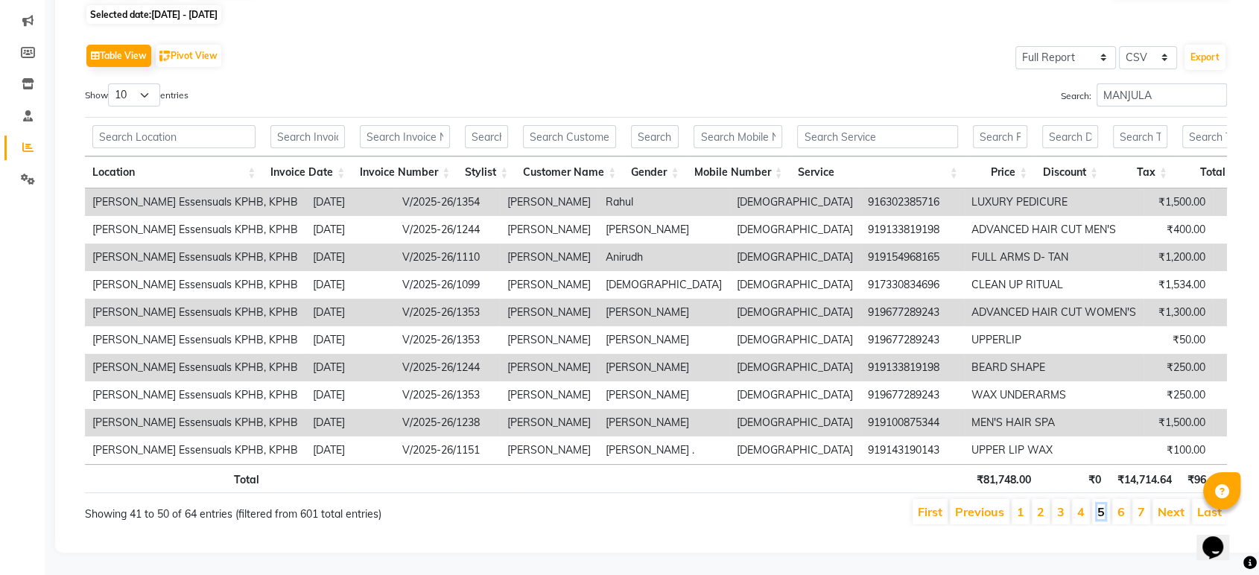
click at [1102, 504] on link "5" at bounding box center [1100, 511] width 7 height 15
click at [1122, 504] on link "6" at bounding box center [1120, 511] width 7 height 15
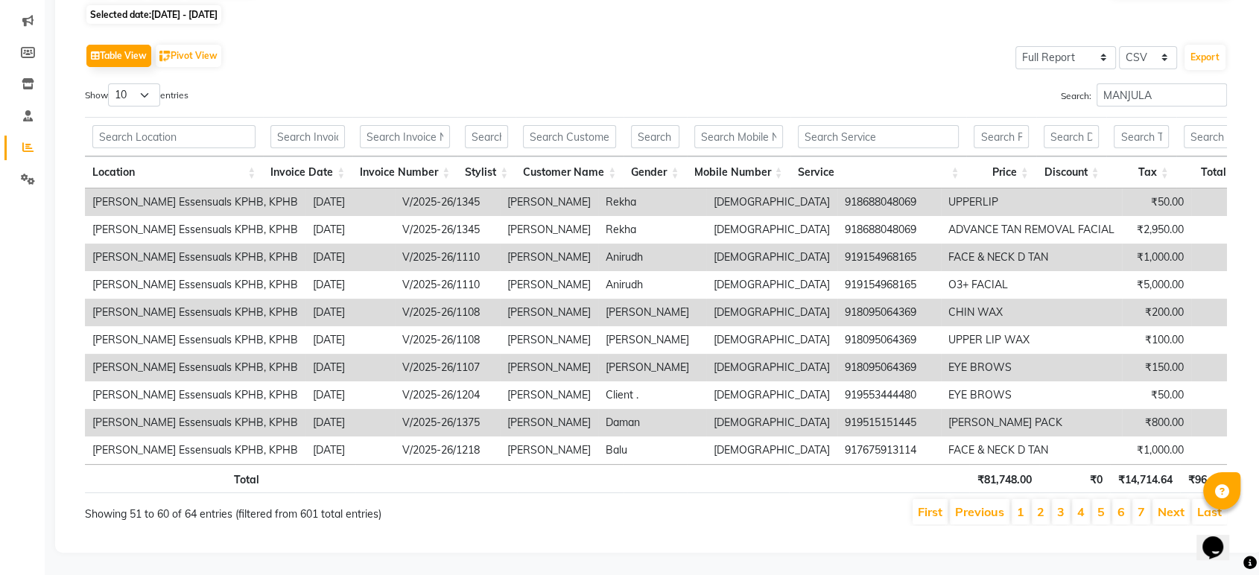
click at [1135, 499] on li "7" at bounding box center [1141, 511] width 18 height 25
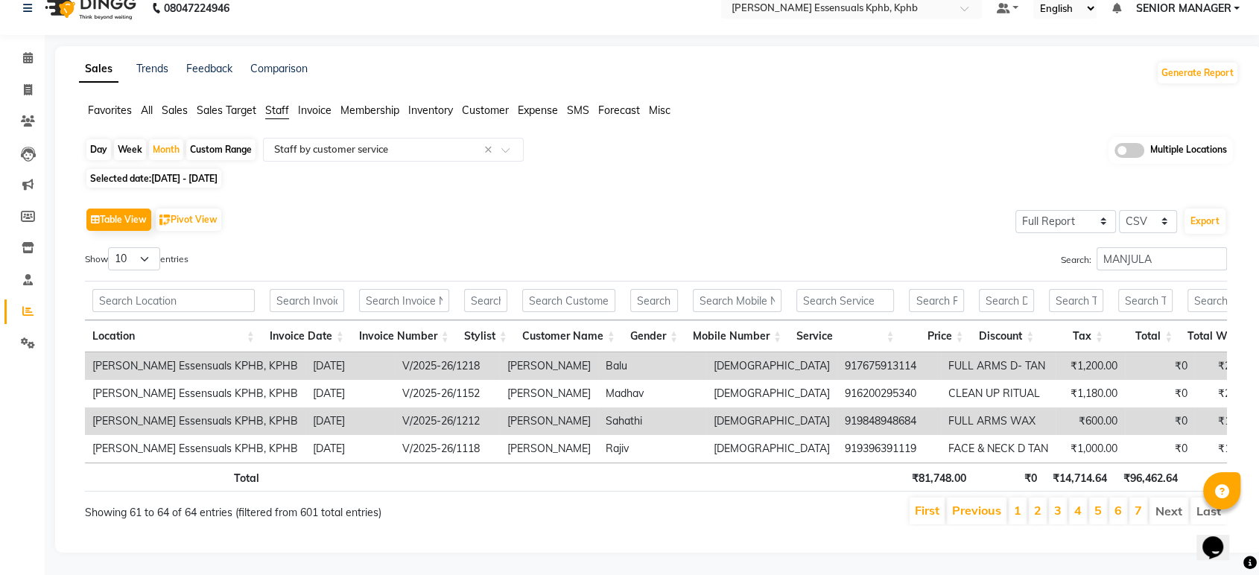
scroll to position [42, 0]
drag, startPoint x: 1160, startPoint y: 226, endPoint x: 825, endPoint y: 232, distance: 335.2
click at [825, 247] on div "Search: [PERSON_NAME]" at bounding box center [947, 261] width 560 height 29
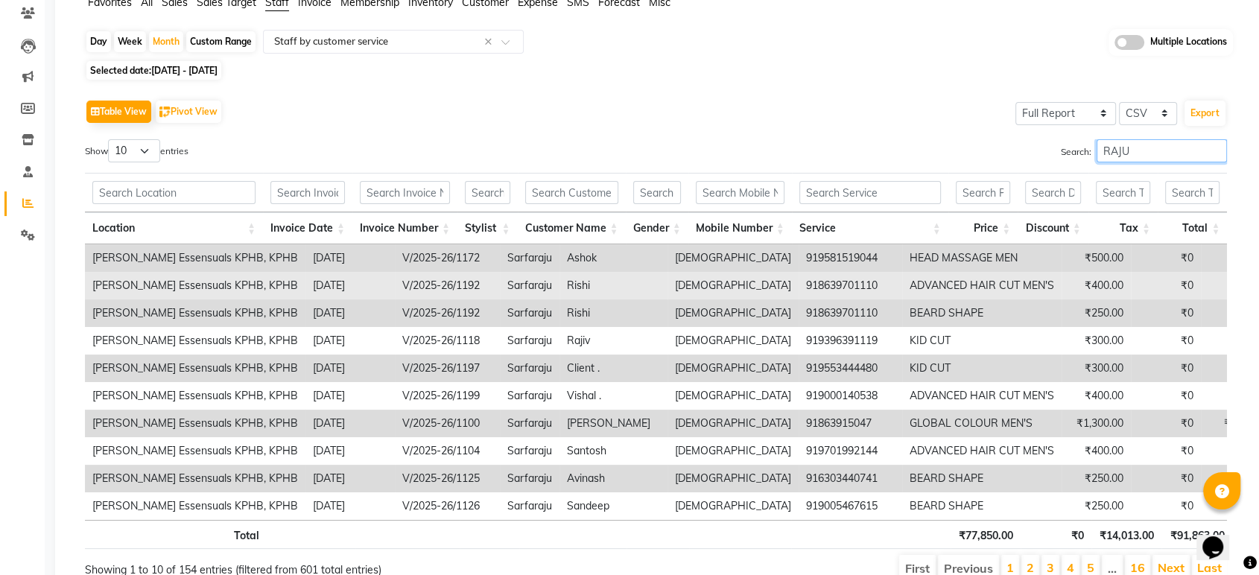
scroll to position [208, 0]
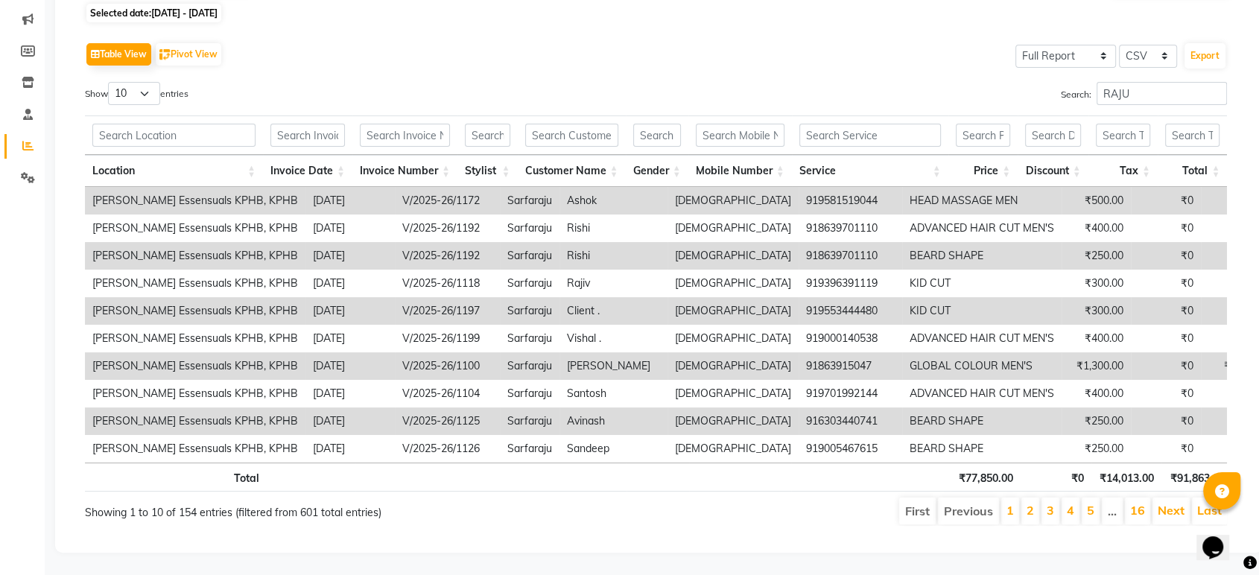
click at [1038, 498] on li "2" at bounding box center [1030, 511] width 18 height 27
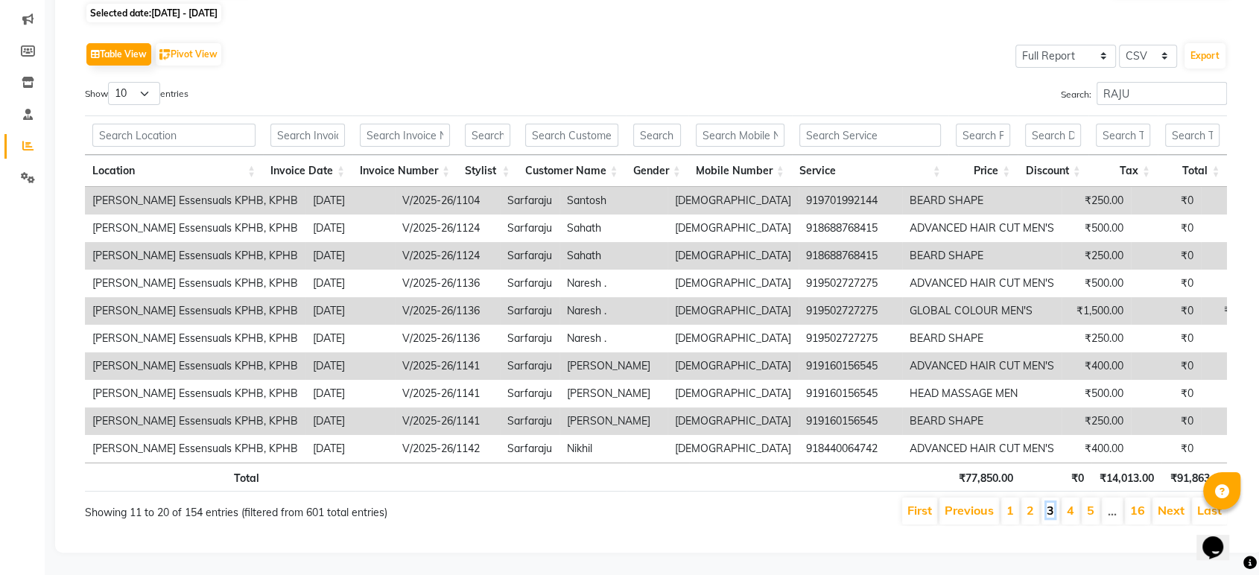
click at [1054, 503] on link "3" at bounding box center [1049, 510] width 7 height 15
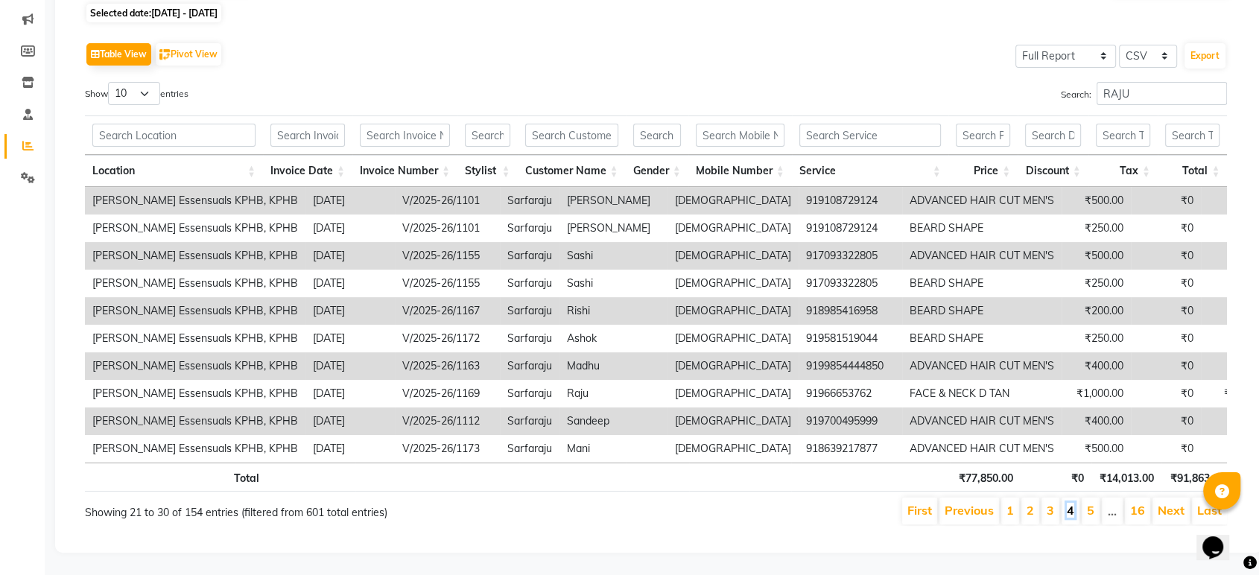
click at [1068, 503] on link "4" at bounding box center [1070, 510] width 7 height 15
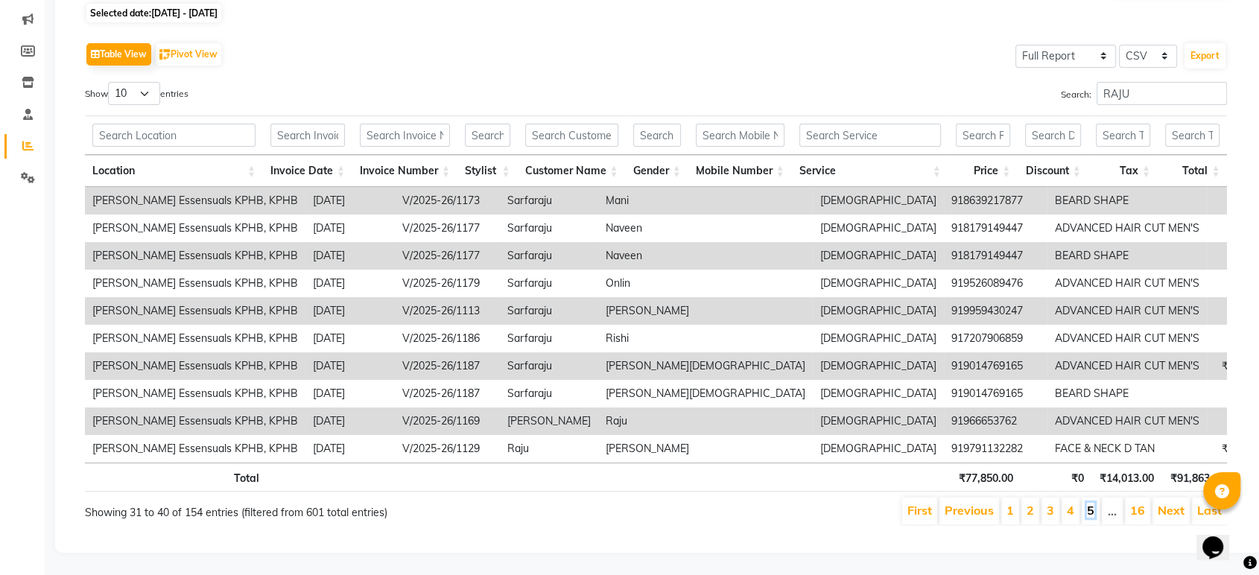
click at [1091, 503] on link "5" at bounding box center [1090, 510] width 7 height 15
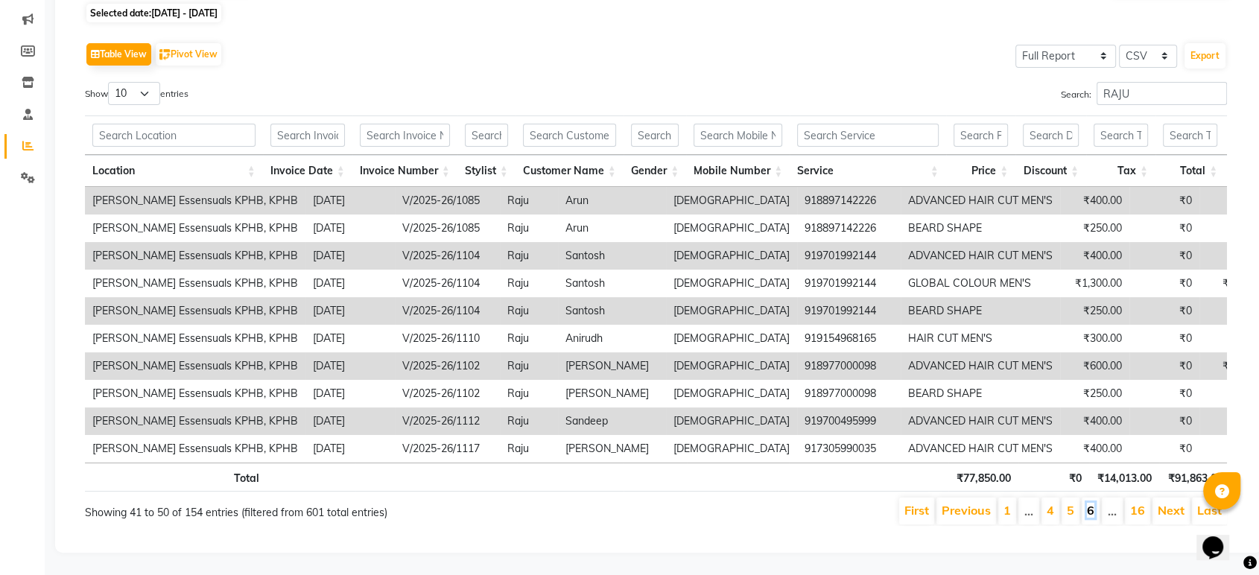
click at [1093, 503] on link "6" at bounding box center [1090, 510] width 7 height 15
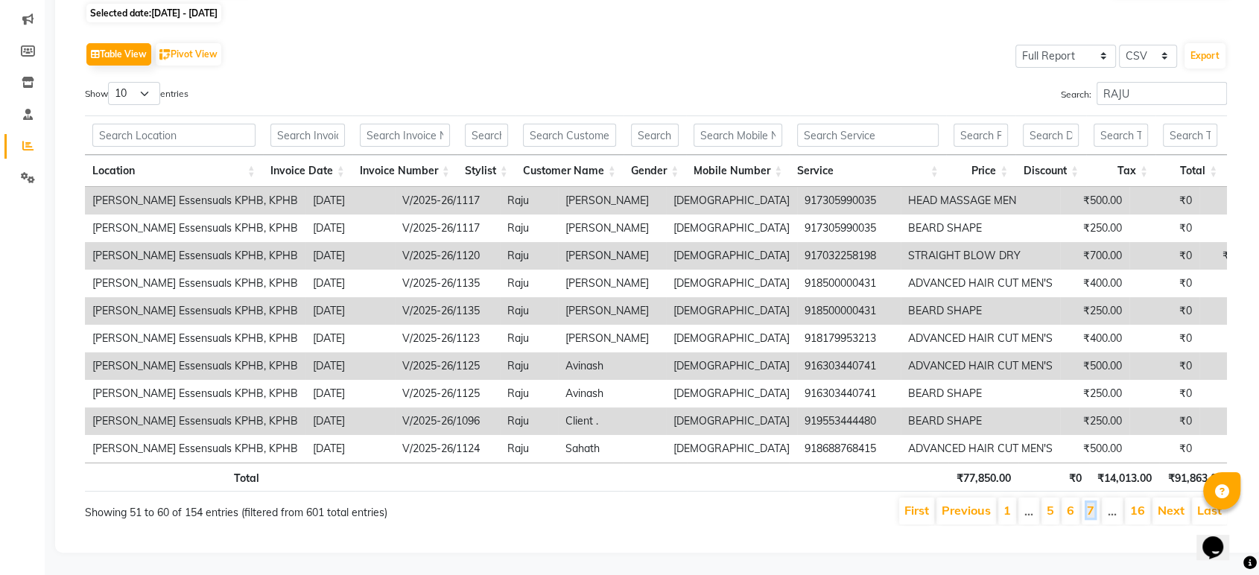
click at [1093, 503] on link "7" at bounding box center [1090, 510] width 7 height 15
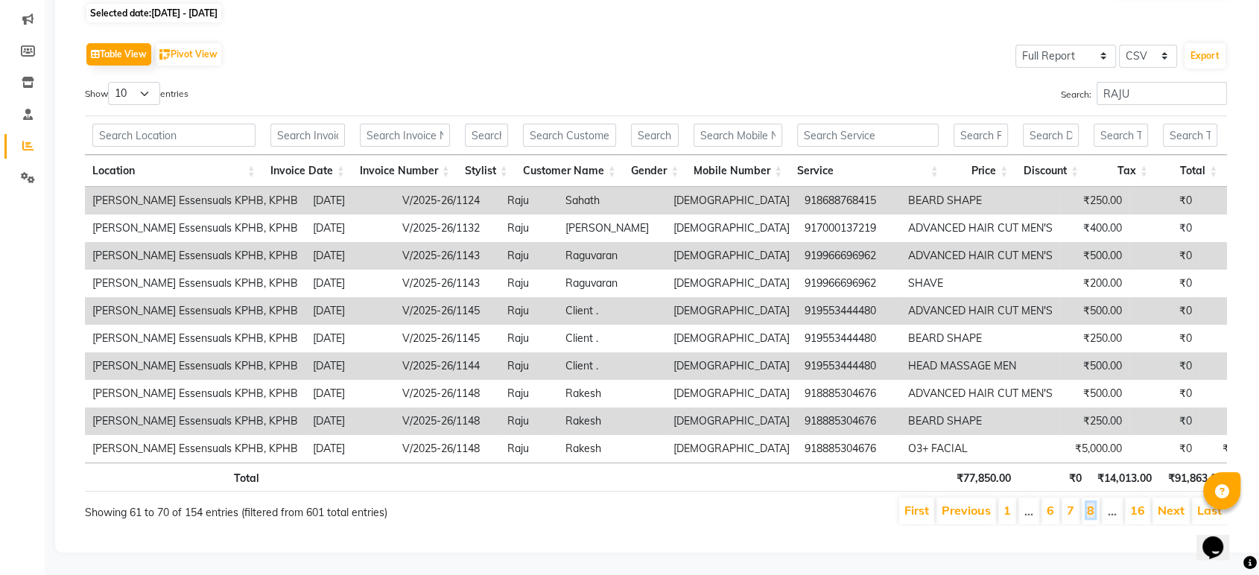
click at [1093, 503] on link "8" at bounding box center [1090, 510] width 7 height 15
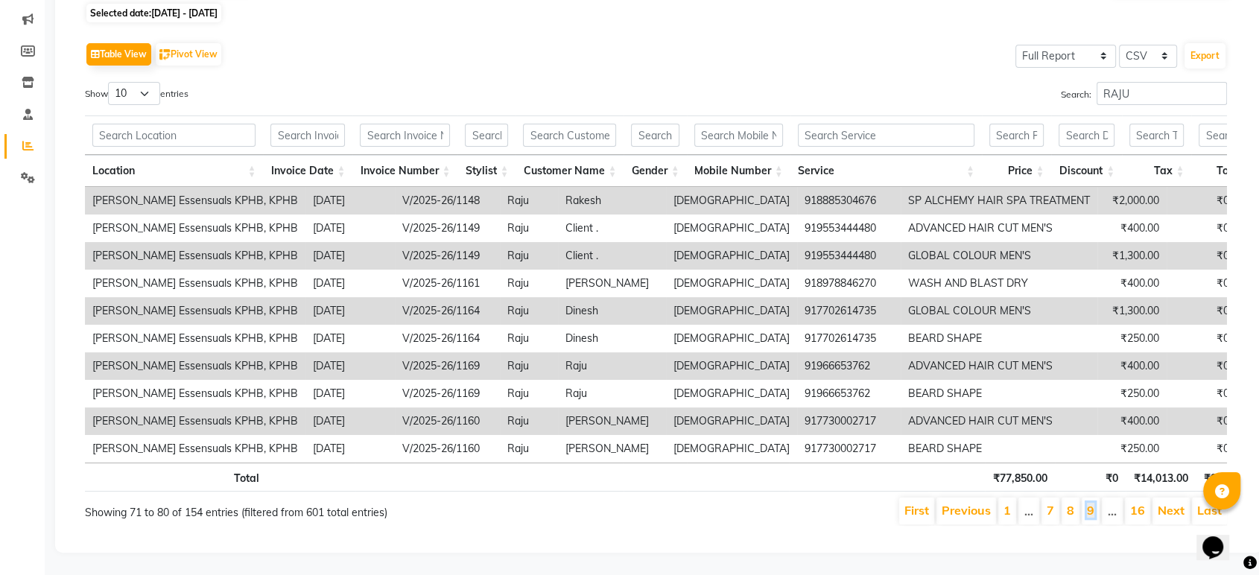
click at [1093, 503] on link "9" at bounding box center [1090, 510] width 7 height 15
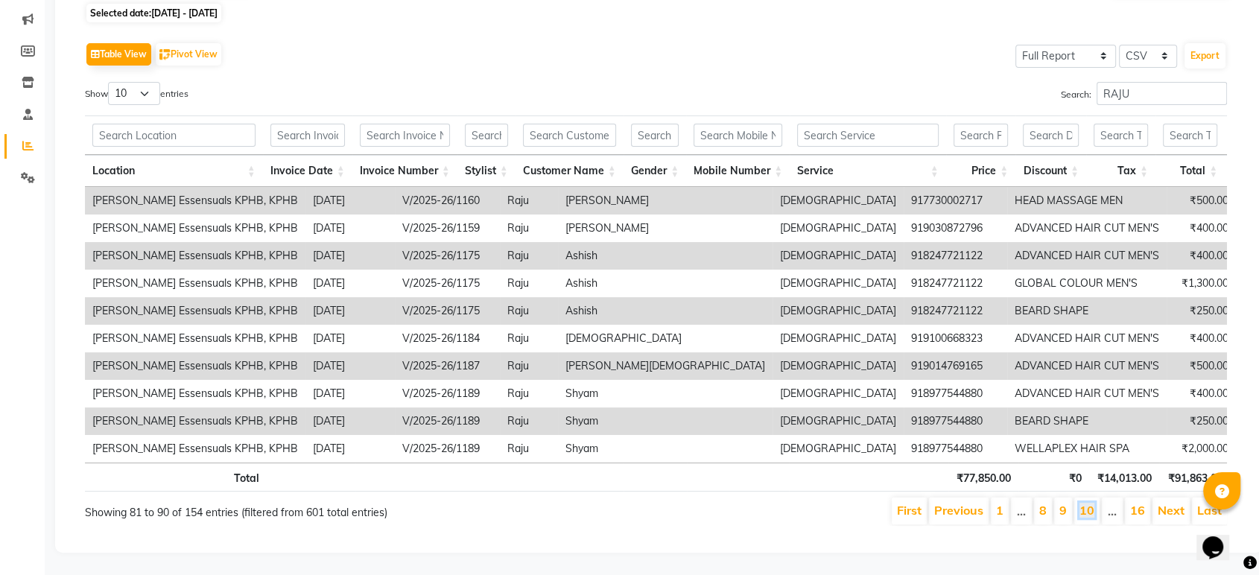
click at [1093, 503] on link "10" at bounding box center [1086, 510] width 15 height 15
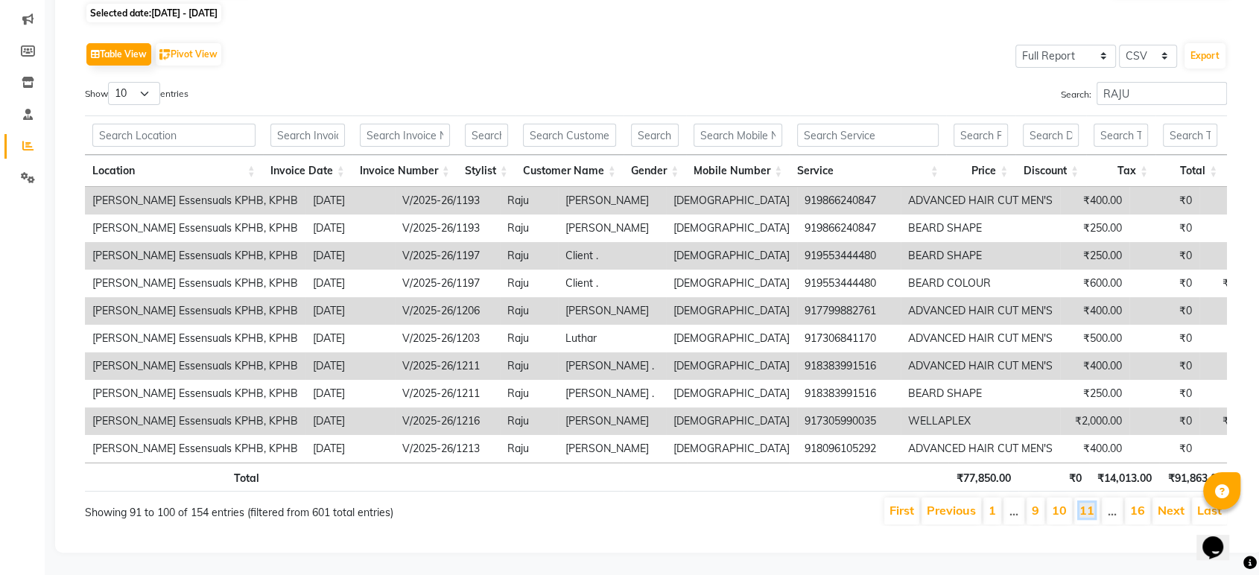
click at [1093, 503] on link "11" at bounding box center [1086, 510] width 15 height 15
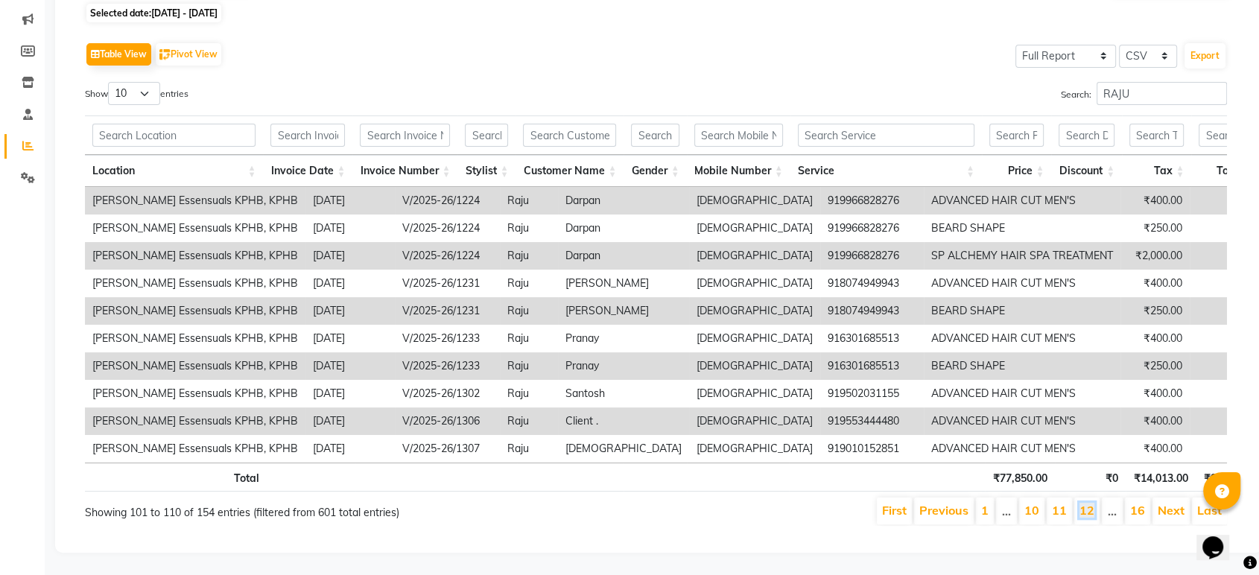
click at [1093, 503] on link "12" at bounding box center [1086, 510] width 15 height 15
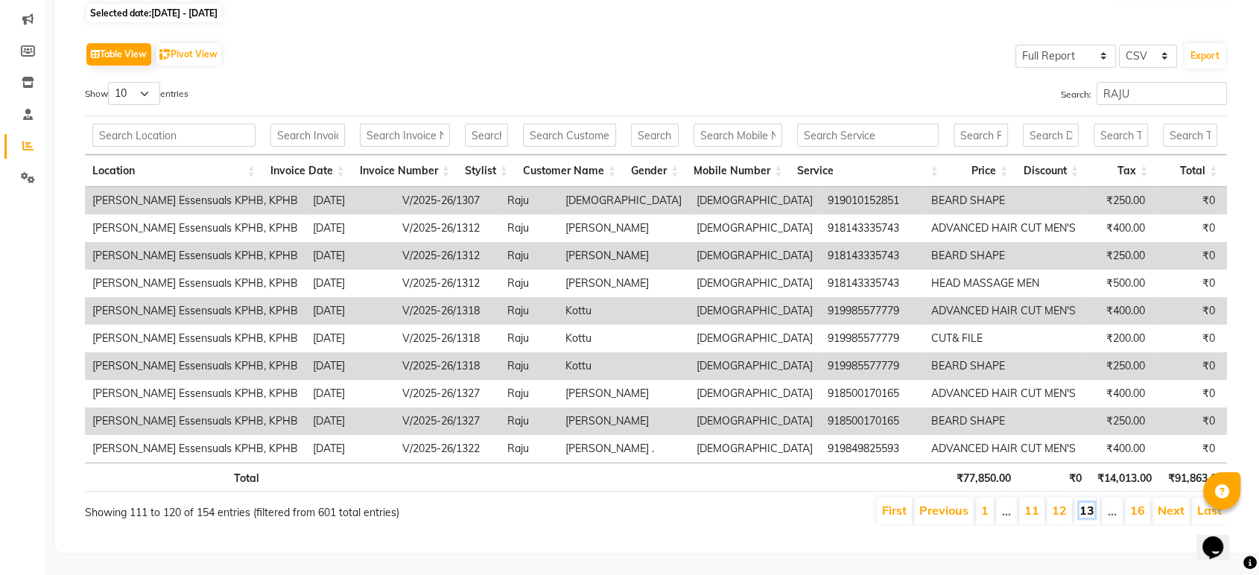
click at [1094, 503] on link "13" at bounding box center [1086, 510] width 15 height 15
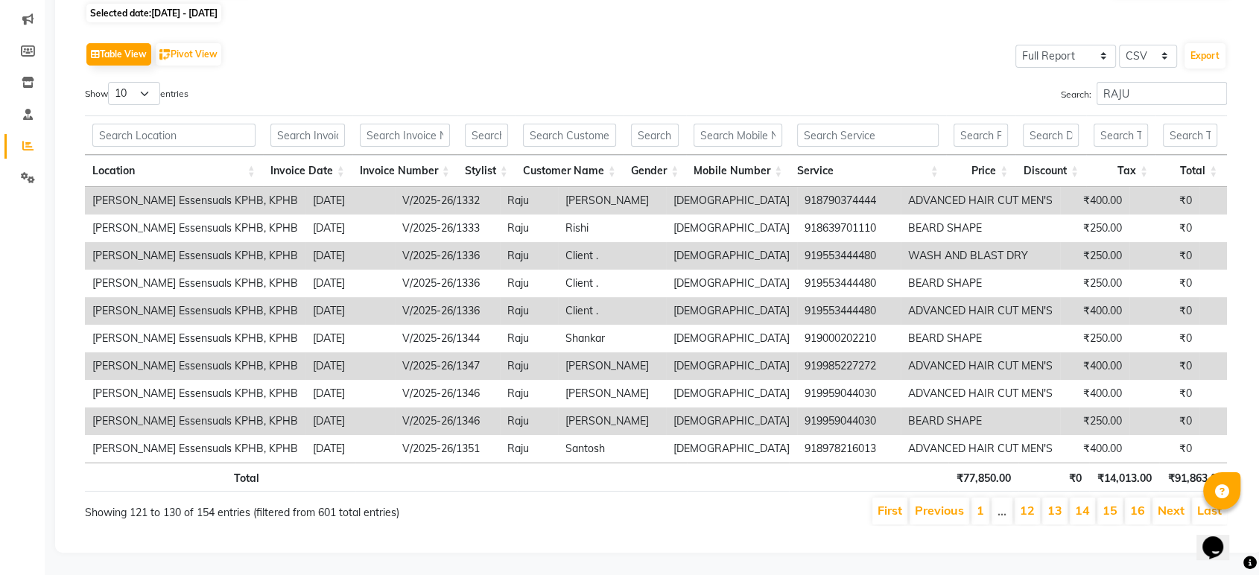
click at [1094, 498] on li "14" at bounding box center [1082, 511] width 25 height 27
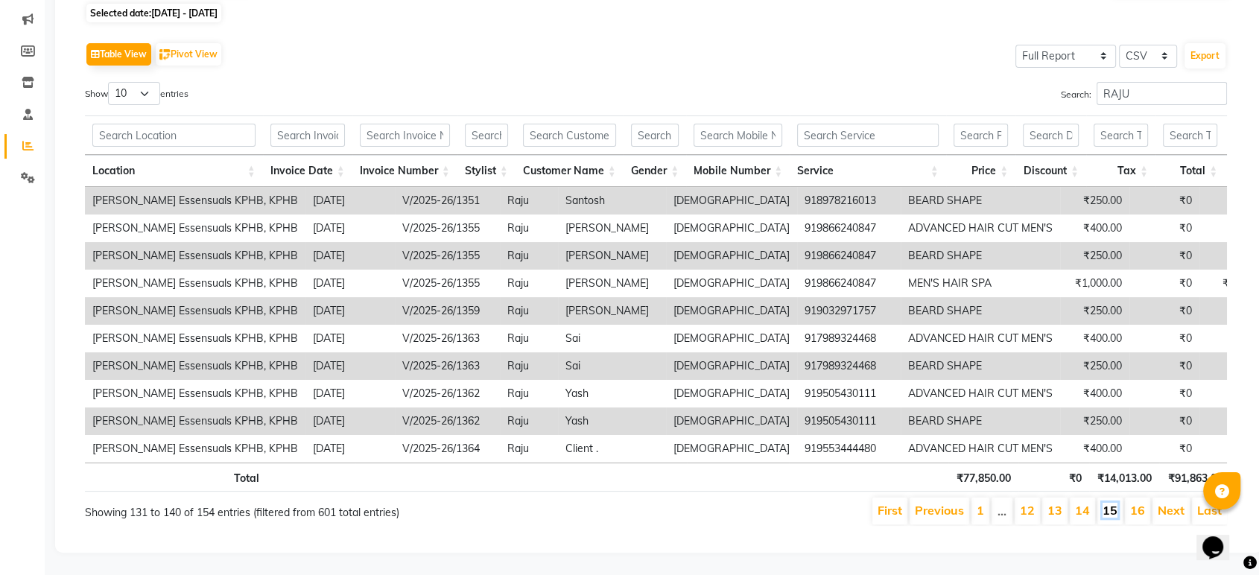
click at [1108, 503] on link "15" at bounding box center [1109, 510] width 15 height 15
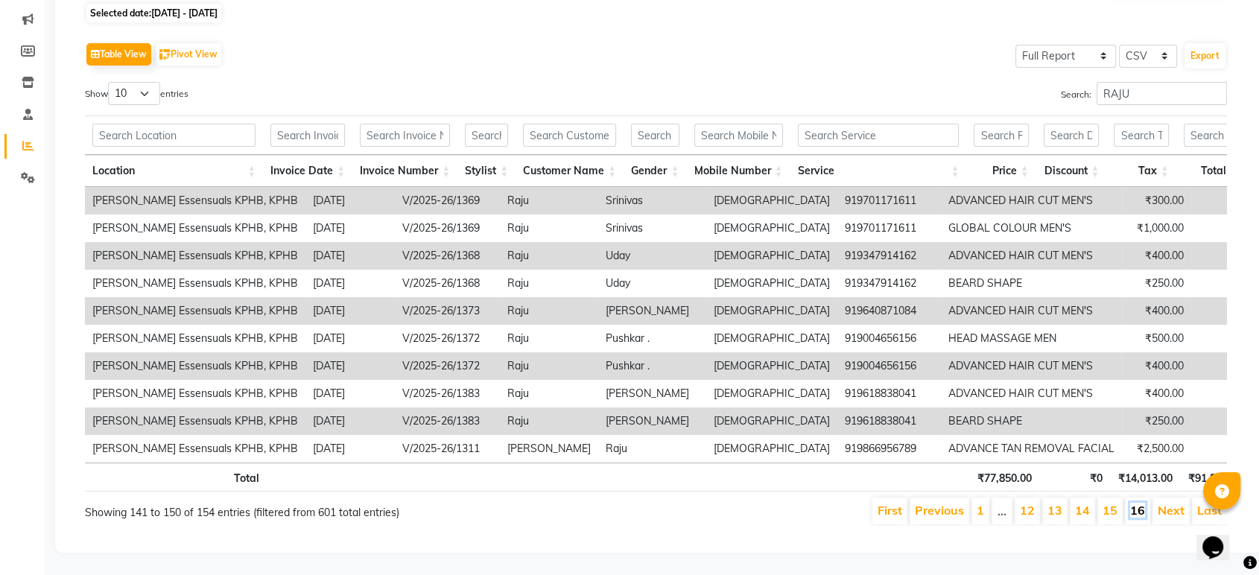
click at [1138, 503] on link "16" at bounding box center [1137, 510] width 15 height 15
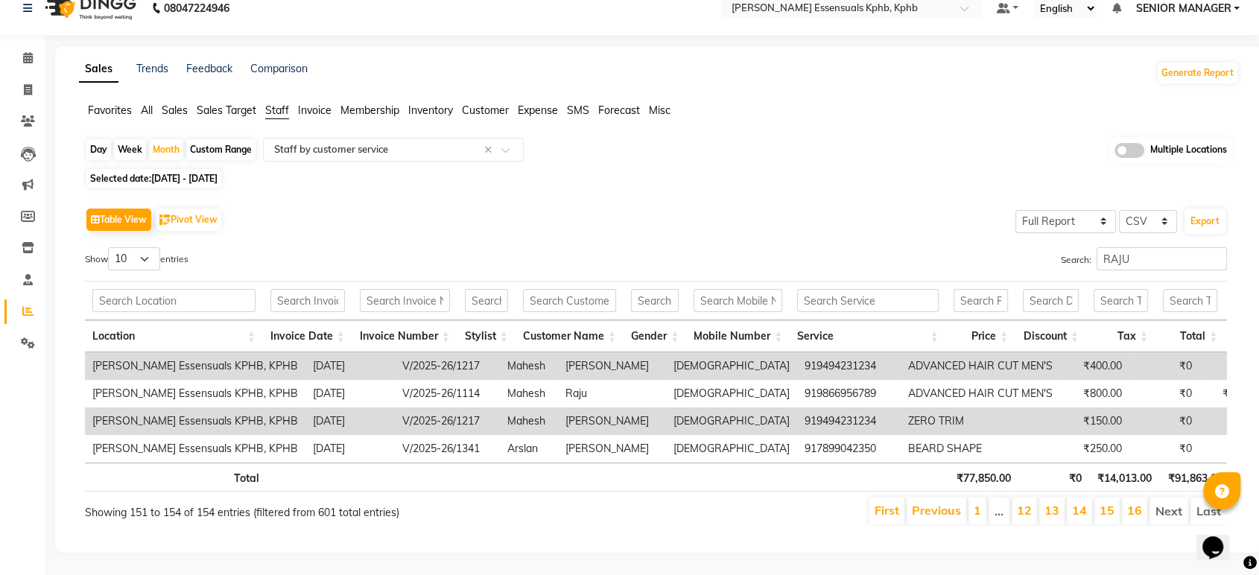
scroll to position [42, 0]
drag, startPoint x: 1096, startPoint y: 238, endPoint x: 1001, endPoint y: 241, distance: 95.4
click at [1001, 247] on div "Search: RAJU" at bounding box center [947, 261] width 560 height 29
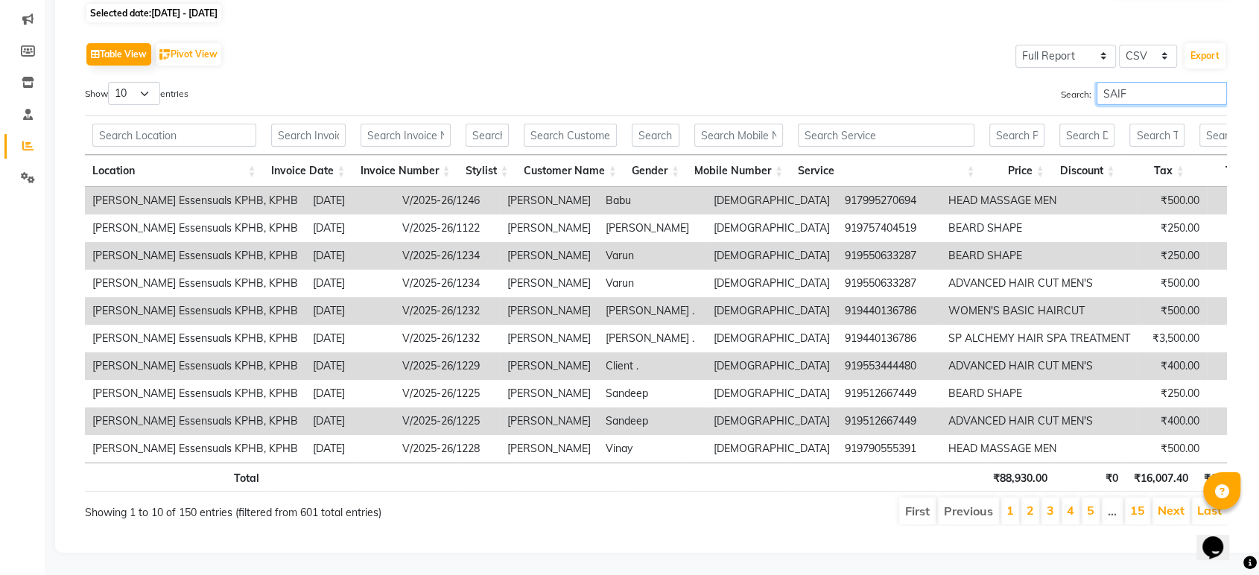
scroll to position [208, 0]
click at [1034, 503] on link "2" at bounding box center [1029, 510] width 7 height 15
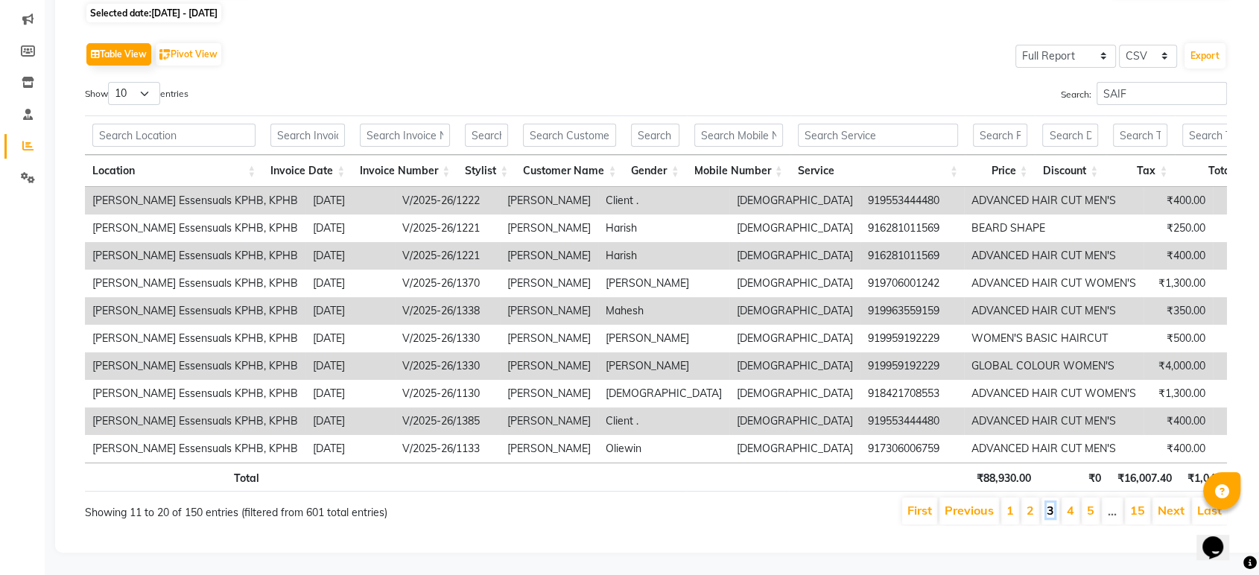
click at [1049, 503] on link "3" at bounding box center [1049, 510] width 7 height 15
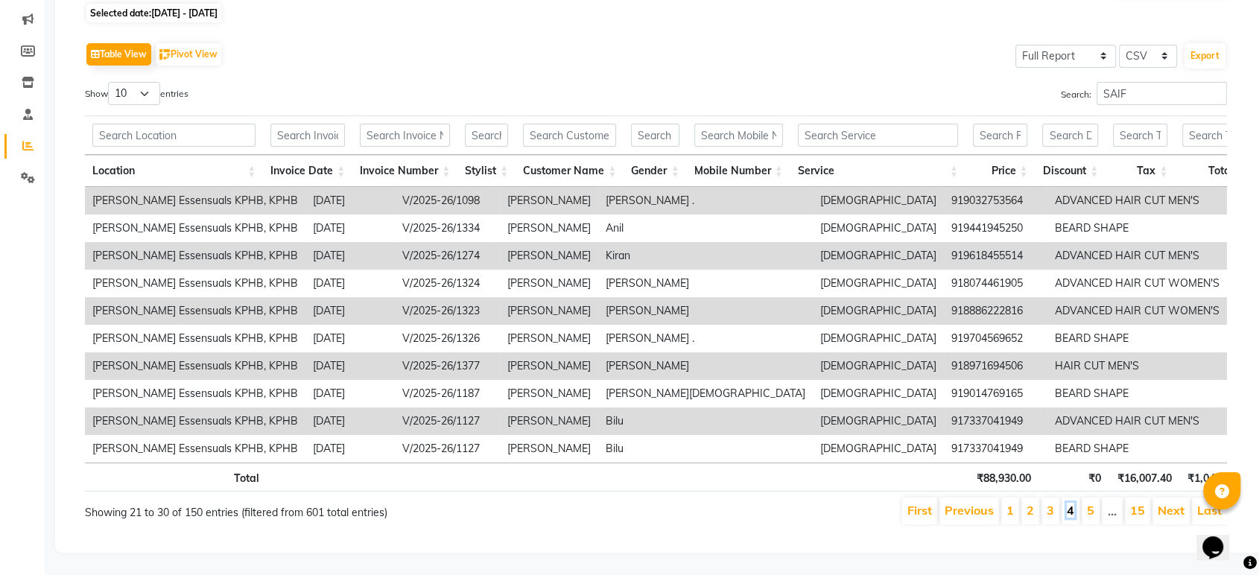
click at [1068, 503] on link "4" at bounding box center [1070, 510] width 7 height 15
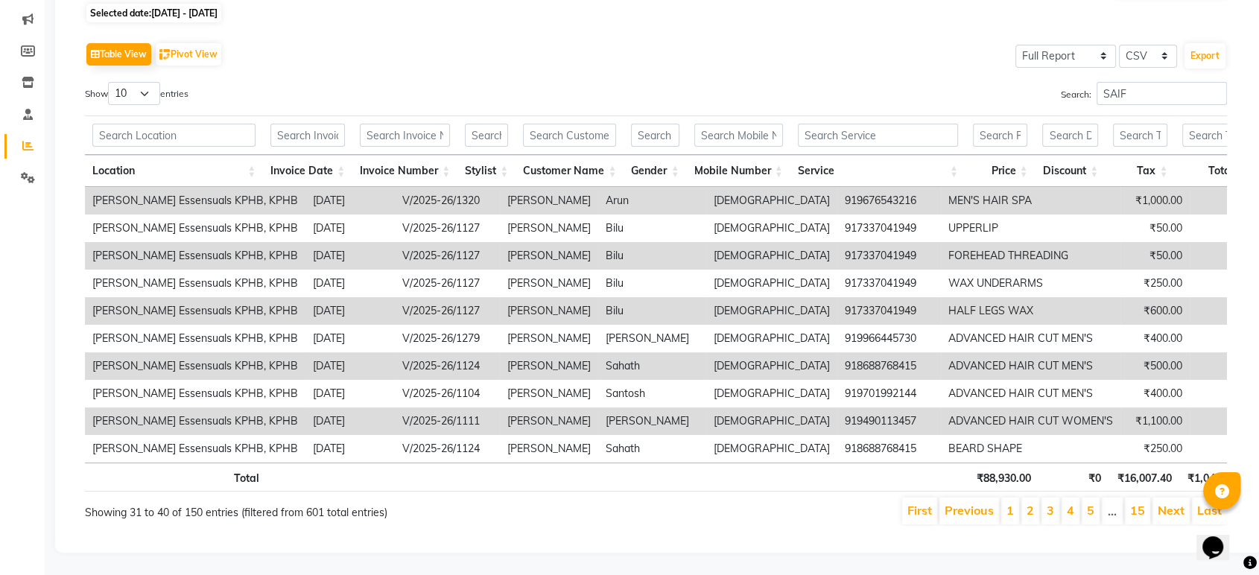
click at [1084, 498] on li "5" at bounding box center [1091, 511] width 18 height 27
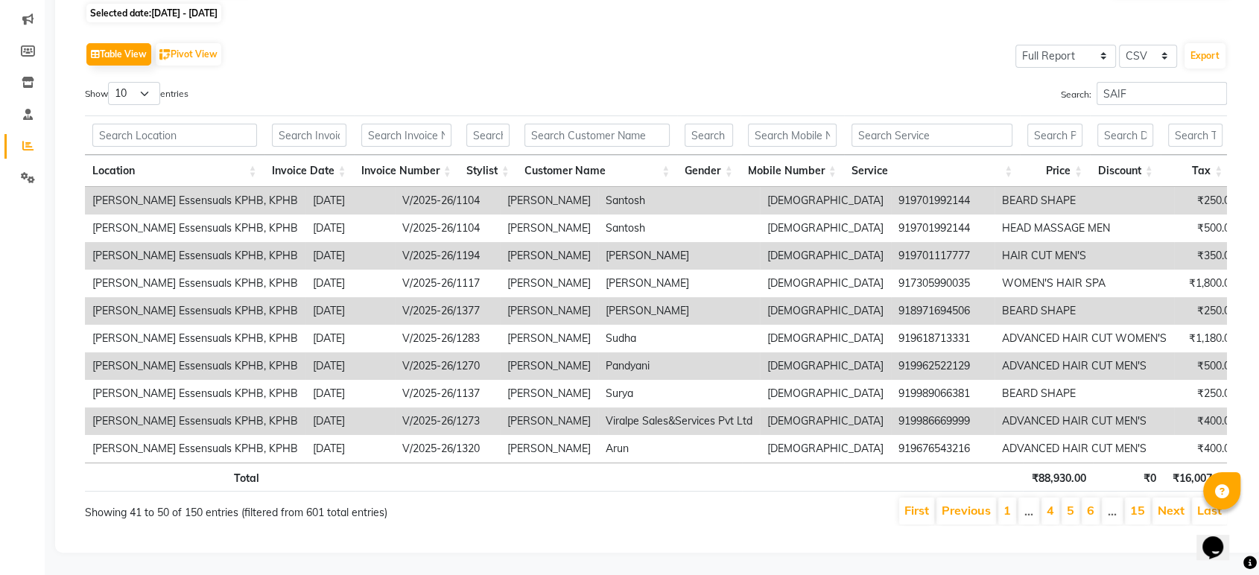
click at [1076, 498] on li "5" at bounding box center [1070, 511] width 18 height 27
click at [1084, 498] on li "6" at bounding box center [1091, 511] width 18 height 27
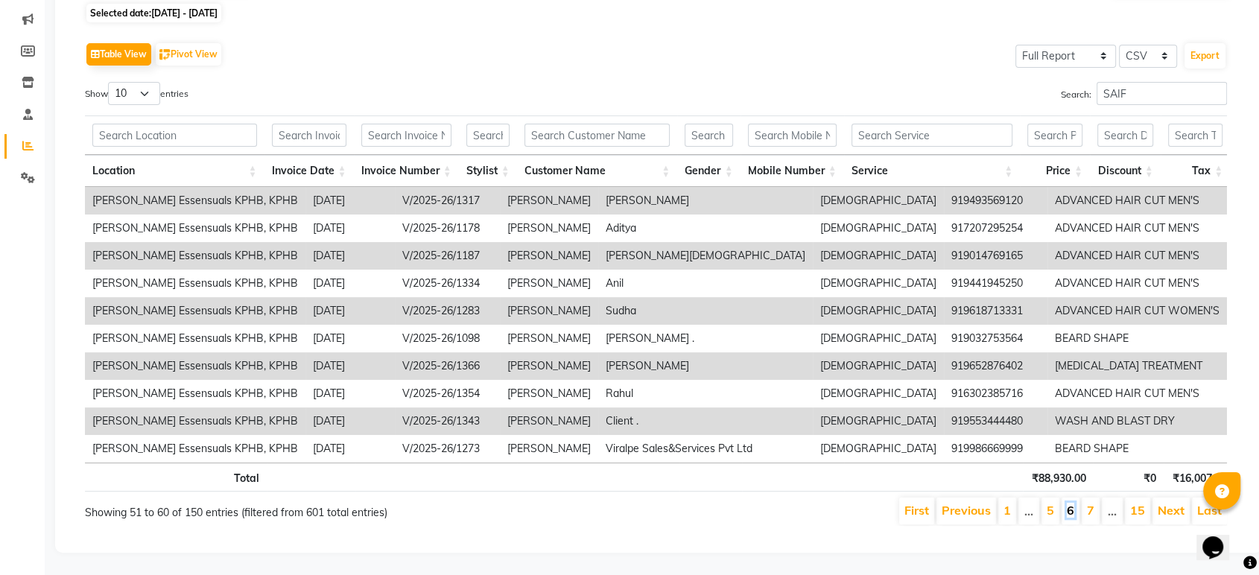
click at [1074, 503] on link "6" at bounding box center [1070, 510] width 7 height 15
click at [1087, 500] on li "7" at bounding box center [1091, 511] width 18 height 27
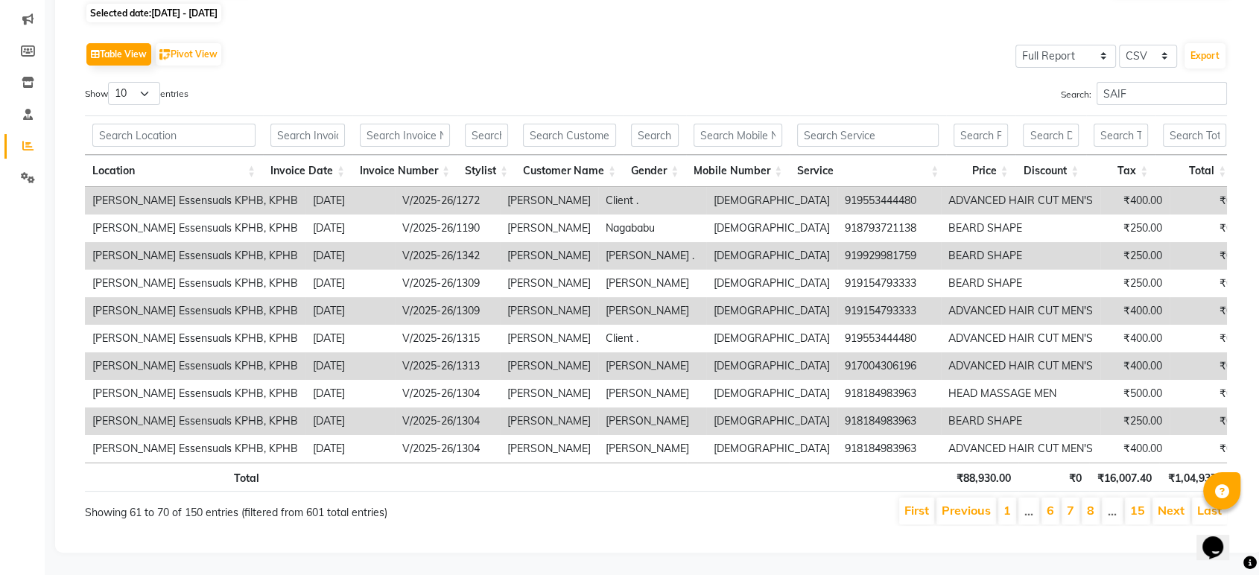
click at [1096, 499] on li "8" at bounding box center [1091, 511] width 18 height 27
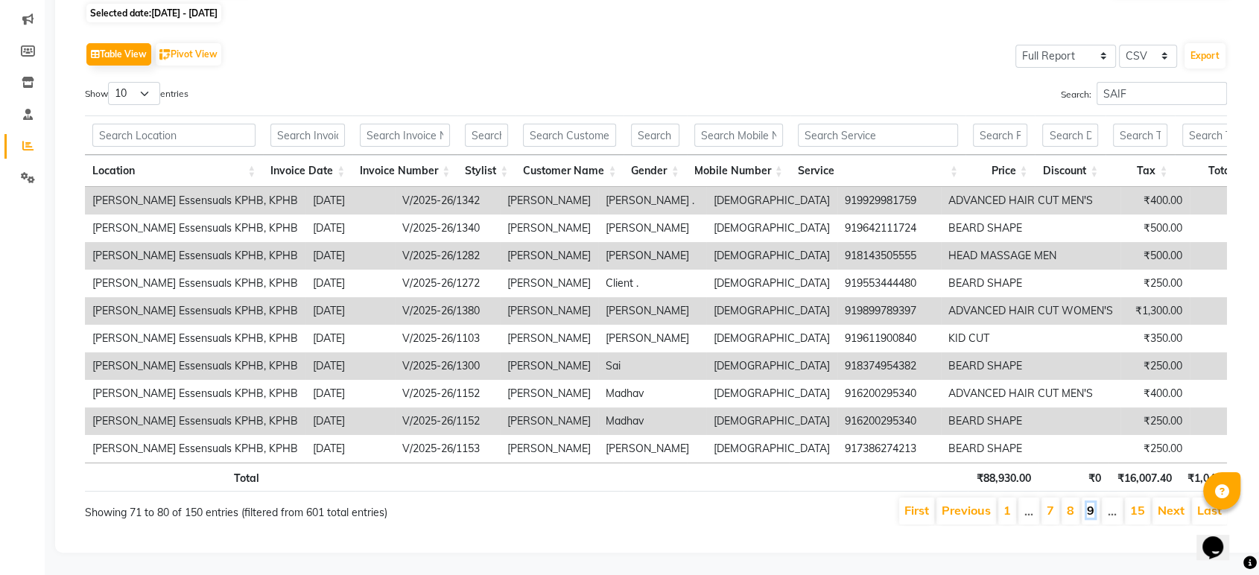
click at [1093, 503] on link "9" at bounding box center [1090, 510] width 7 height 15
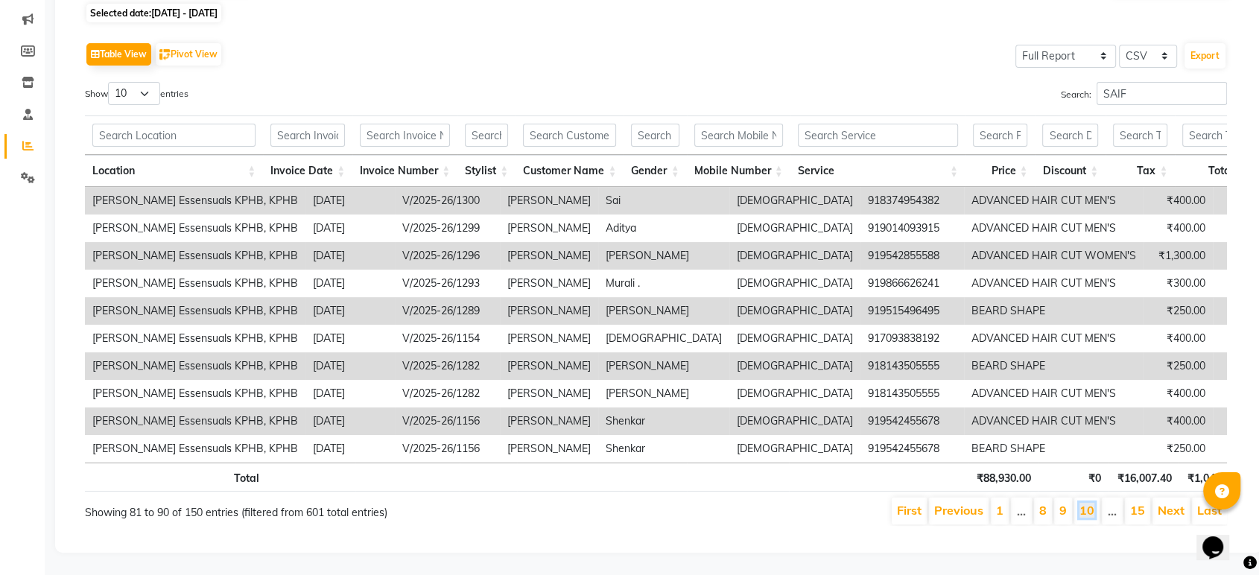
click at [1093, 503] on link "10" at bounding box center [1086, 510] width 15 height 15
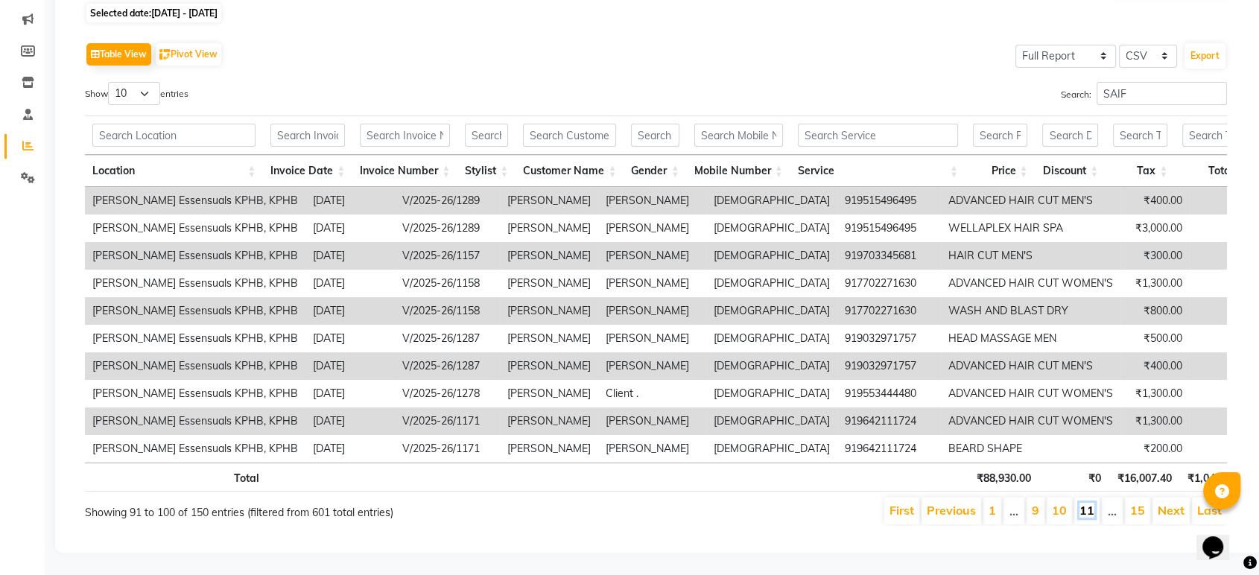
click at [1091, 503] on link "11" at bounding box center [1086, 510] width 15 height 15
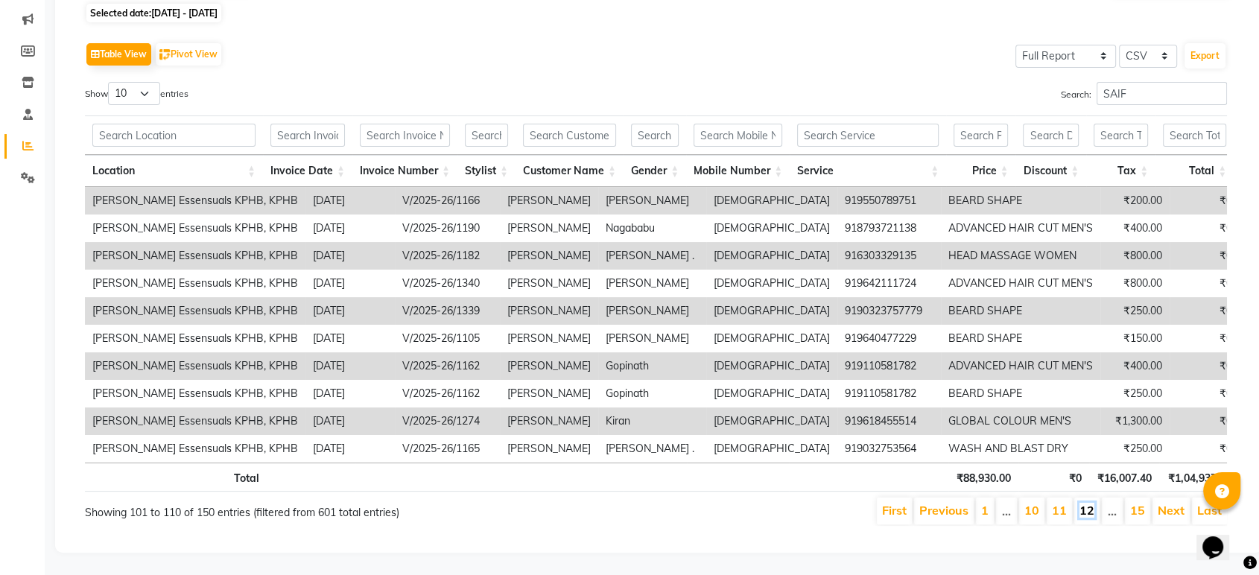
click at [1090, 503] on link "12" at bounding box center [1086, 510] width 15 height 15
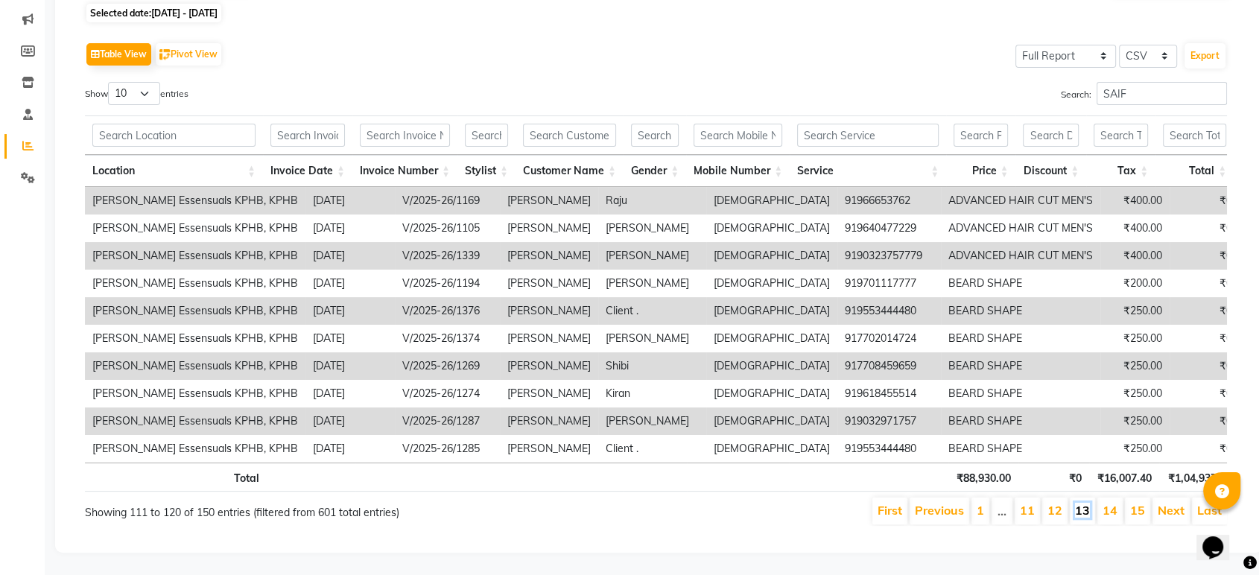
click at [1090, 503] on link "13" at bounding box center [1082, 510] width 15 height 15
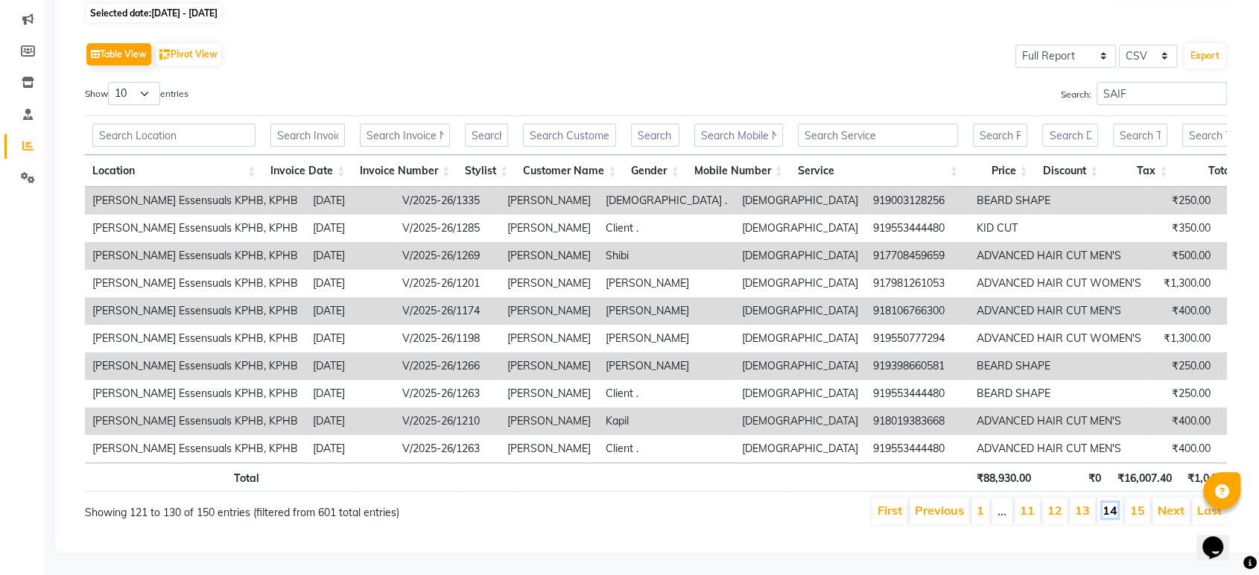
click at [1108, 503] on link "14" at bounding box center [1109, 510] width 15 height 15
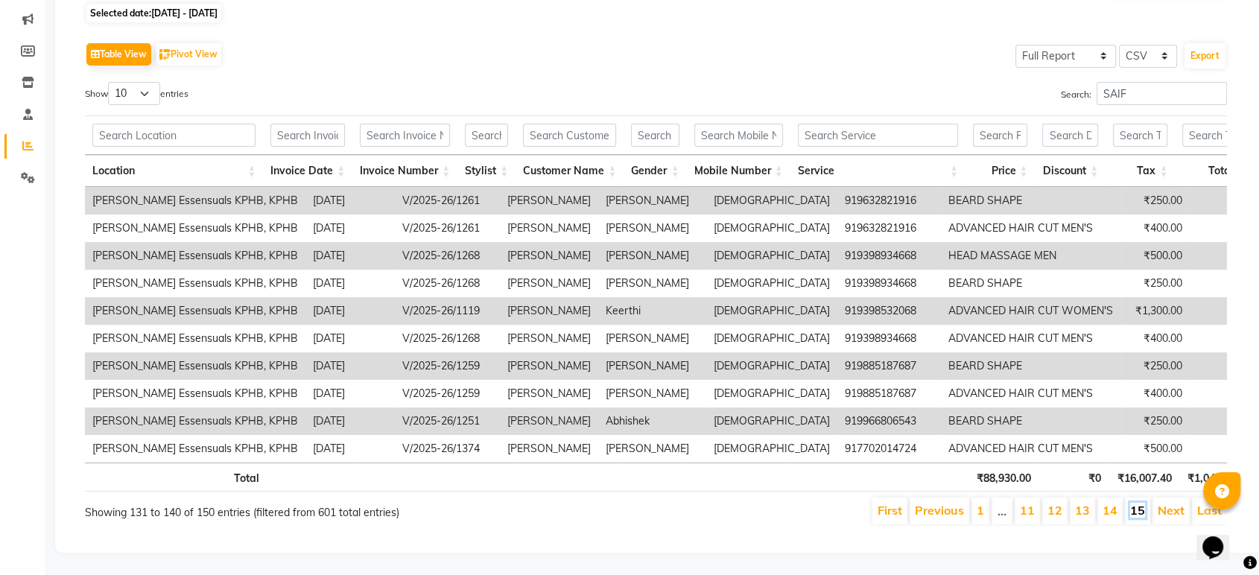
click at [1135, 503] on link "15" at bounding box center [1137, 510] width 15 height 15
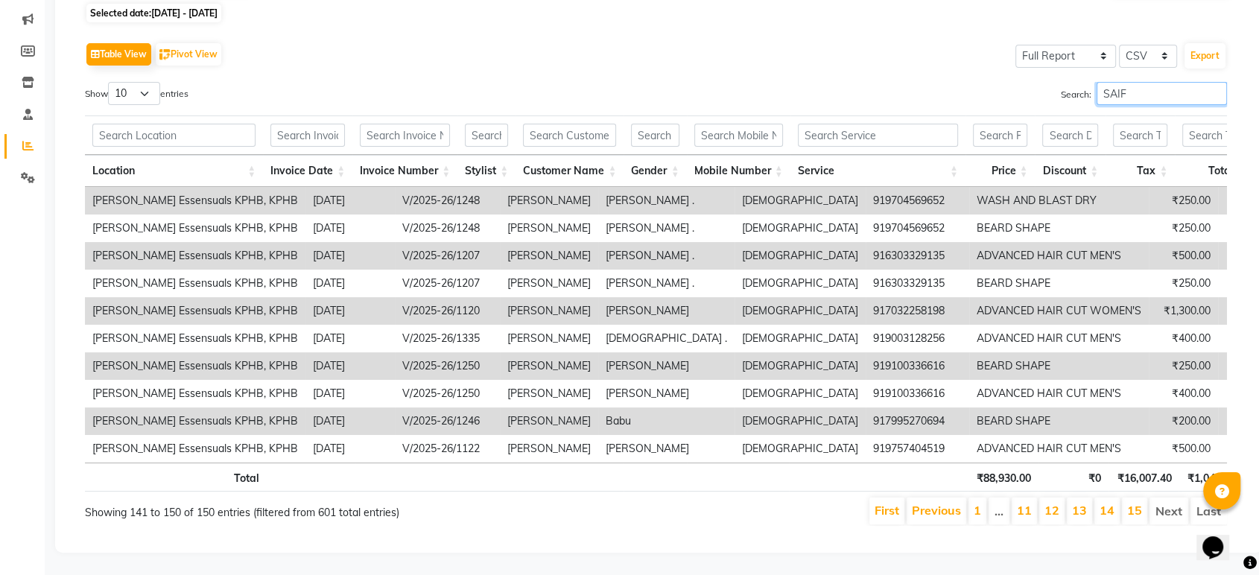
drag, startPoint x: 1148, startPoint y: 73, endPoint x: 981, endPoint y: 77, distance: 166.9
click at [981, 82] on div "Search: SAIF" at bounding box center [947, 96] width 560 height 29
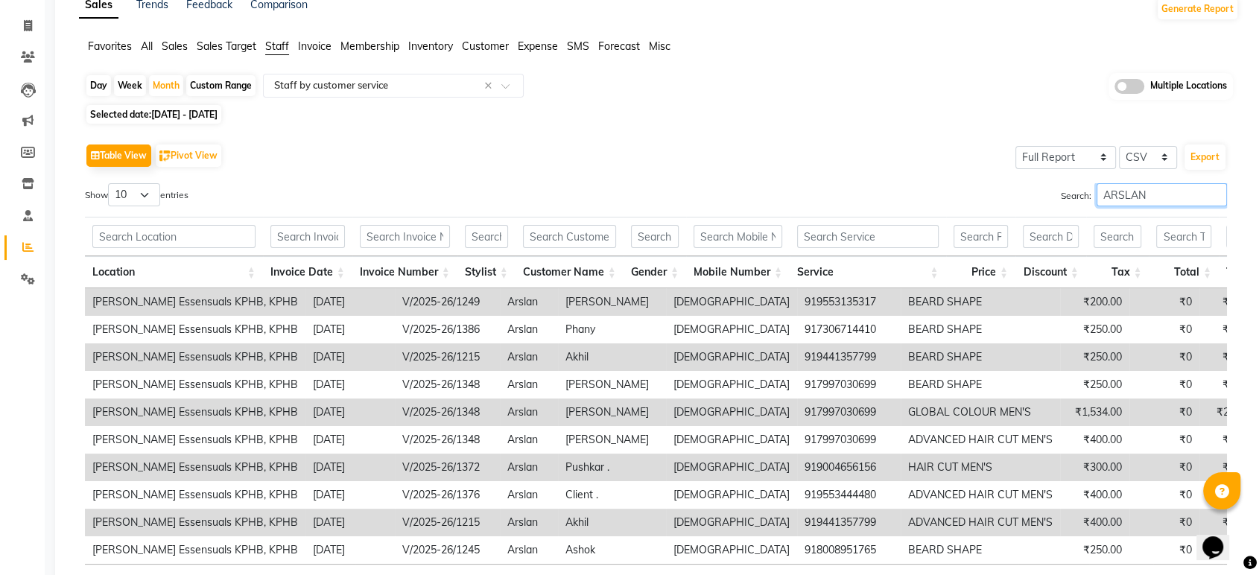
scroll to position [165, 0]
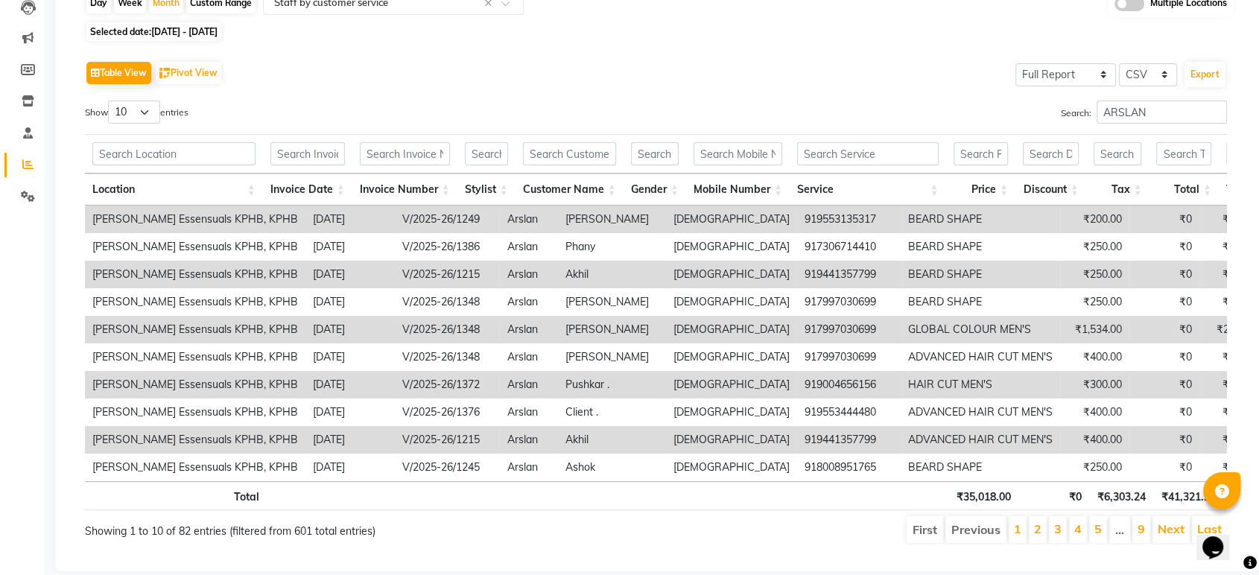
click at [1045, 536] on li "2" at bounding box center [1038, 529] width 18 height 27
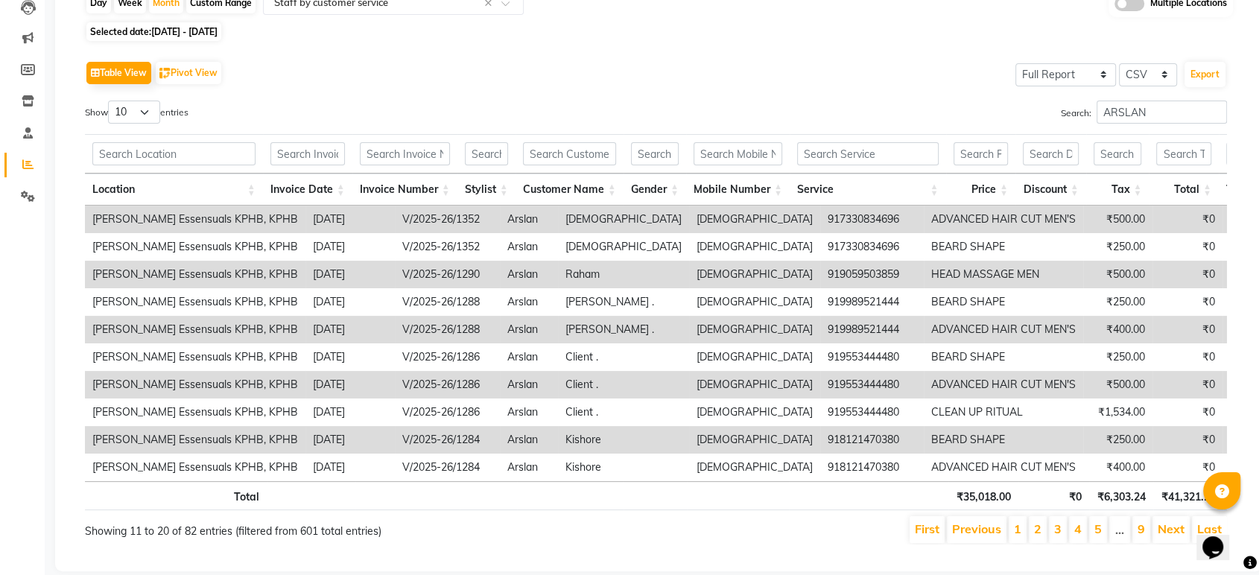
click at [1045, 539] on li "2" at bounding box center [1038, 529] width 18 height 27
click at [1061, 536] on link "3" at bounding box center [1057, 528] width 7 height 15
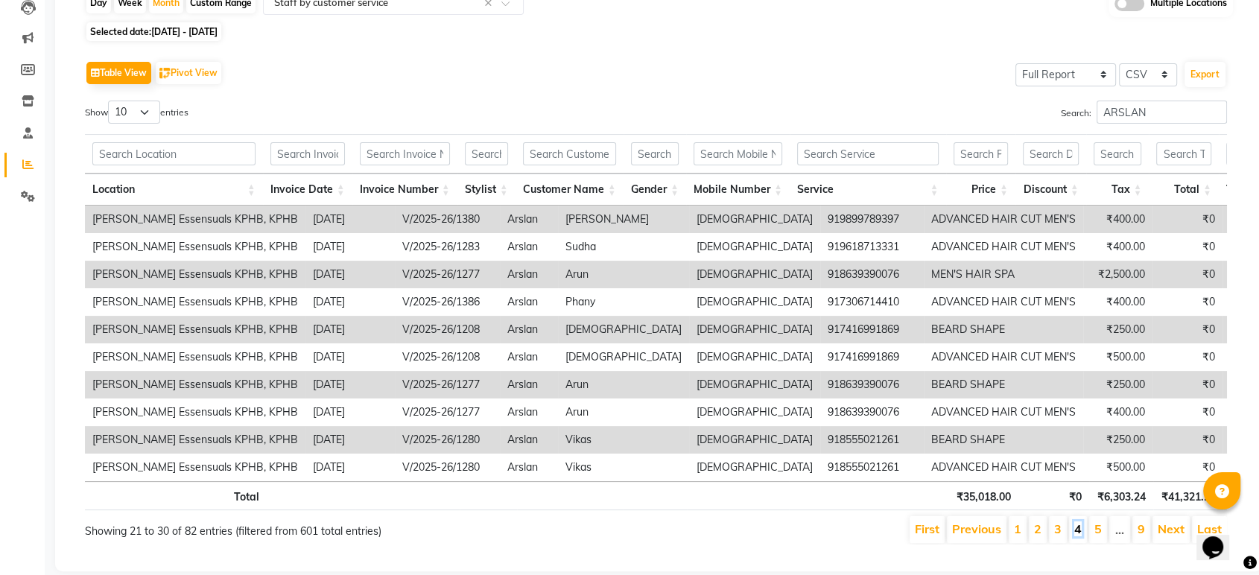
click at [1082, 536] on link "4" at bounding box center [1077, 528] width 7 height 15
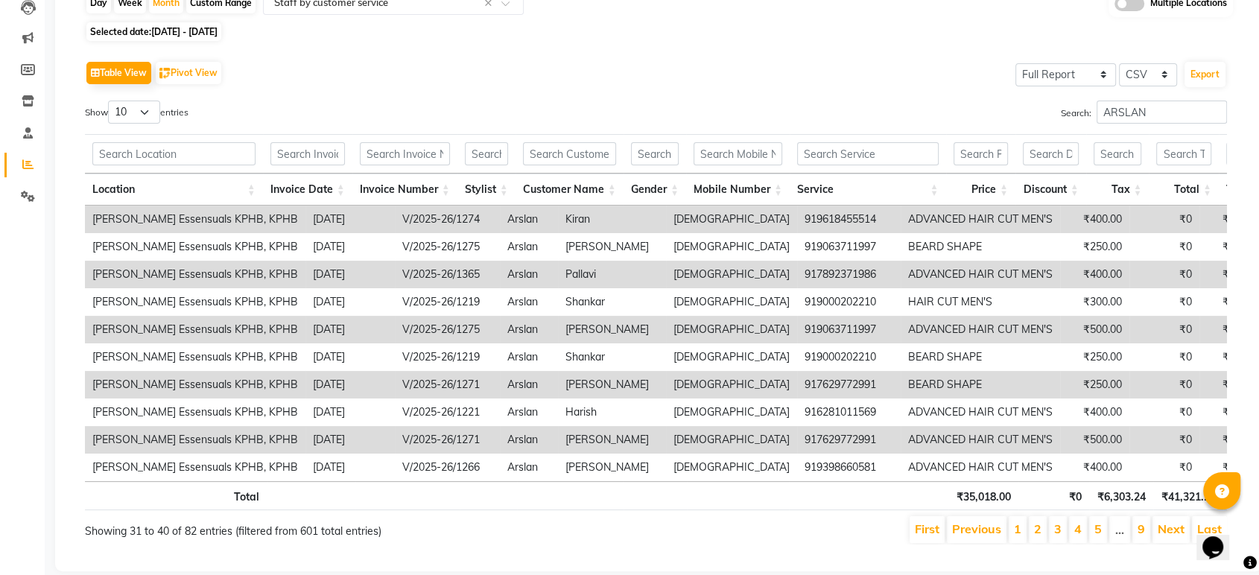
click at [1103, 538] on li "5" at bounding box center [1098, 529] width 18 height 27
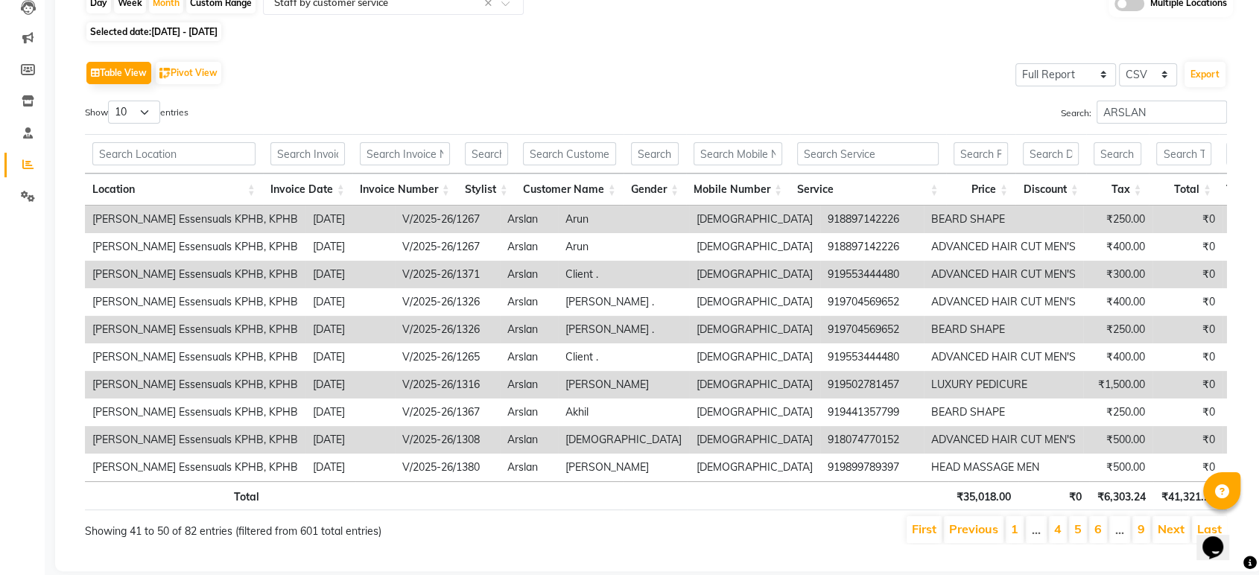
click at [1084, 541] on li "5" at bounding box center [1078, 529] width 18 height 27
click at [1102, 536] on link "6" at bounding box center [1097, 528] width 7 height 15
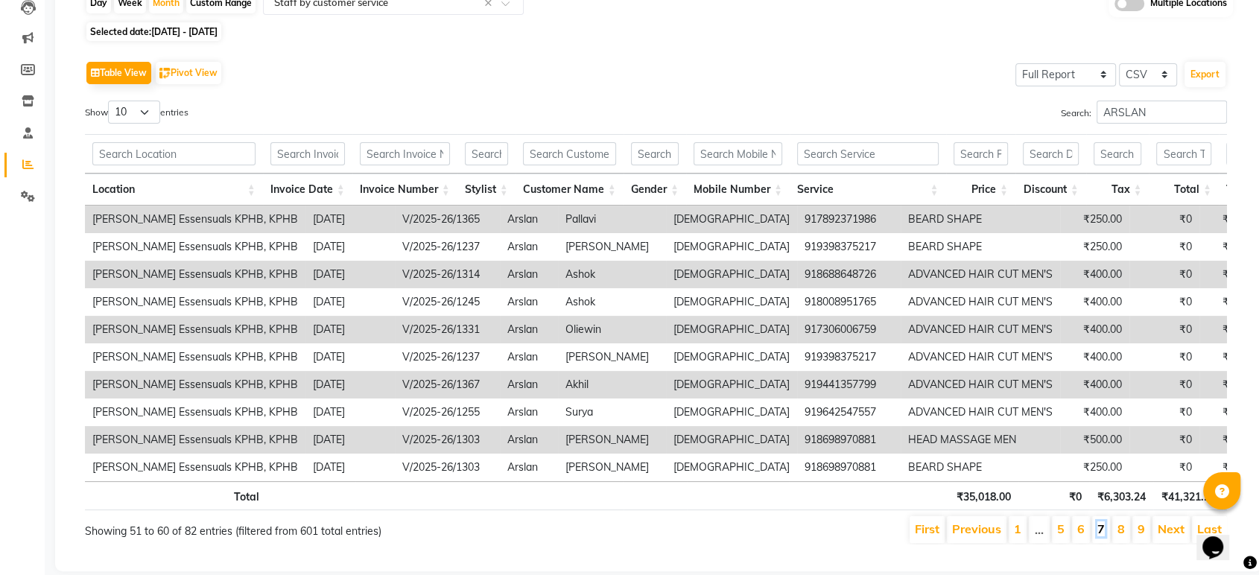
click at [1100, 536] on link "7" at bounding box center [1100, 528] width 7 height 15
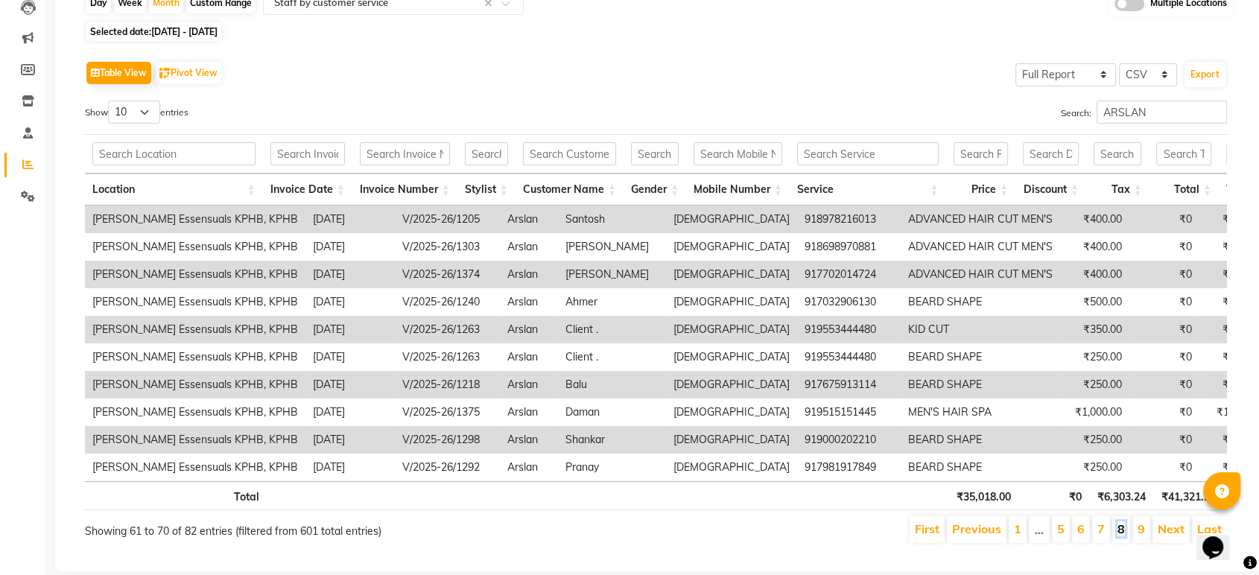
click at [1122, 536] on link "8" at bounding box center [1120, 528] width 7 height 15
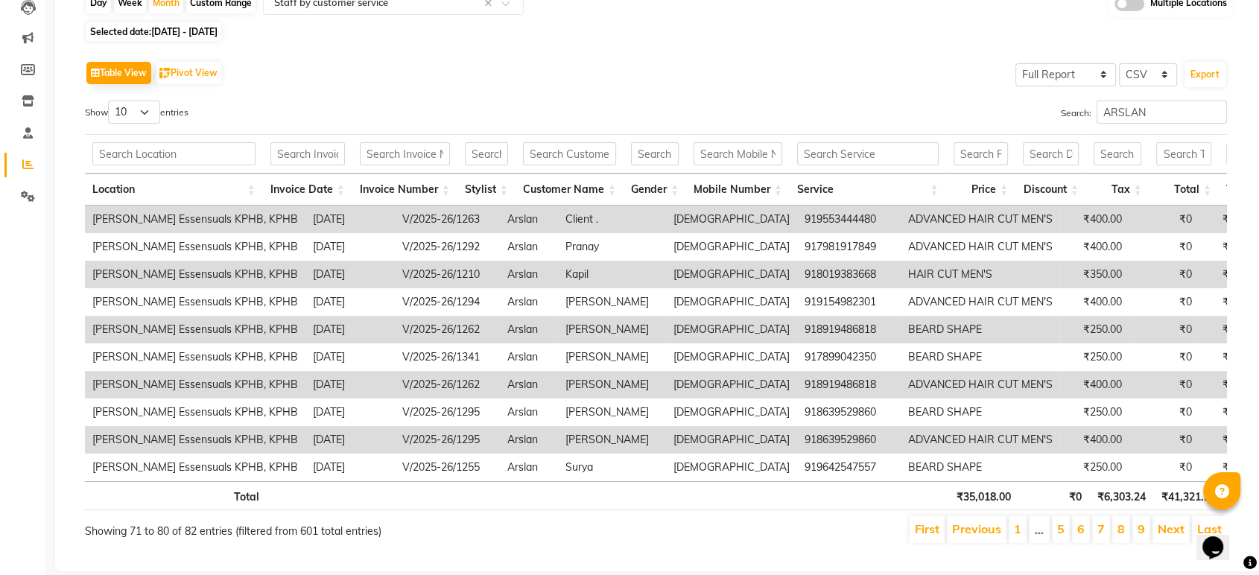
click at [1147, 539] on li "9" at bounding box center [1141, 529] width 18 height 27
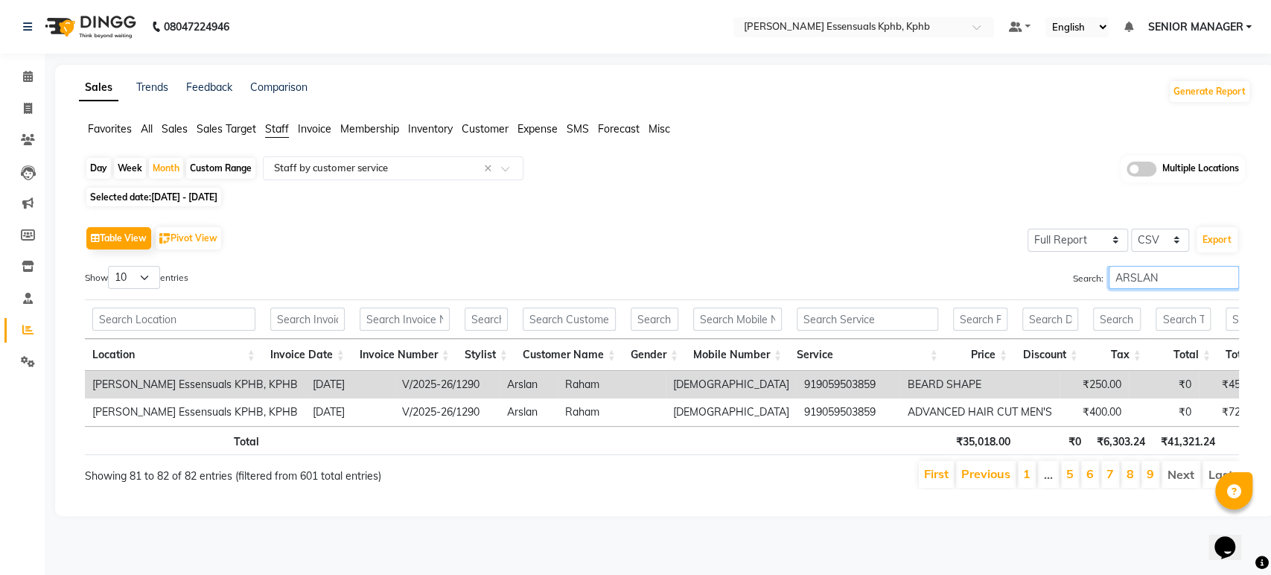
drag, startPoint x: 1032, startPoint y: 279, endPoint x: 1009, endPoint y: 279, distance: 23.1
click at [1009, 279] on div "Search: ARSLAN" at bounding box center [956, 280] width 566 height 29
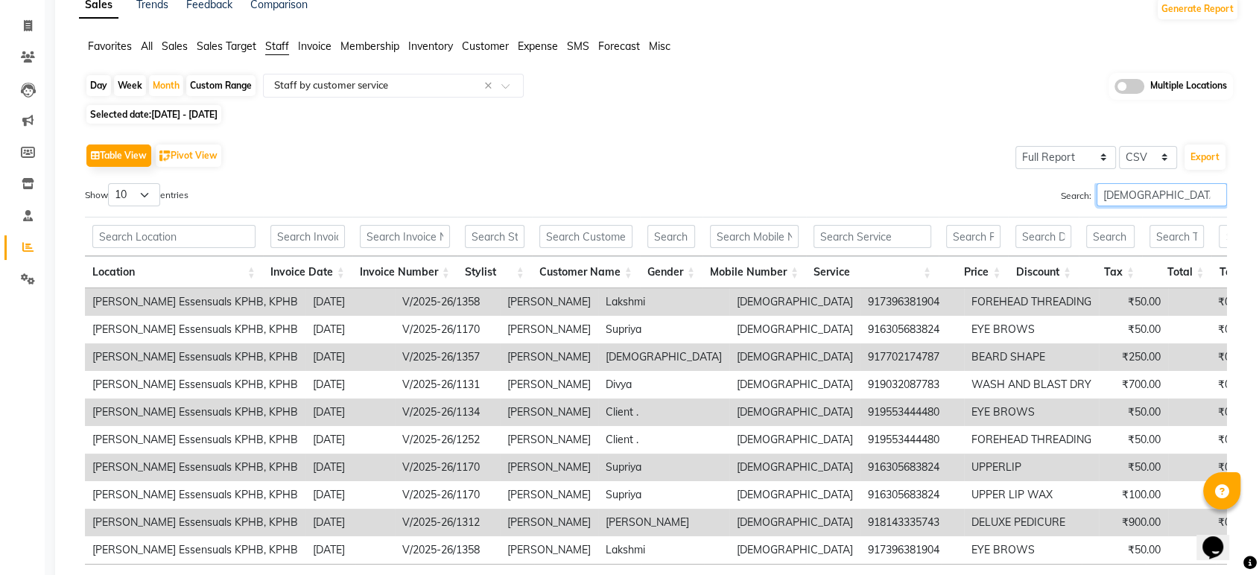
scroll to position [165, 0]
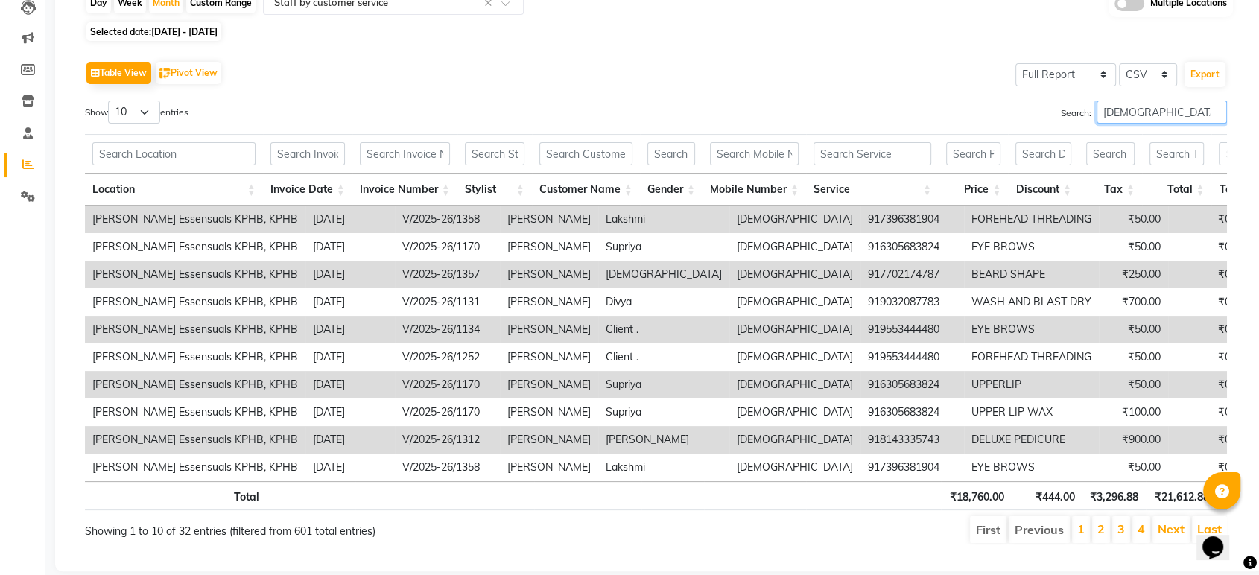
type input "[DEMOGRAPHIC_DATA][PERSON_NAME]"
click at [1096, 538] on li "2" at bounding box center [1101, 529] width 18 height 27
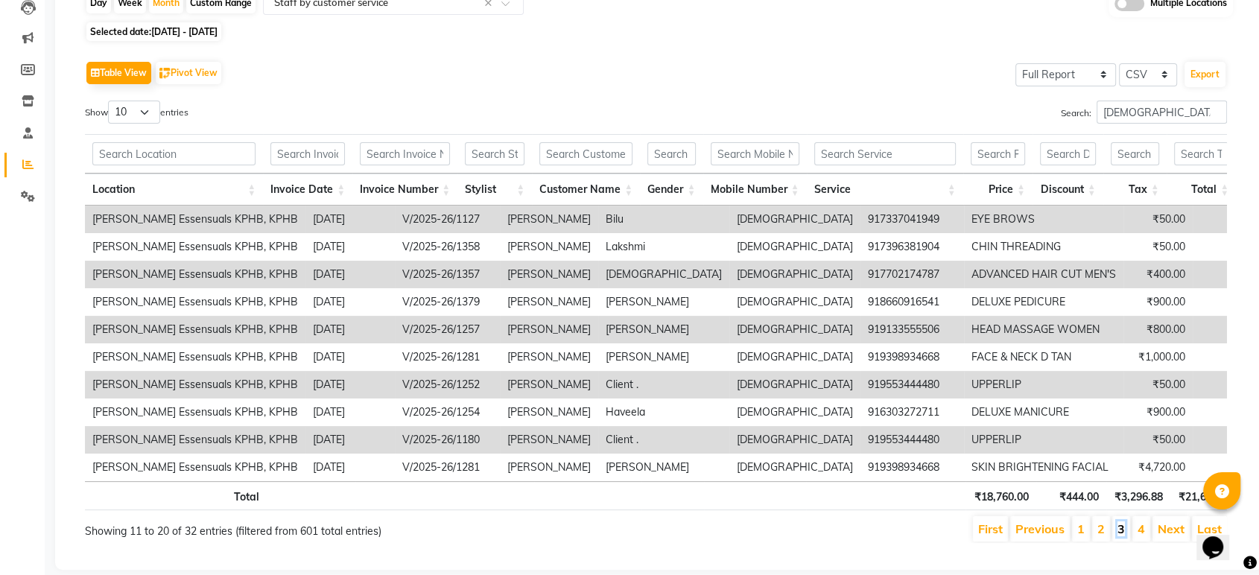
click at [1121, 536] on link "3" at bounding box center [1120, 528] width 7 height 15
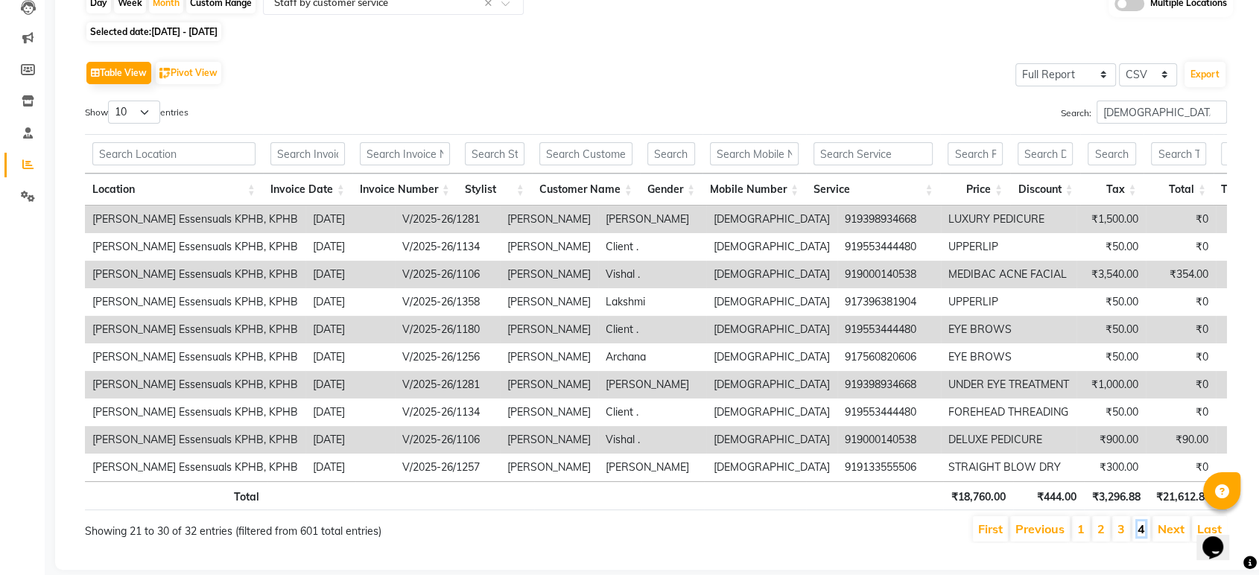
click at [1138, 536] on link "4" at bounding box center [1140, 528] width 7 height 15
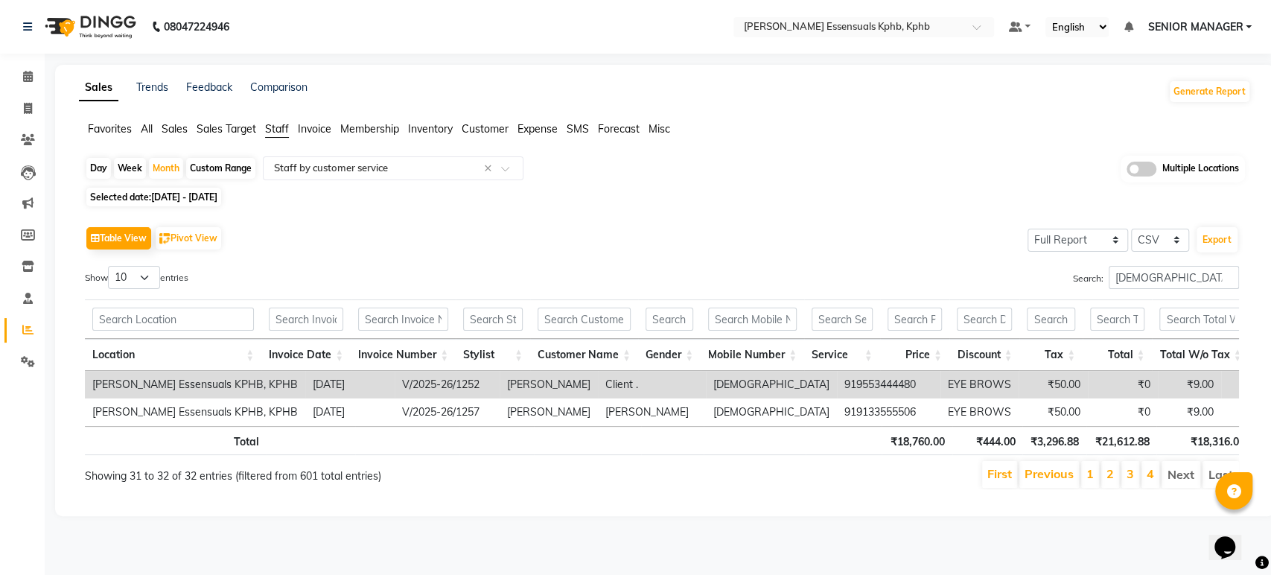
click at [270, 130] on span "Staff" at bounding box center [277, 128] width 24 height 13
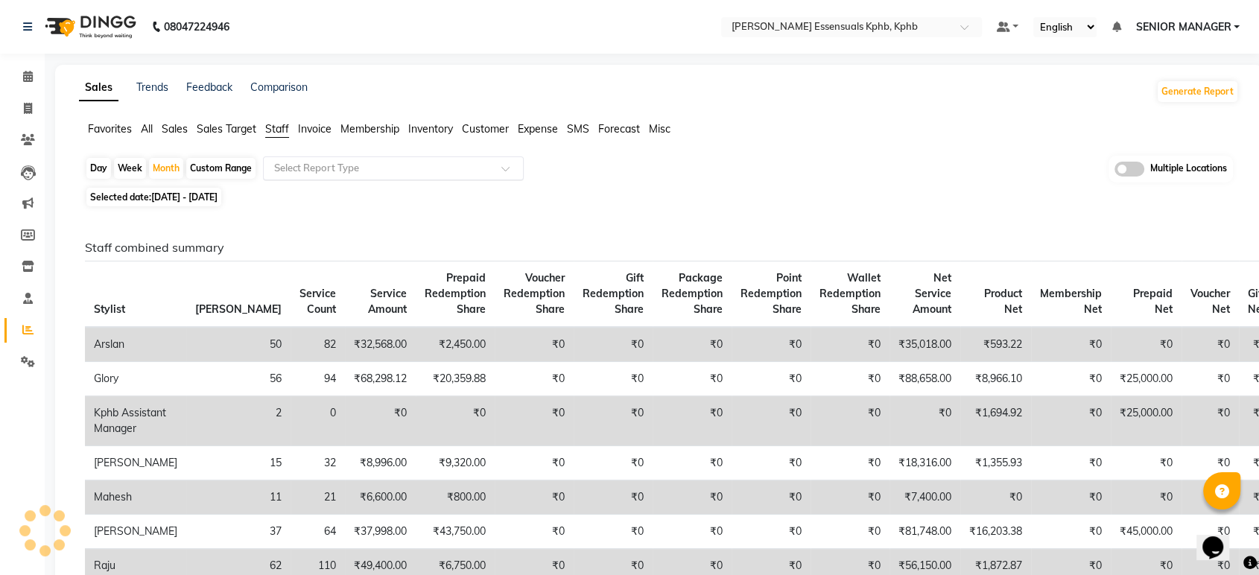
click at [330, 165] on input "text" at bounding box center [378, 168] width 215 height 15
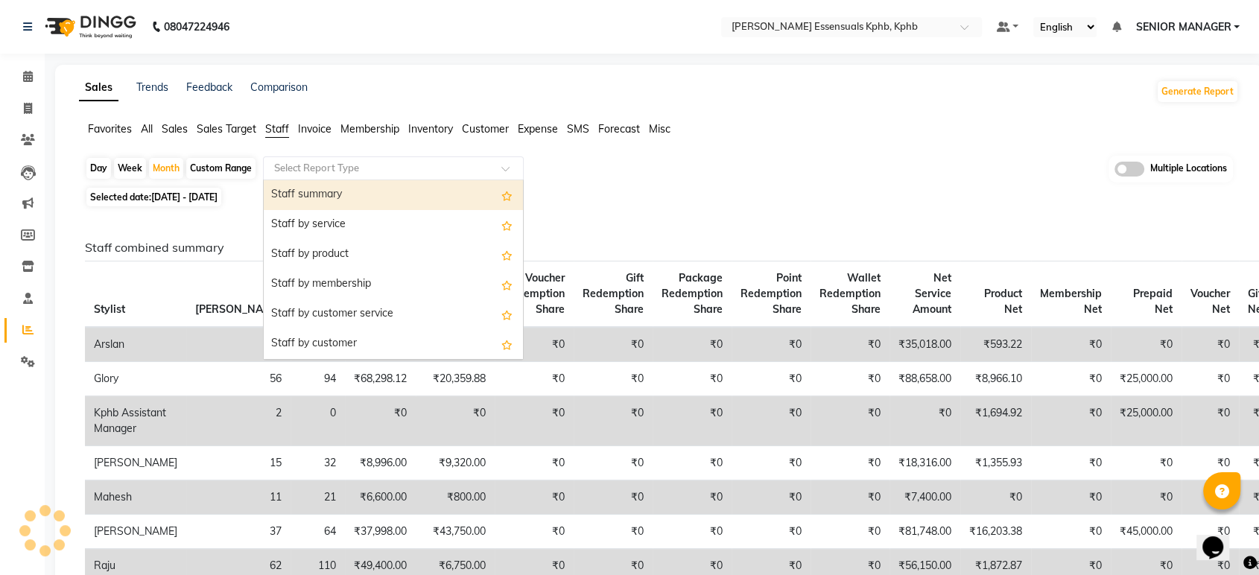
click at [340, 186] on div "Staff summary" at bounding box center [393, 195] width 259 height 30
select select "full_report"
select select "csv"
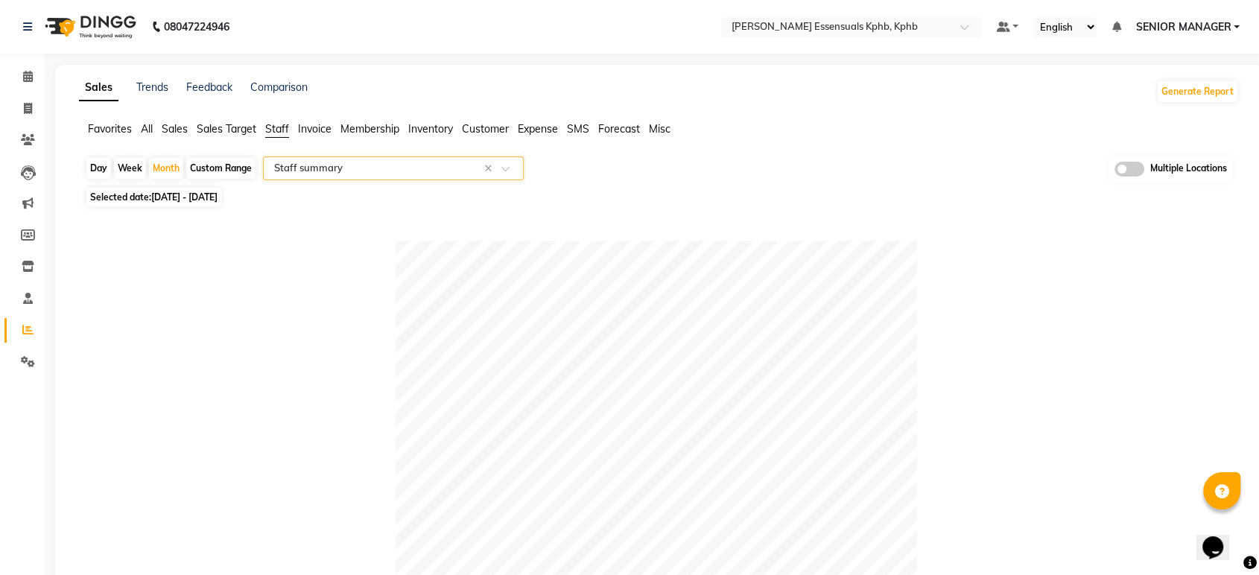
click at [1210, 19] on span "SENIOR MANAGER" at bounding box center [1182, 27] width 95 height 16
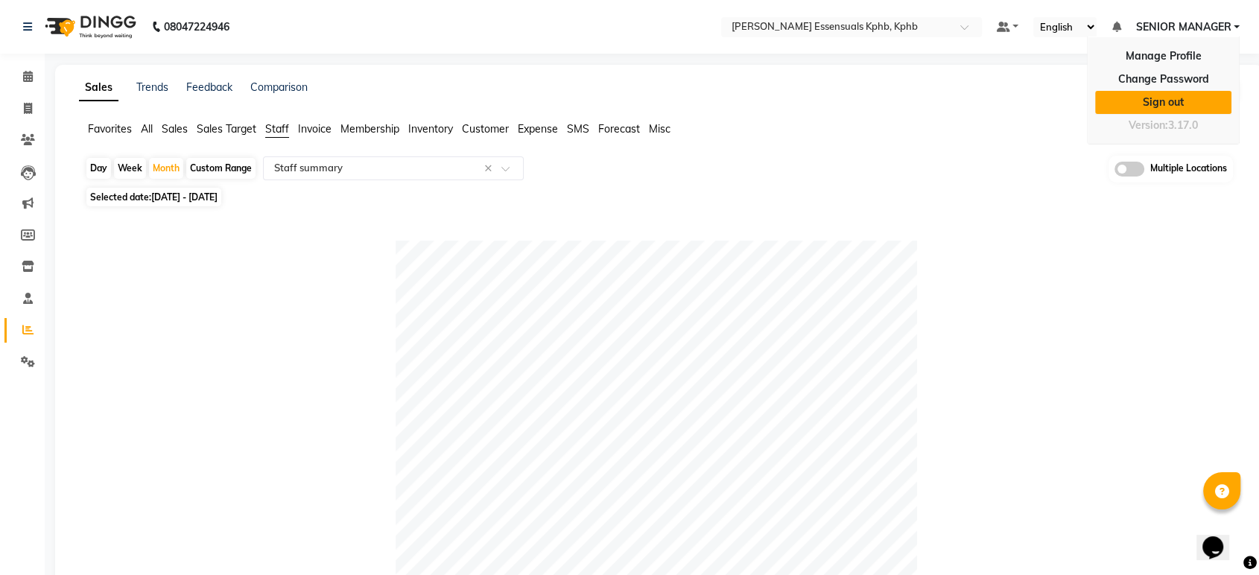
click at [1180, 106] on link "Sign out" at bounding box center [1163, 102] width 136 height 23
